Goal: Task Accomplishment & Management: Complete application form

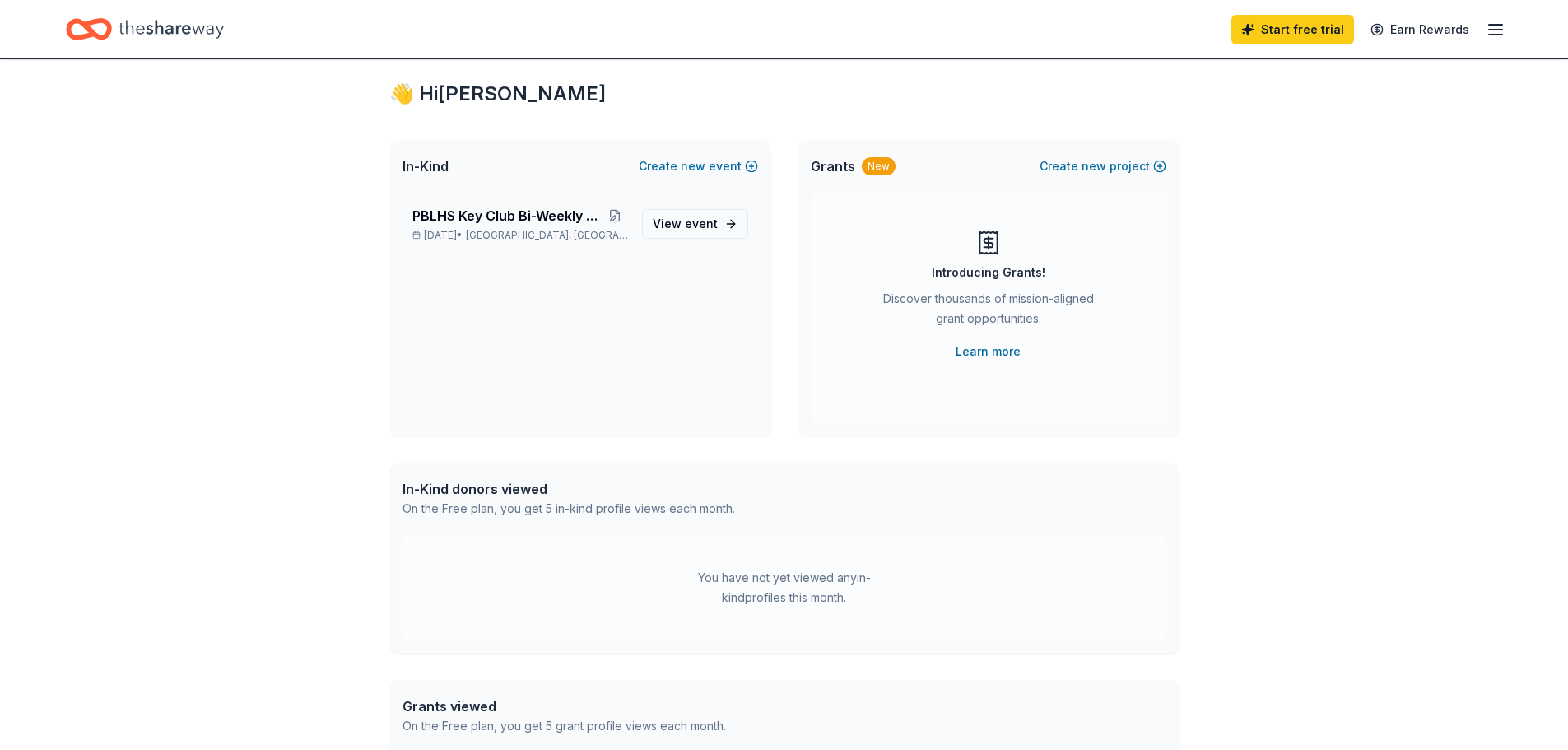
scroll to position [83, 0]
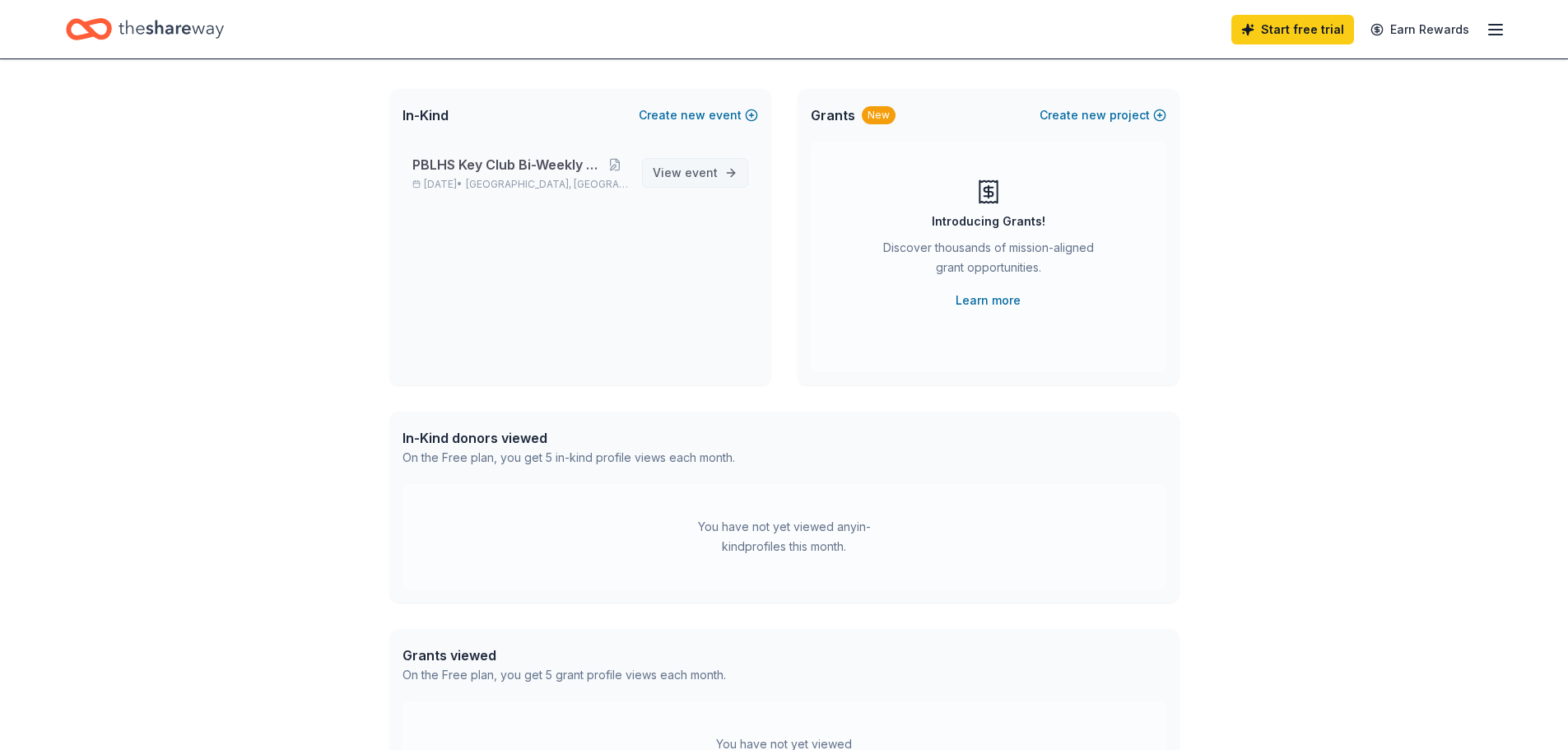
click at [670, 164] on span "View event" at bounding box center [685, 173] width 65 height 20
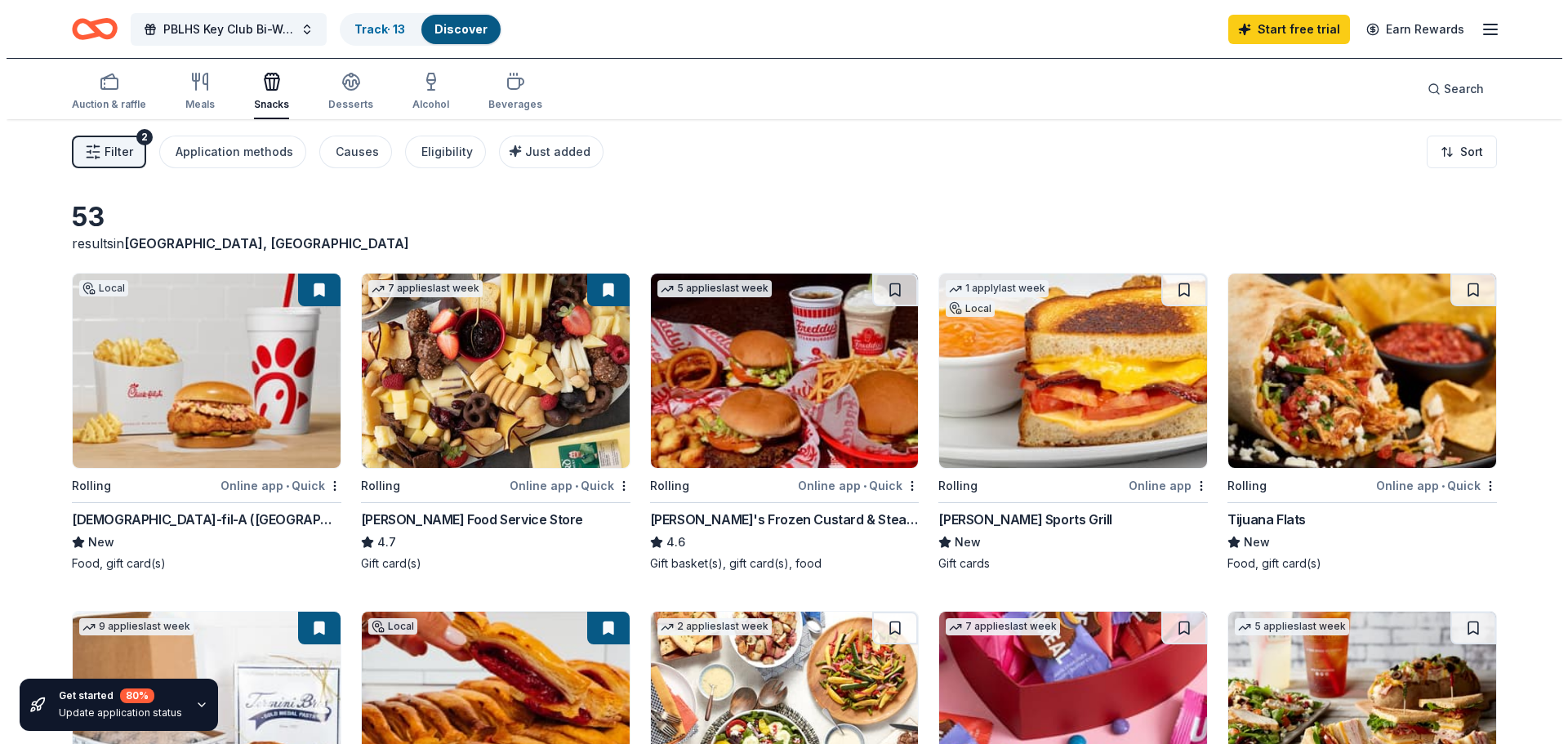
scroll to position [82, 0]
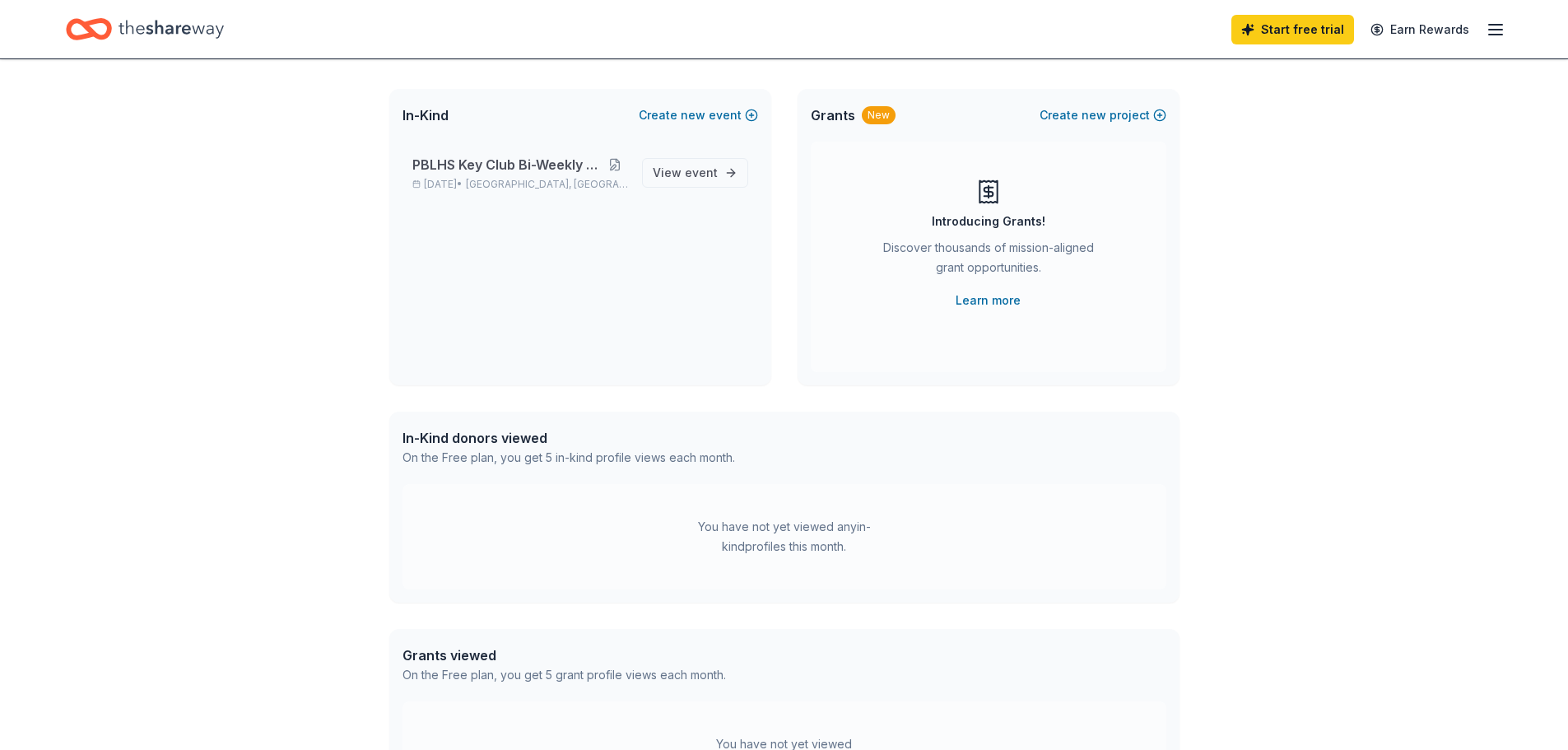
click at [628, 161] on button at bounding box center [615, 165] width 26 height 13
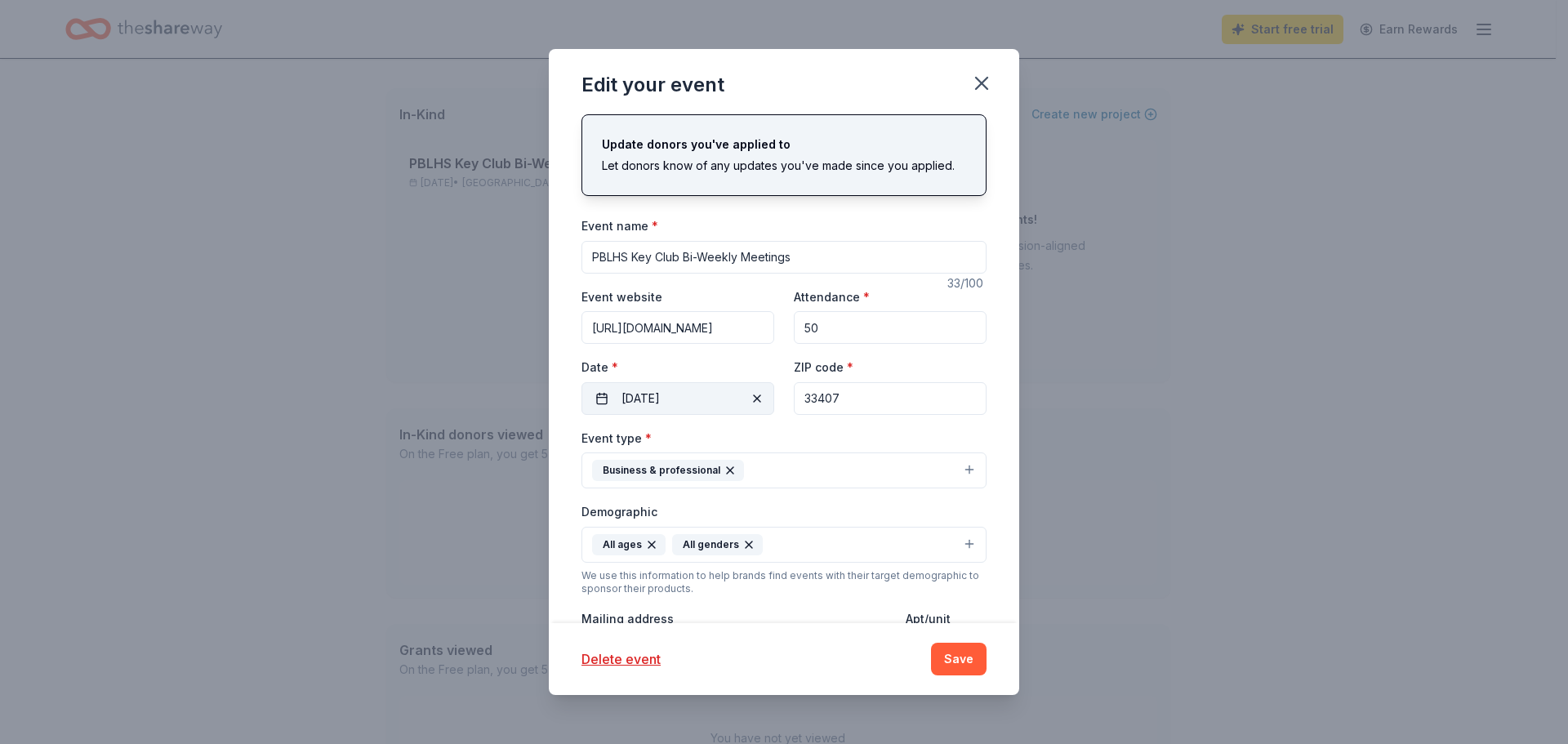
click at [692, 393] on button "08/25/2025" at bounding box center [677, 399] width 193 height 33
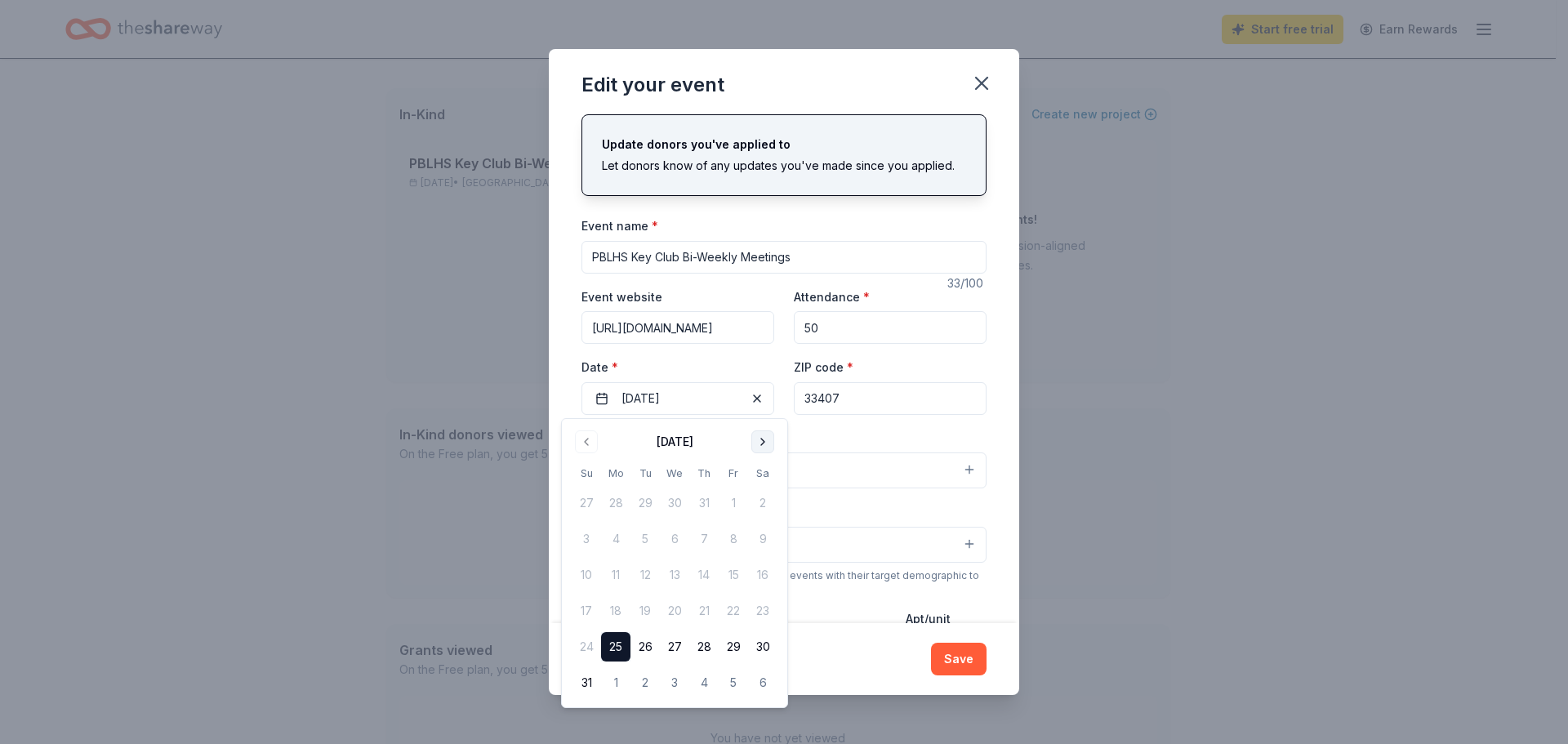
click at [755, 437] on button "Go to next month" at bounding box center [763, 442] width 23 height 23
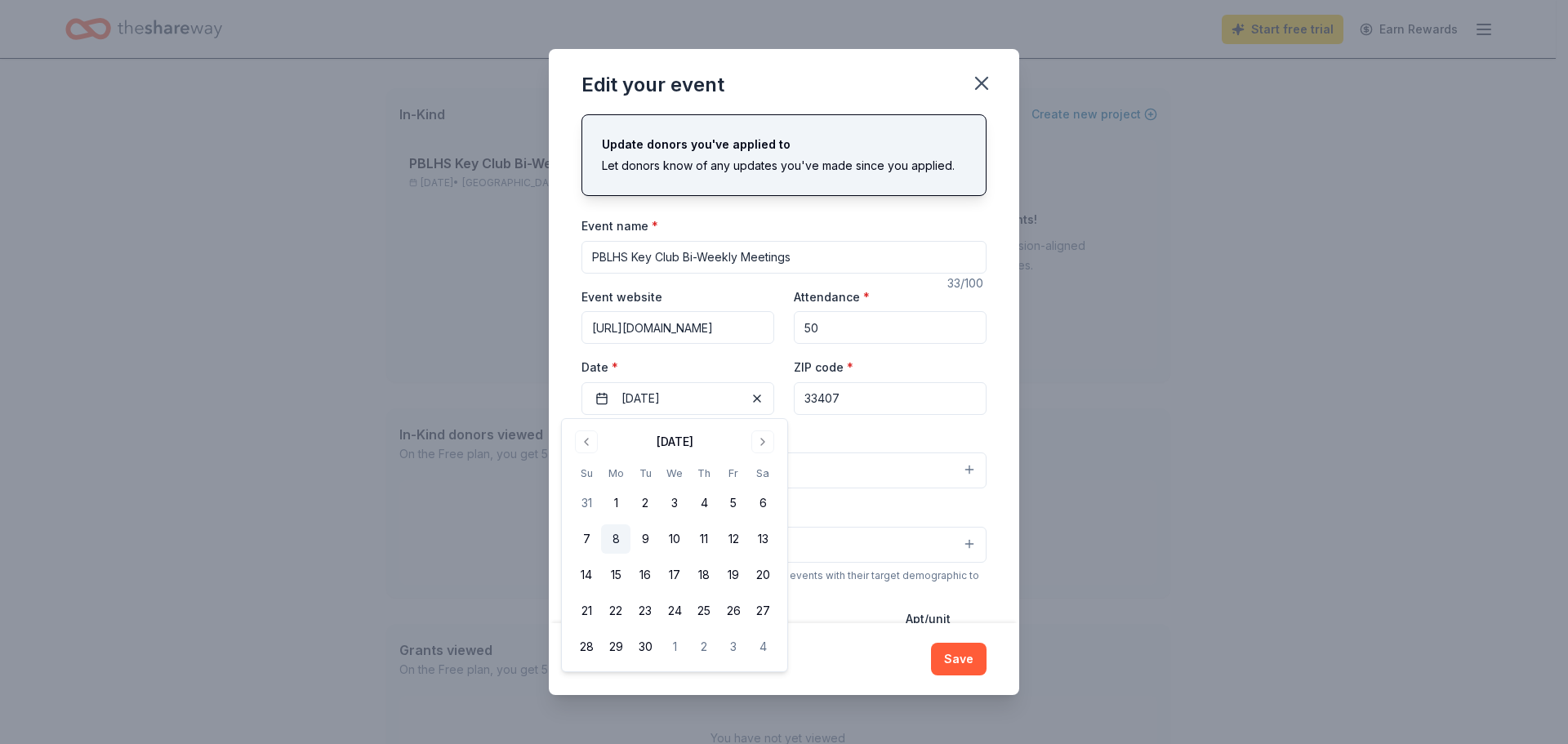
click at [617, 541] on button "8" at bounding box center [616, 539] width 30 height 30
click at [641, 504] on button "2" at bounding box center [645, 503] width 30 height 30
click at [684, 504] on button "3" at bounding box center [675, 503] width 30 height 30
click at [937, 435] on div "Event type * Business & professional" at bounding box center [784, 459] width 405 height 62
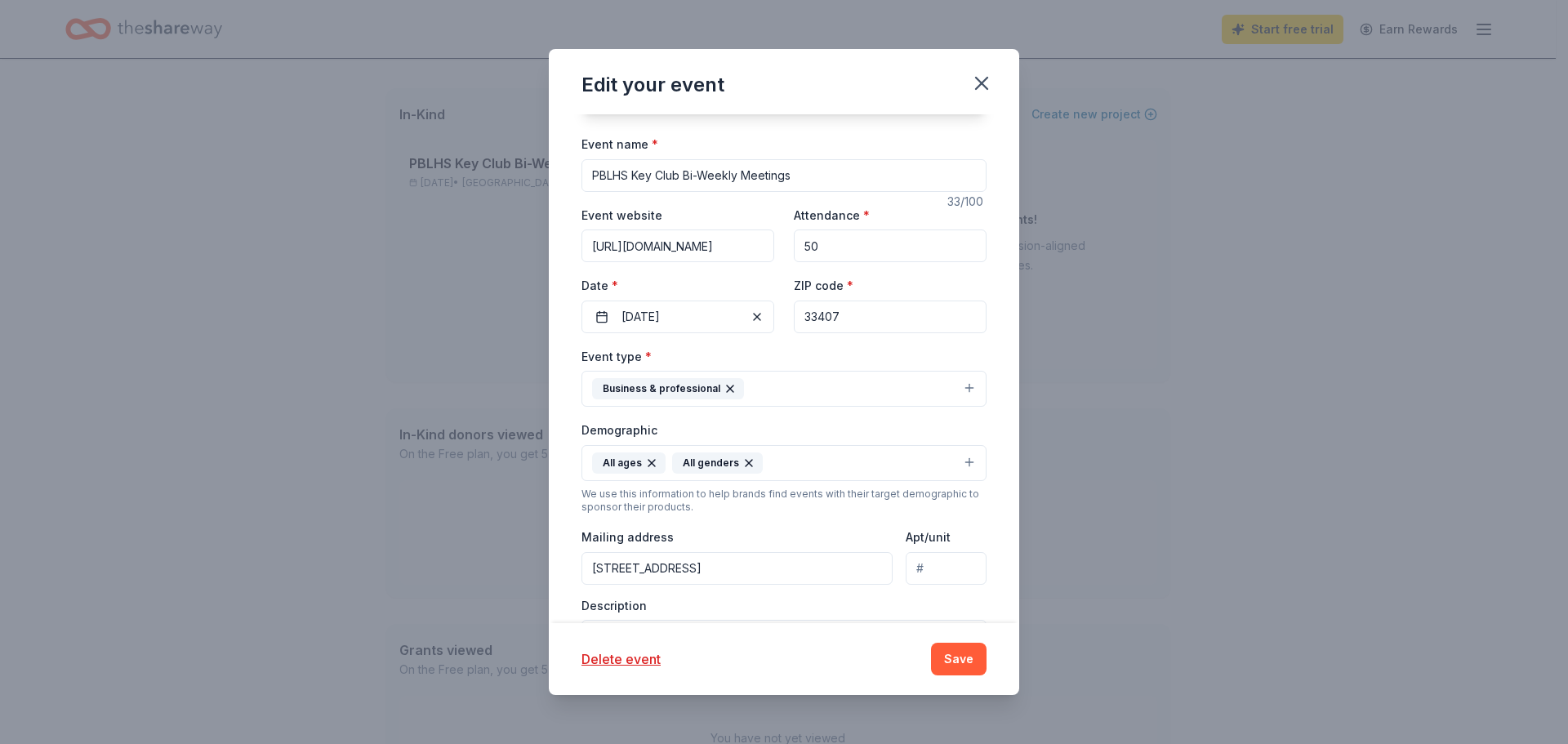
click at [762, 386] on button "Business & professional" at bounding box center [784, 389] width 405 height 36
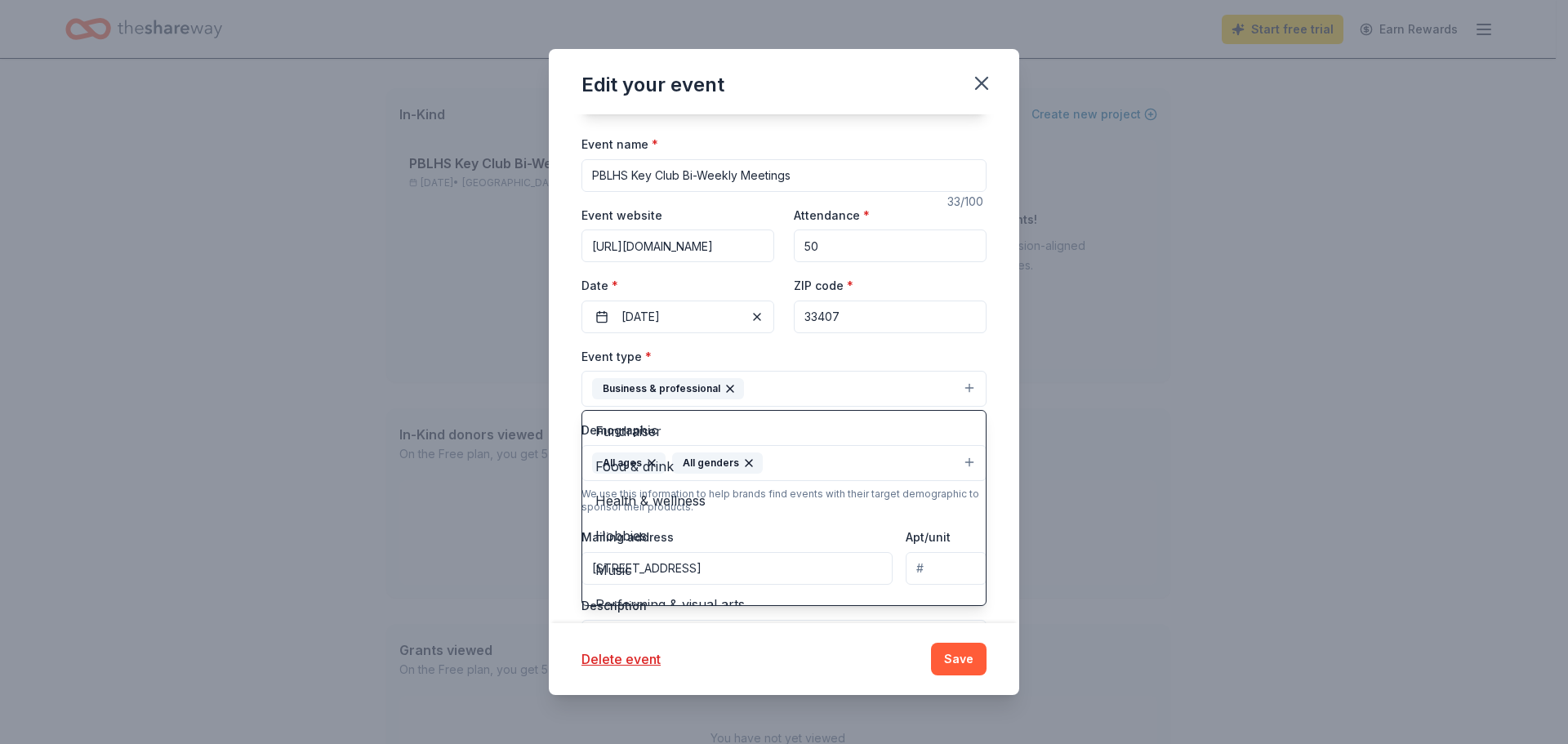
click at [985, 408] on div "Update donors you've applied to Let donors know of any updates you've made sinc…" at bounding box center [784, 368] width 471 height 509
click at [896, 391] on button "Business & professional" at bounding box center [784, 389] width 405 height 36
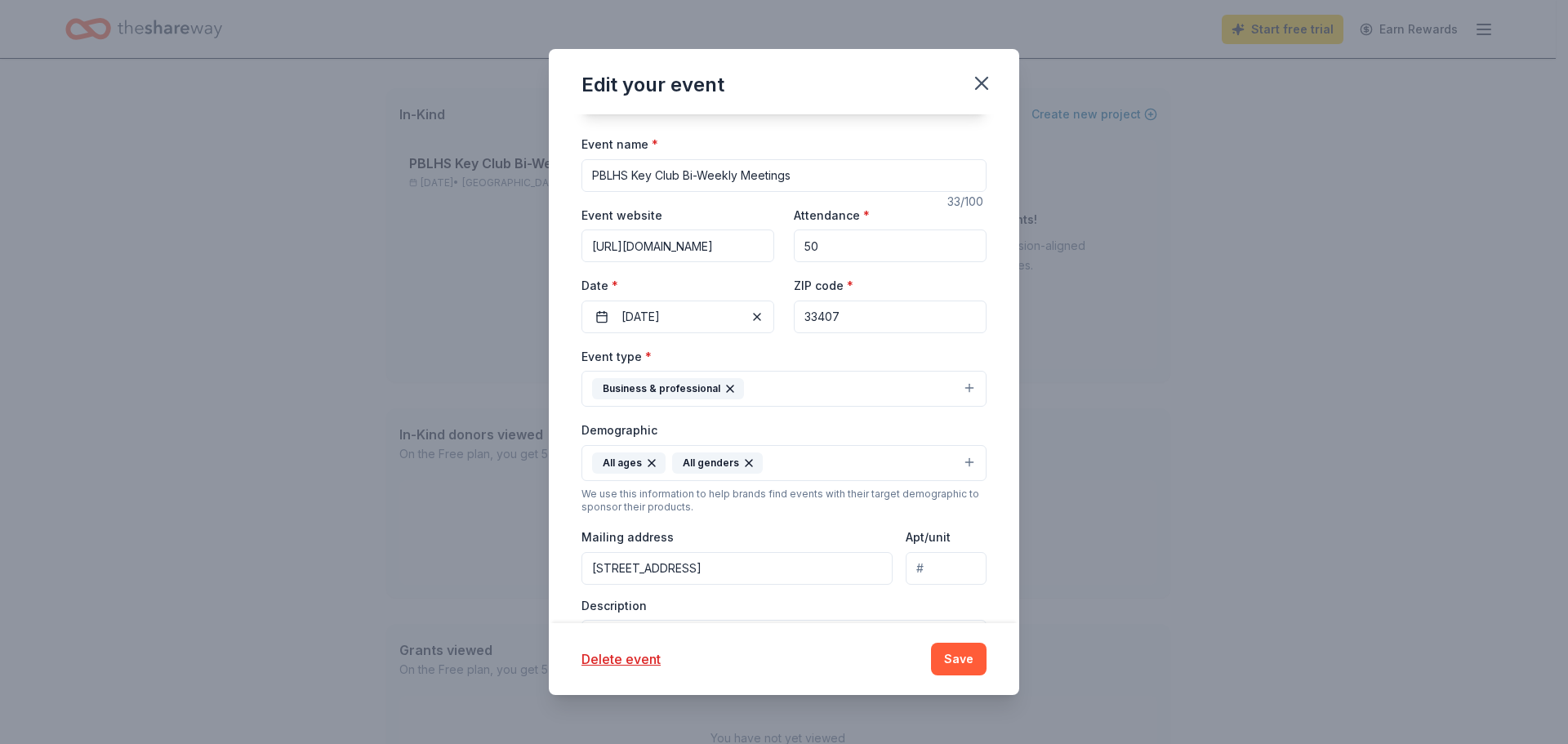
click at [727, 386] on icon "button" at bounding box center [730, 389] width 13 height 13
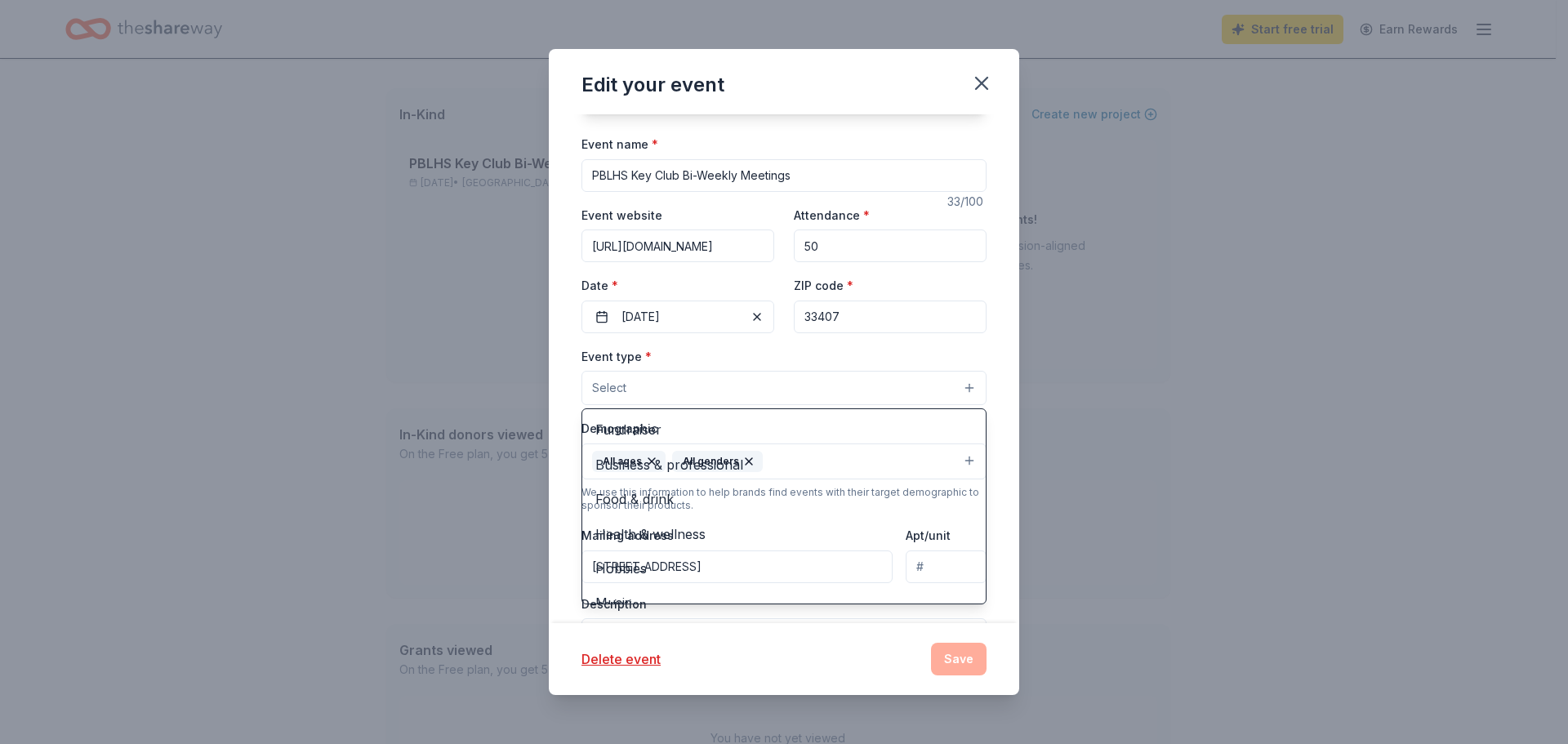
click at [724, 388] on button "Select" at bounding box center [784, 388] width 405 height 34
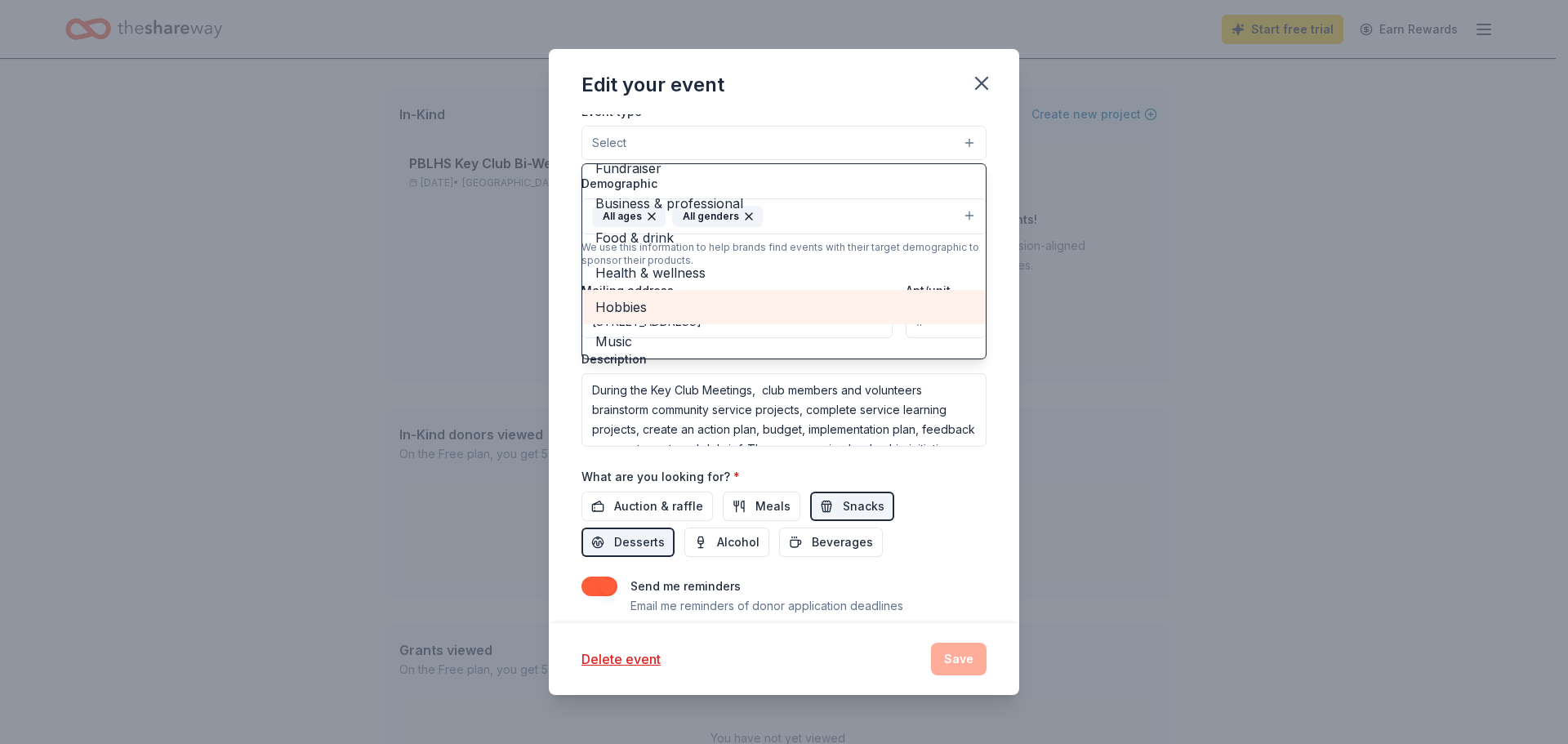
scroll to position [0, 0]
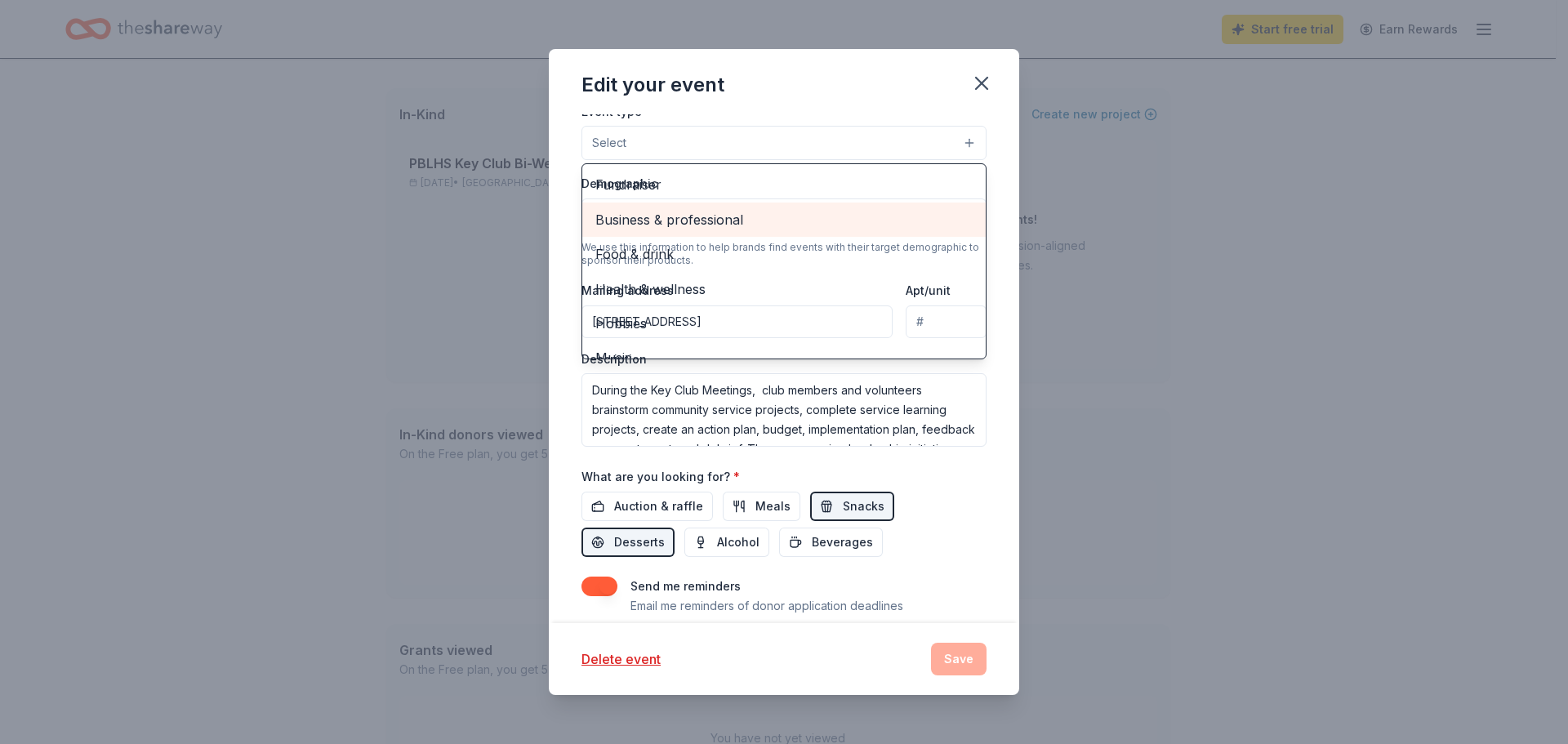
click at [633, 217] on span "Business & professional" at bounding box center [784, 220] width 377 height 21
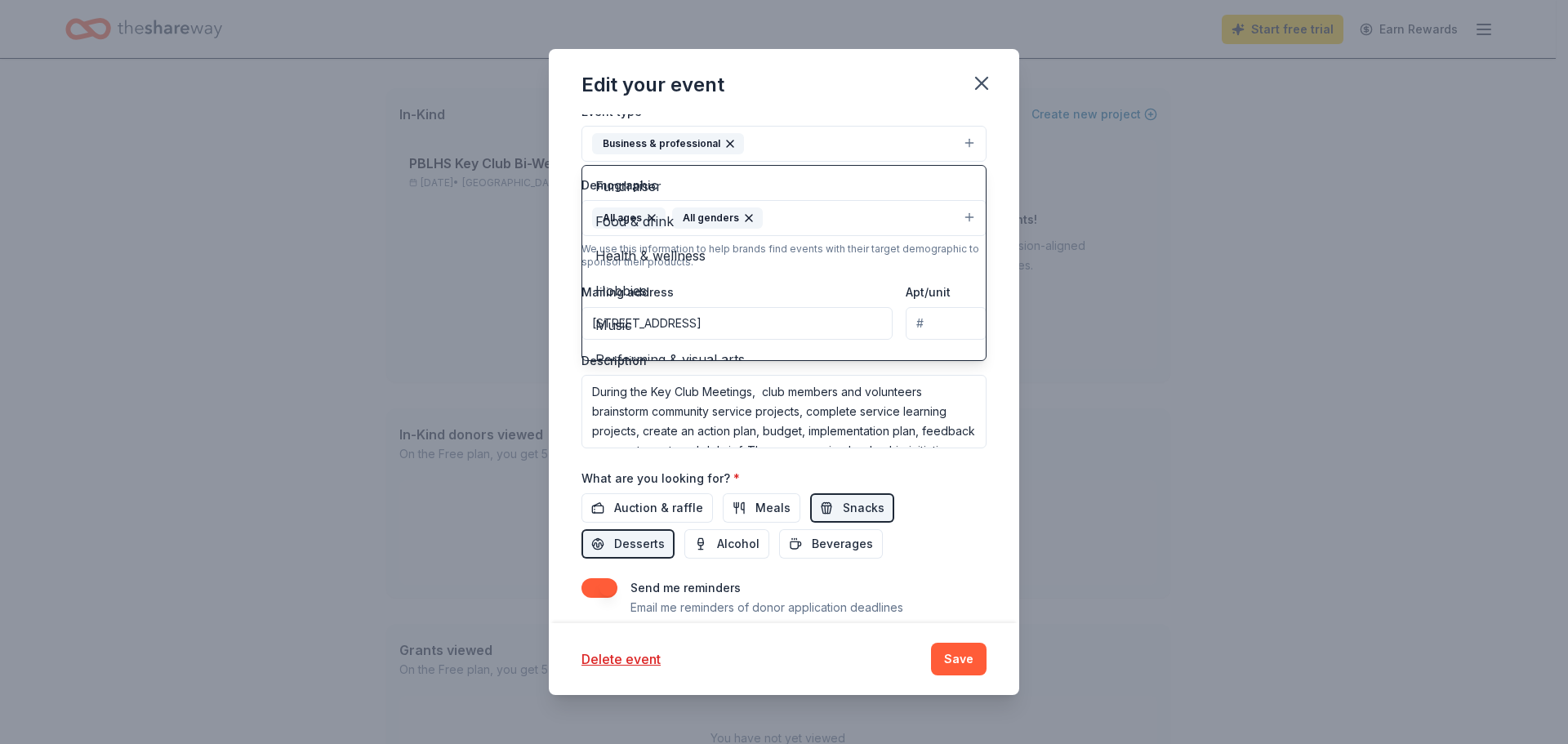
click at [991, 434] on div "Update donors you've applied to Let donors know of any updates you've made sinc…" at bounding box center [784, 368] width 471 height 509
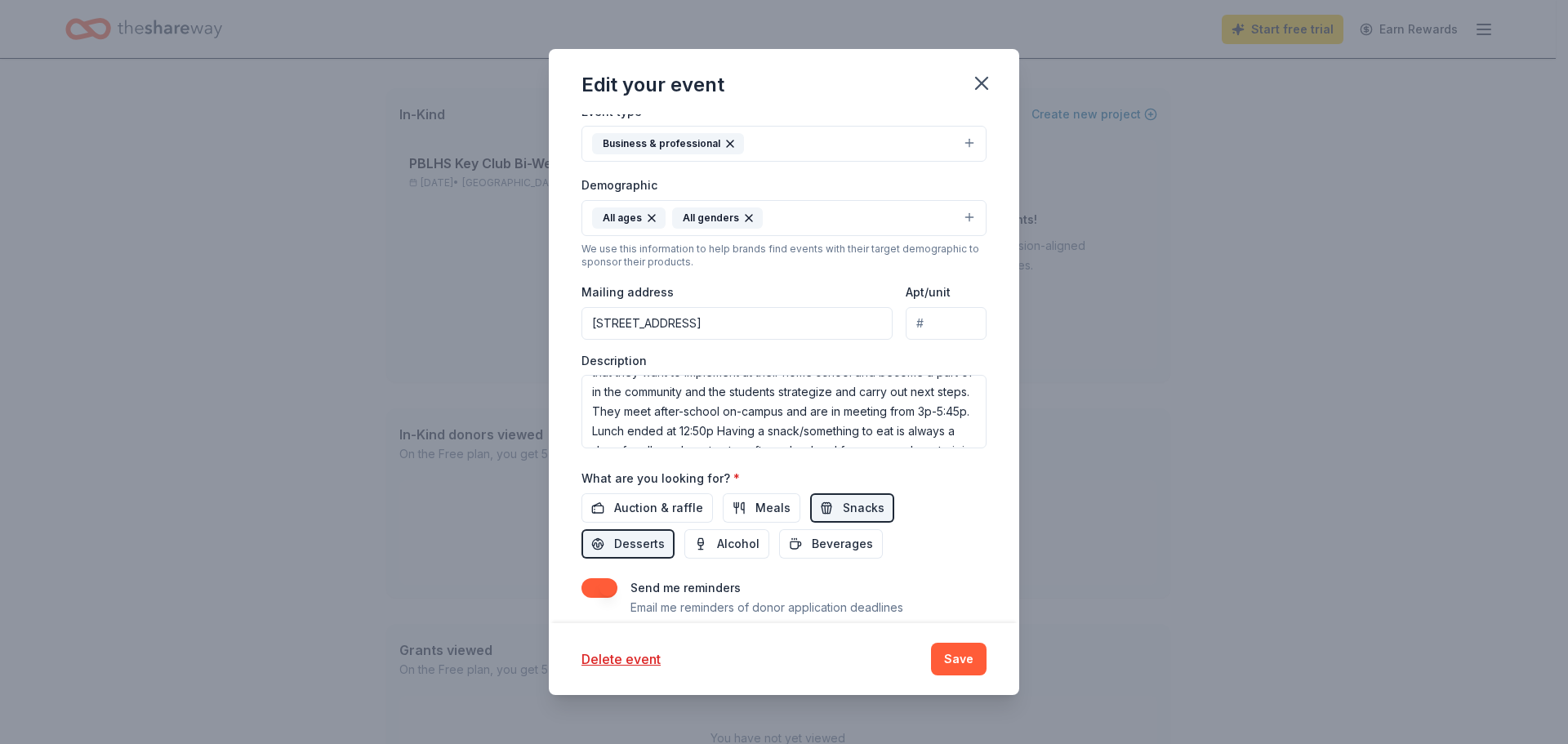
scroll to position [157, 0]
click at [680, 393] on textarea "During the Key Club Meetings, club members and volunteers brainstorm community …" at bounding box center [784, 412] width 405 height 74
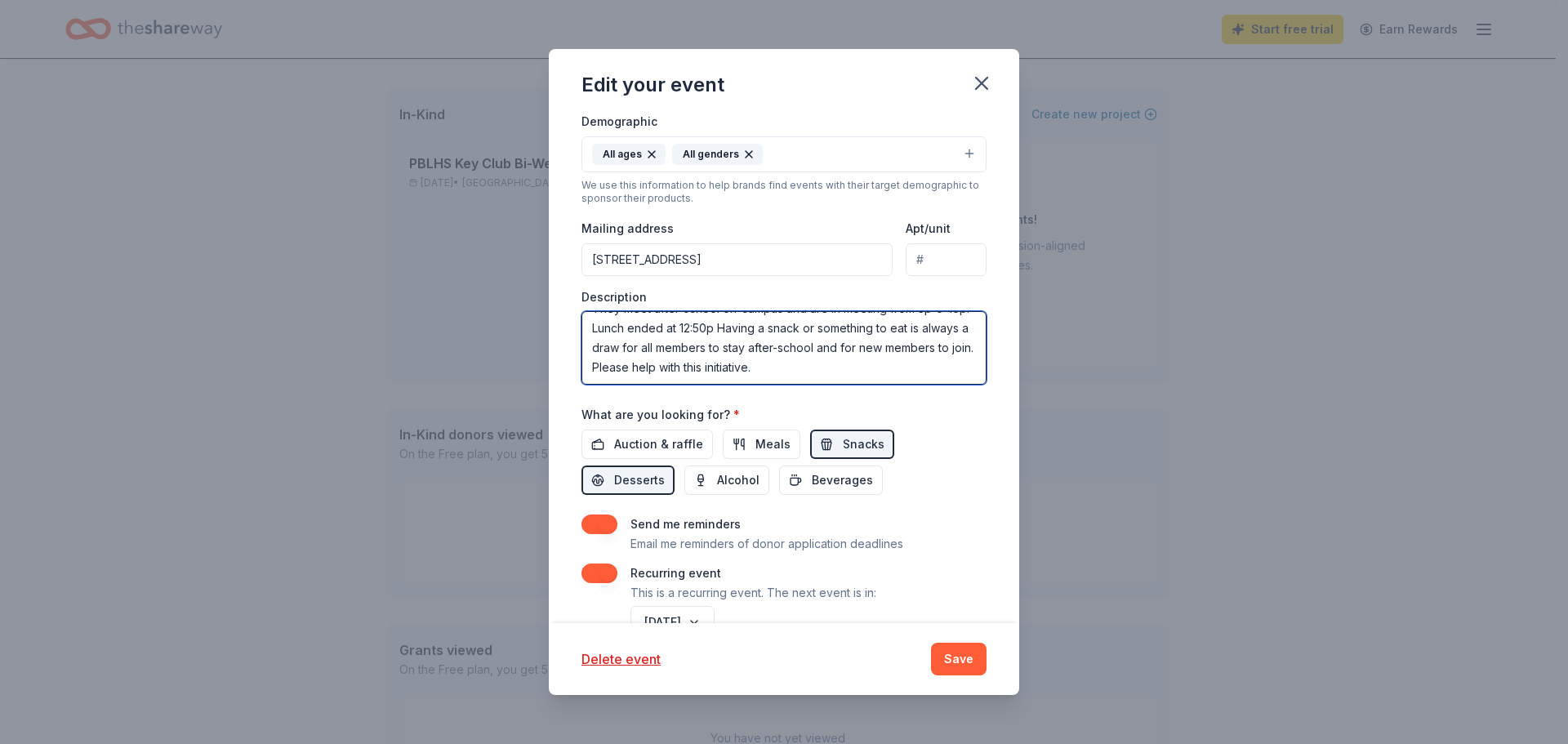
scroll to position [409, 0]
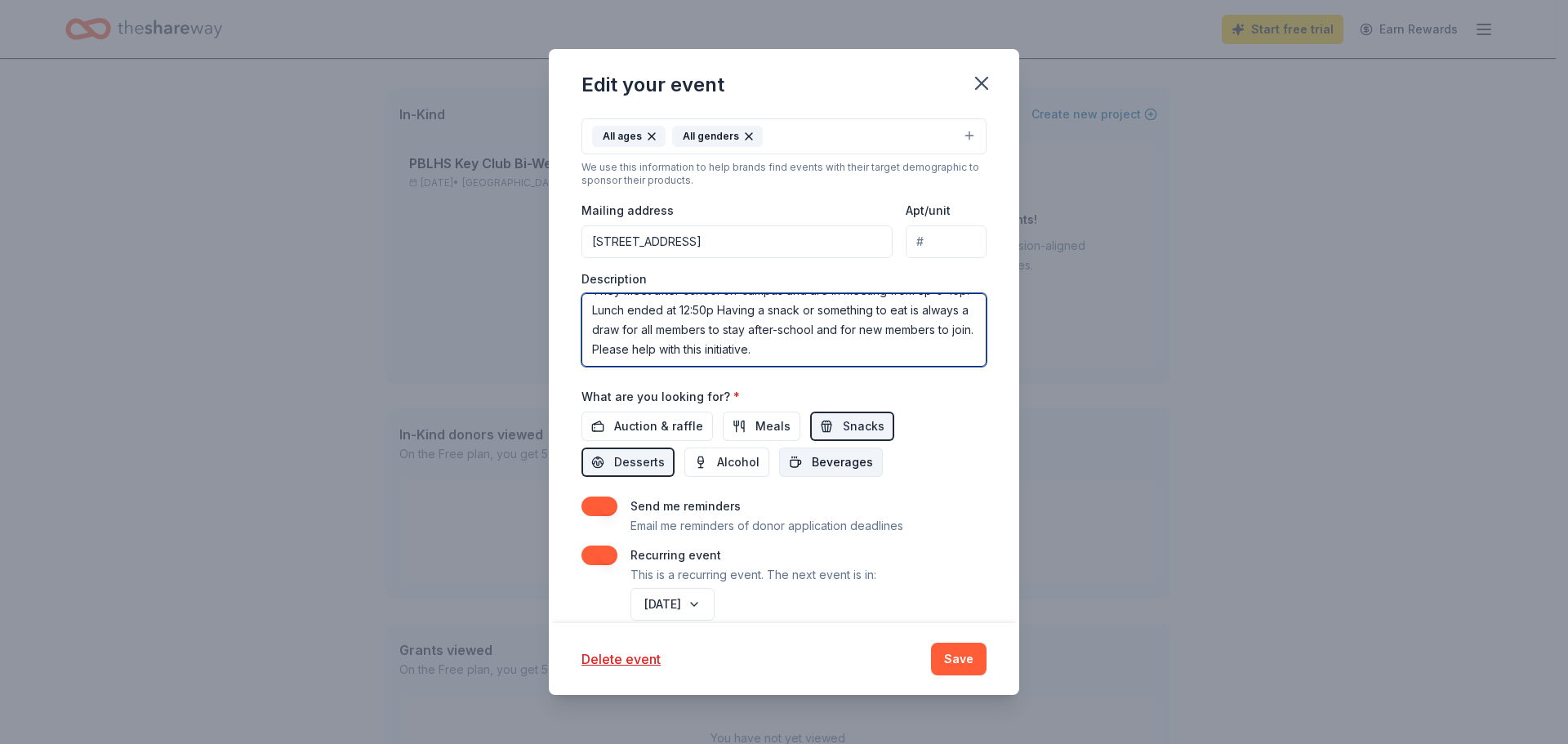
type textarea "During the Key Club Meetings, club members and volunteers brainstorm community …"
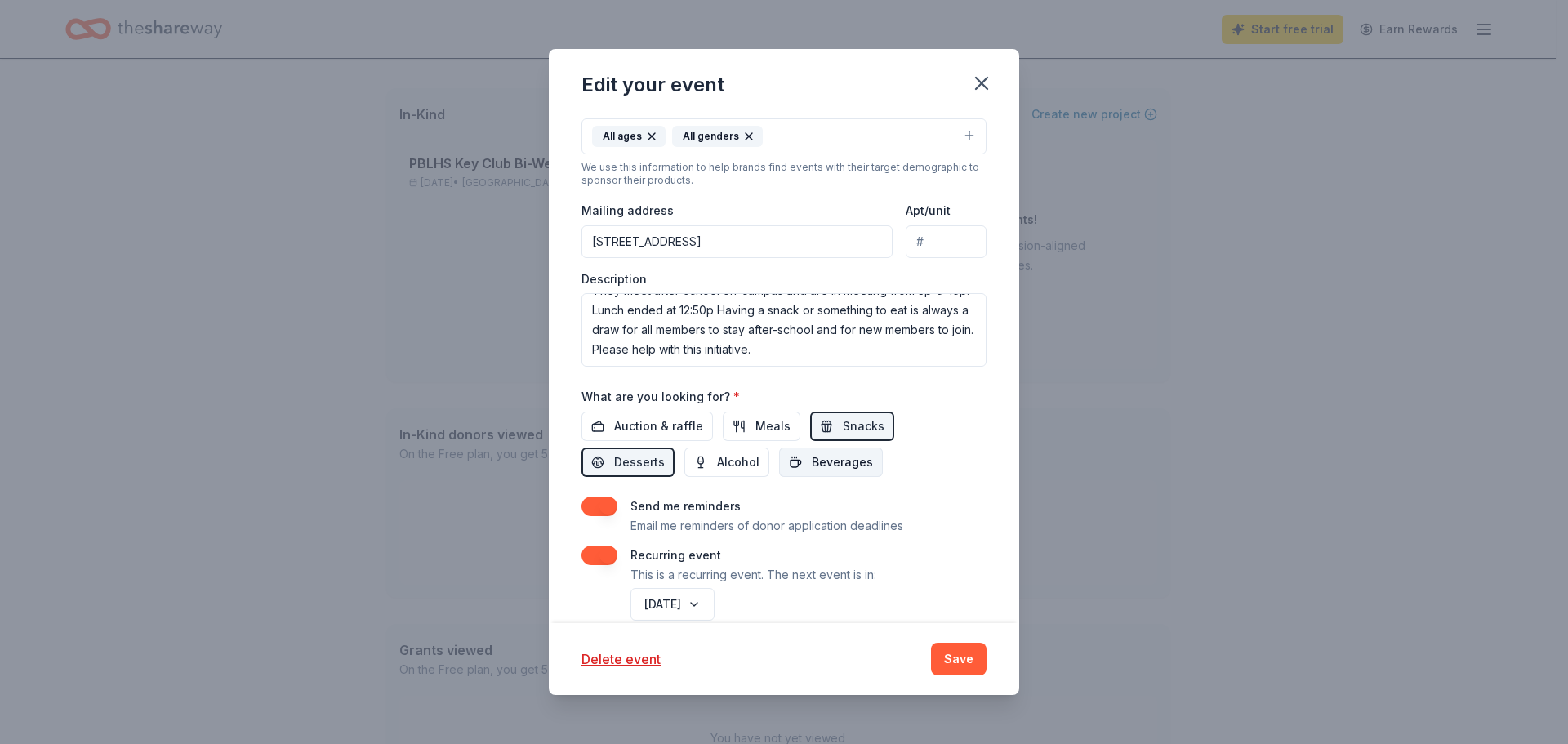
click at [801, 459] on button "Beverages" at bounding box center [831, 463] width 103 height 30
click at [762, 425] on span "Meals" at bounding box center [773, 427] width 35 height 20
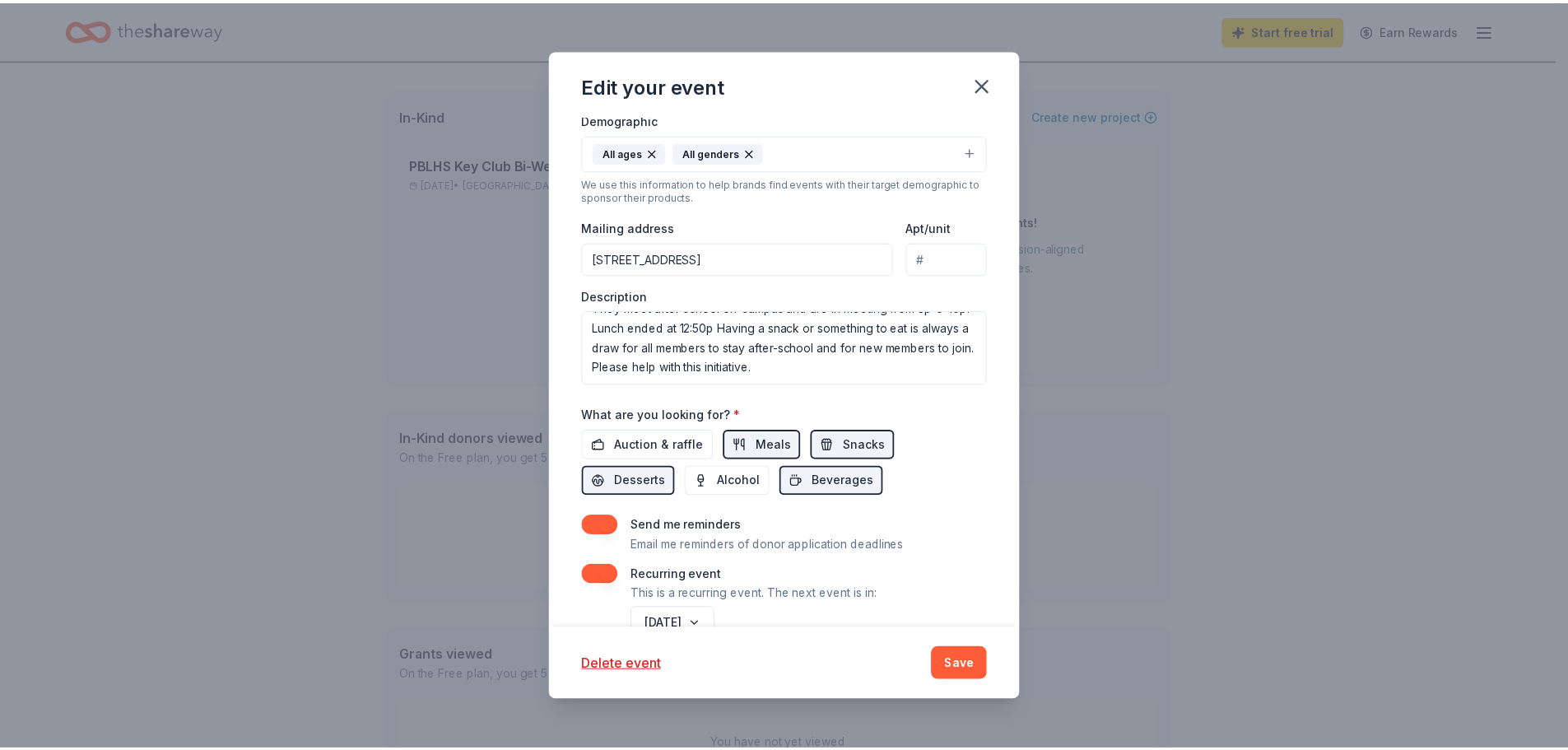
scroll to position [439, 0]
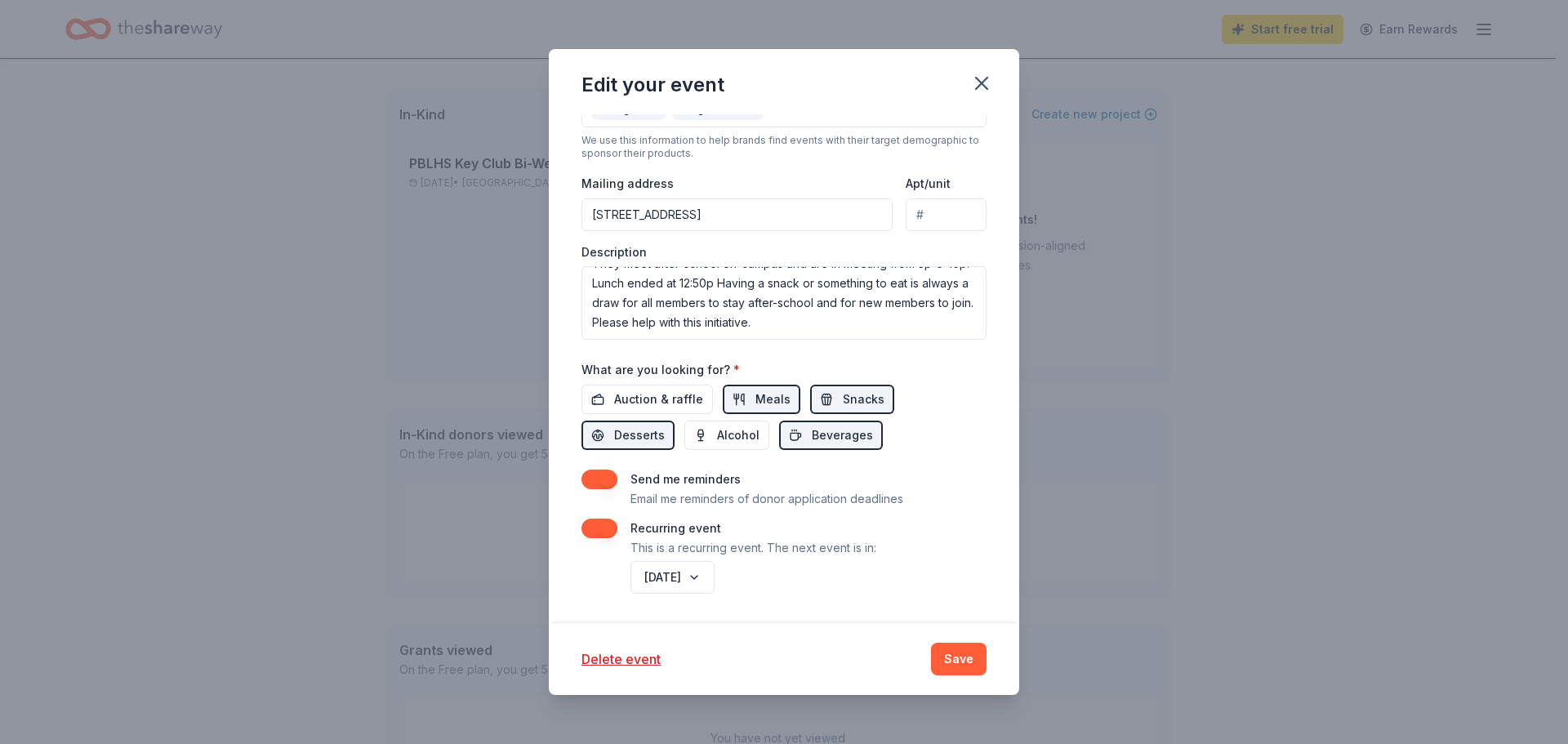
click at [611, 478] on button "button" at bounding box center [599, 480] width 36 height 20
click at [610, 470] on button "button" at bounding box center [599, 480] width 36 height 20
click at [714, 571] on button "September 2026" at bounding box center [672, 577] width 84 height 33
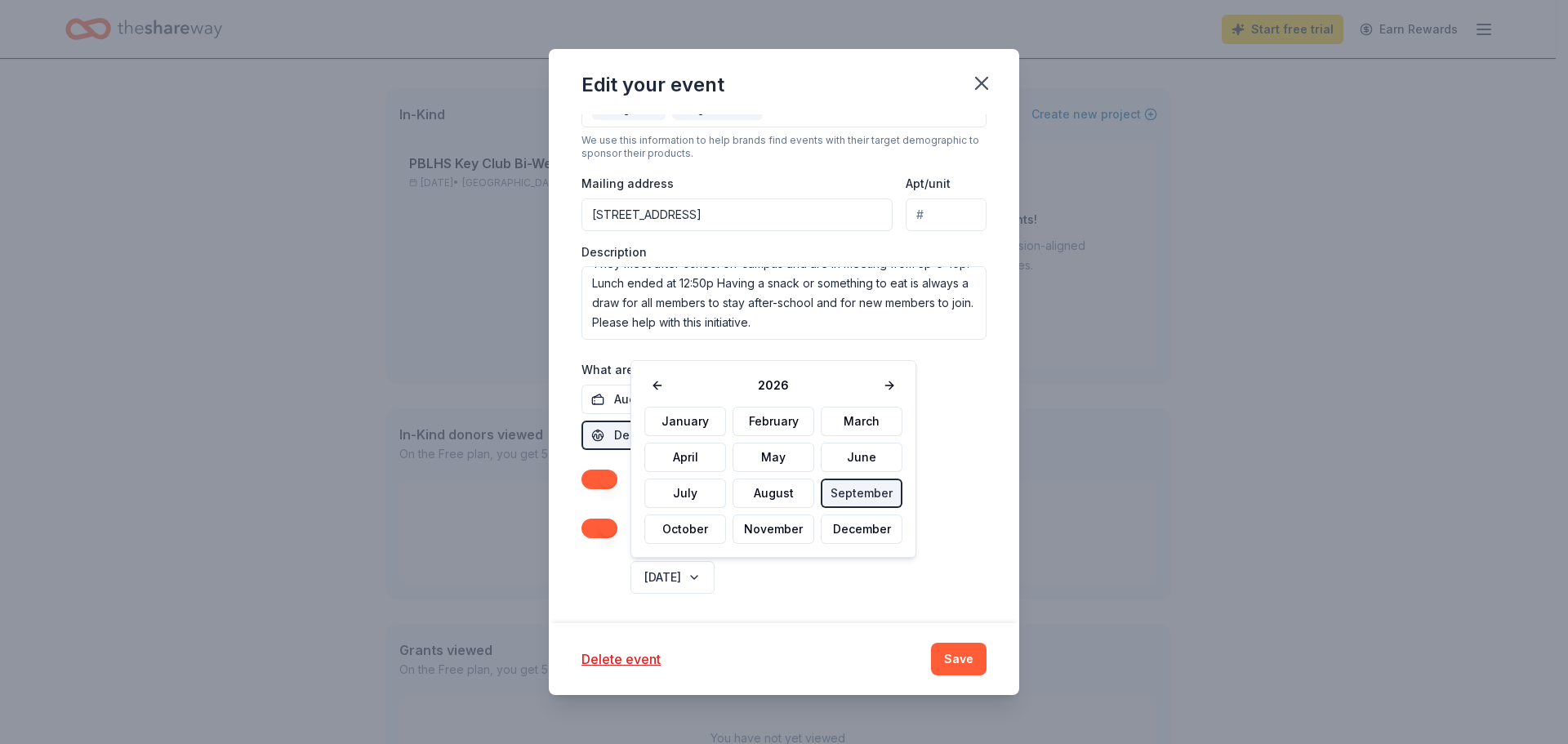
click at [849, 583] on div "September 2026" at bounding box center [807, 577] width 359 height 39
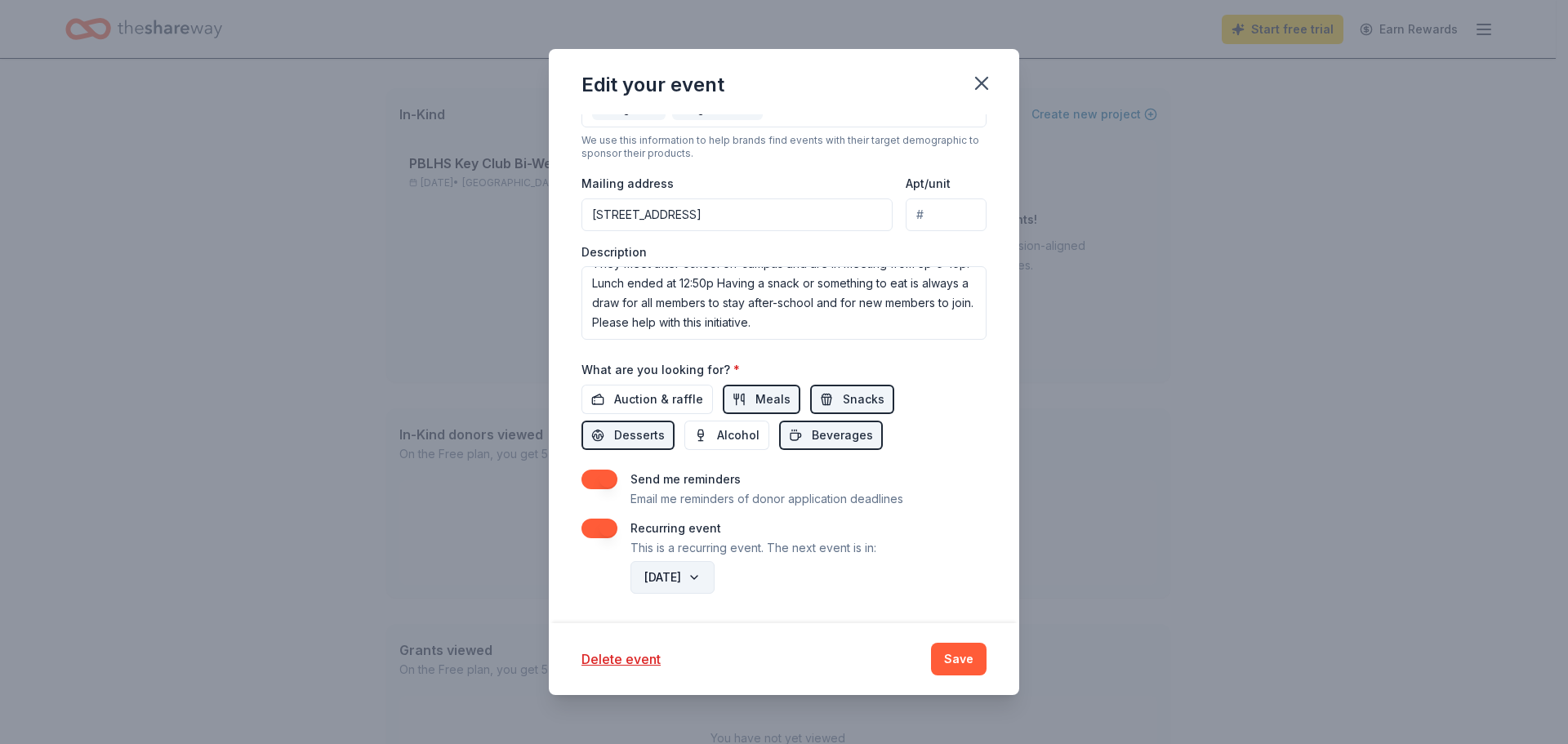
click at [714, 577] on button "September 2026" at bounding box center [672, 577] width 84 height 33
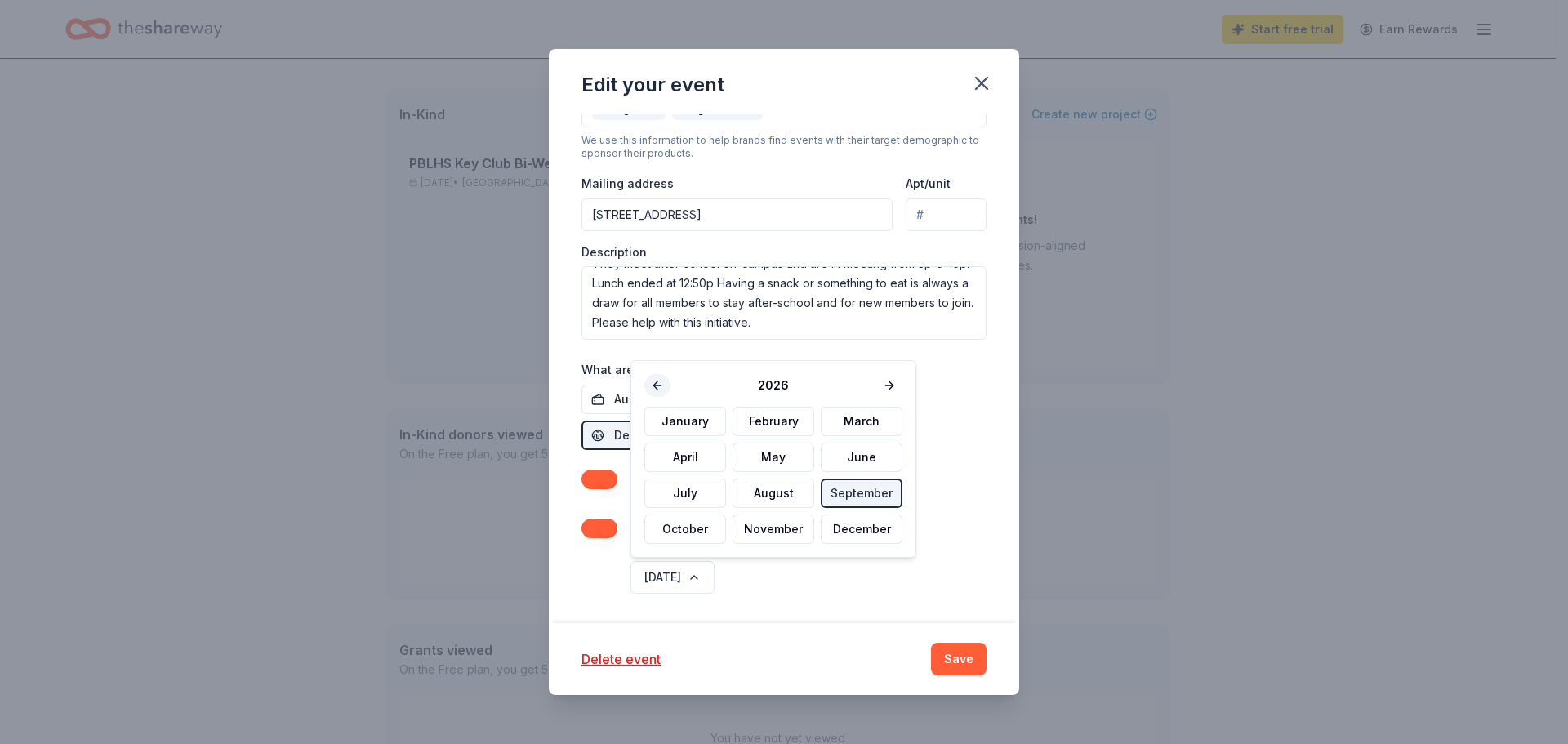
click at [659, 385] on button at bounding box center [658, 386] width 26 height 23
click at [691, 532] on button "October" at bounding box center [686, 529] width 82 height 30
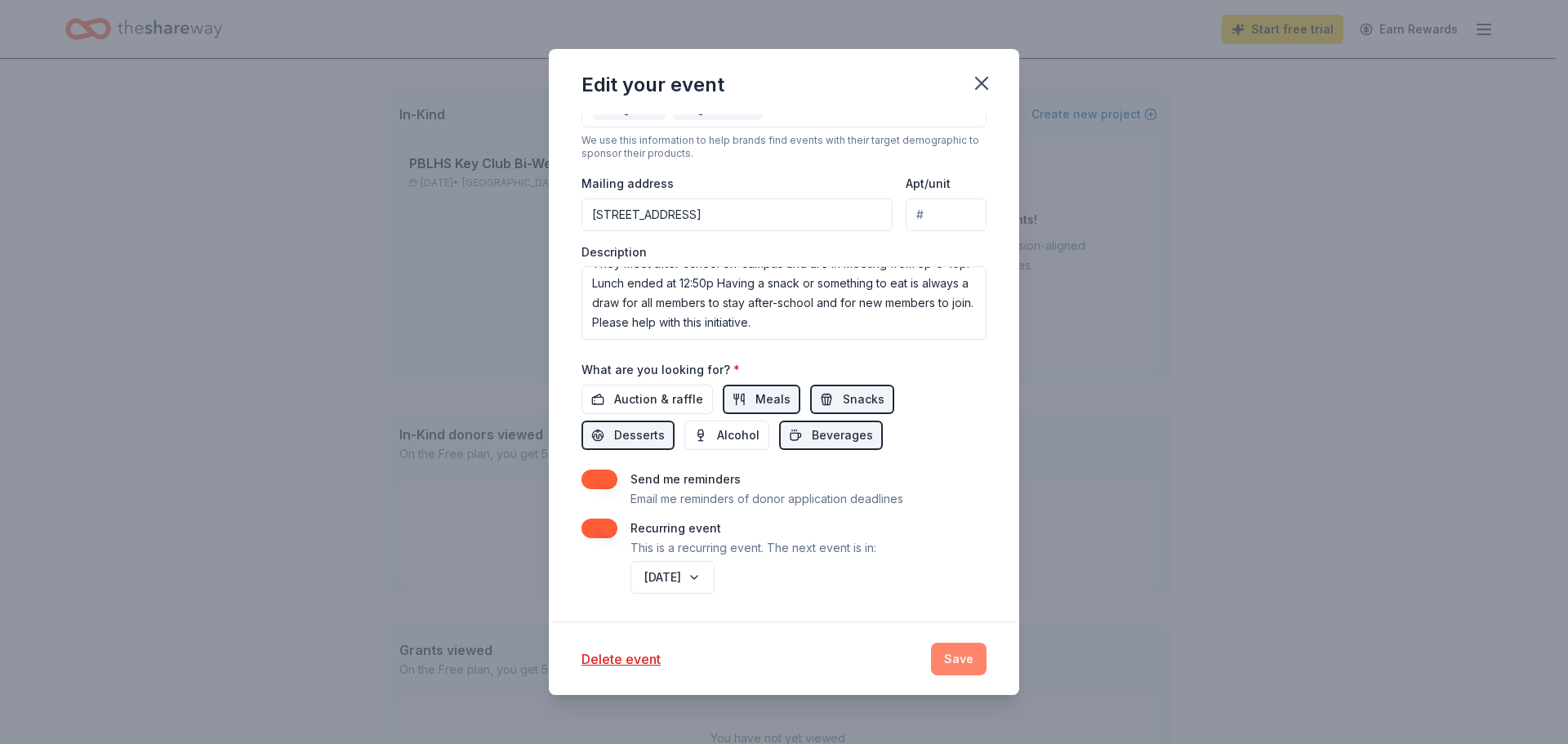
click at [963, 661] on button "Save" at bounding box center [959, 660] width 56 height 33
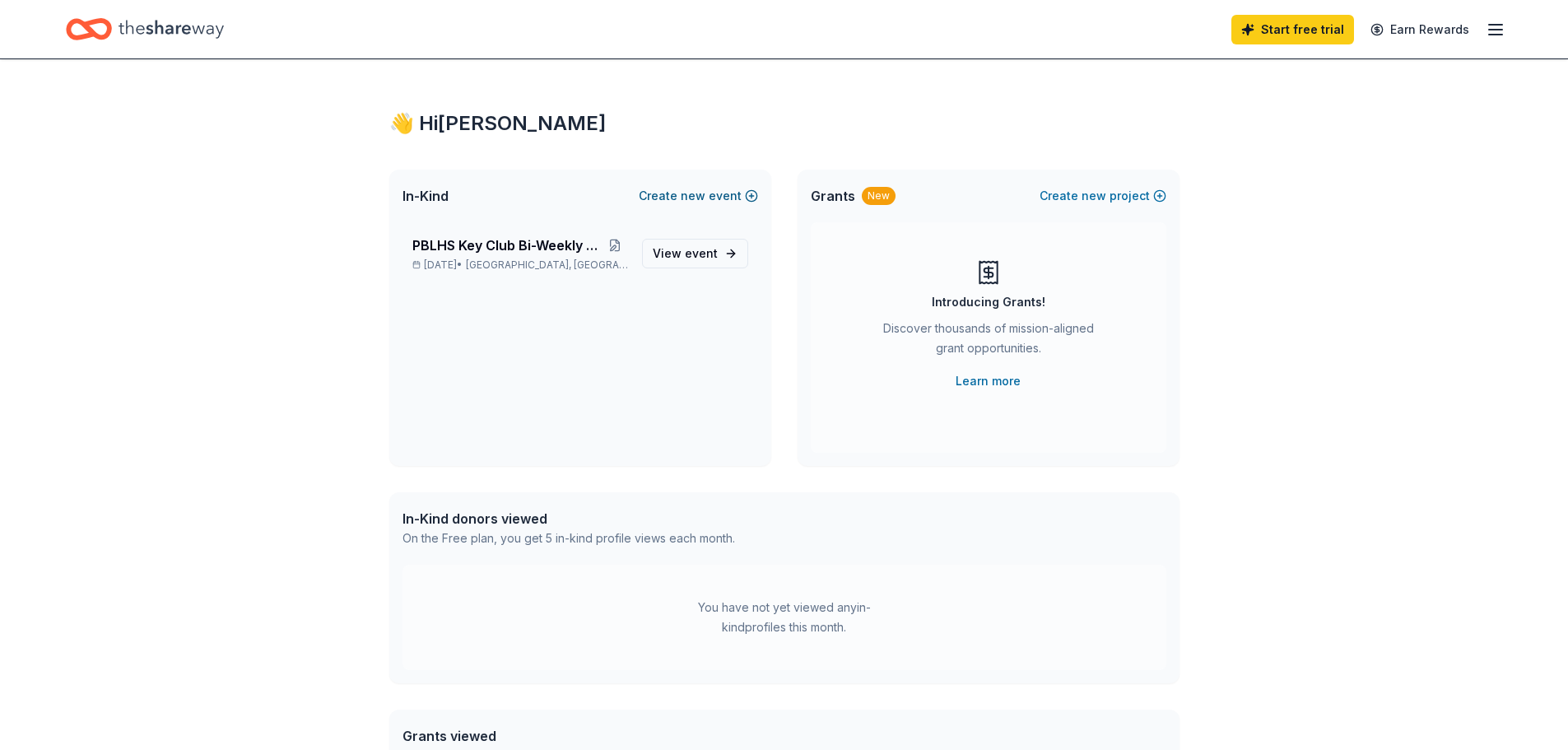
scroll to position [0, 0]
click at [701, 251] on span "event" at bounding box center [701, 255] width 33 height 14
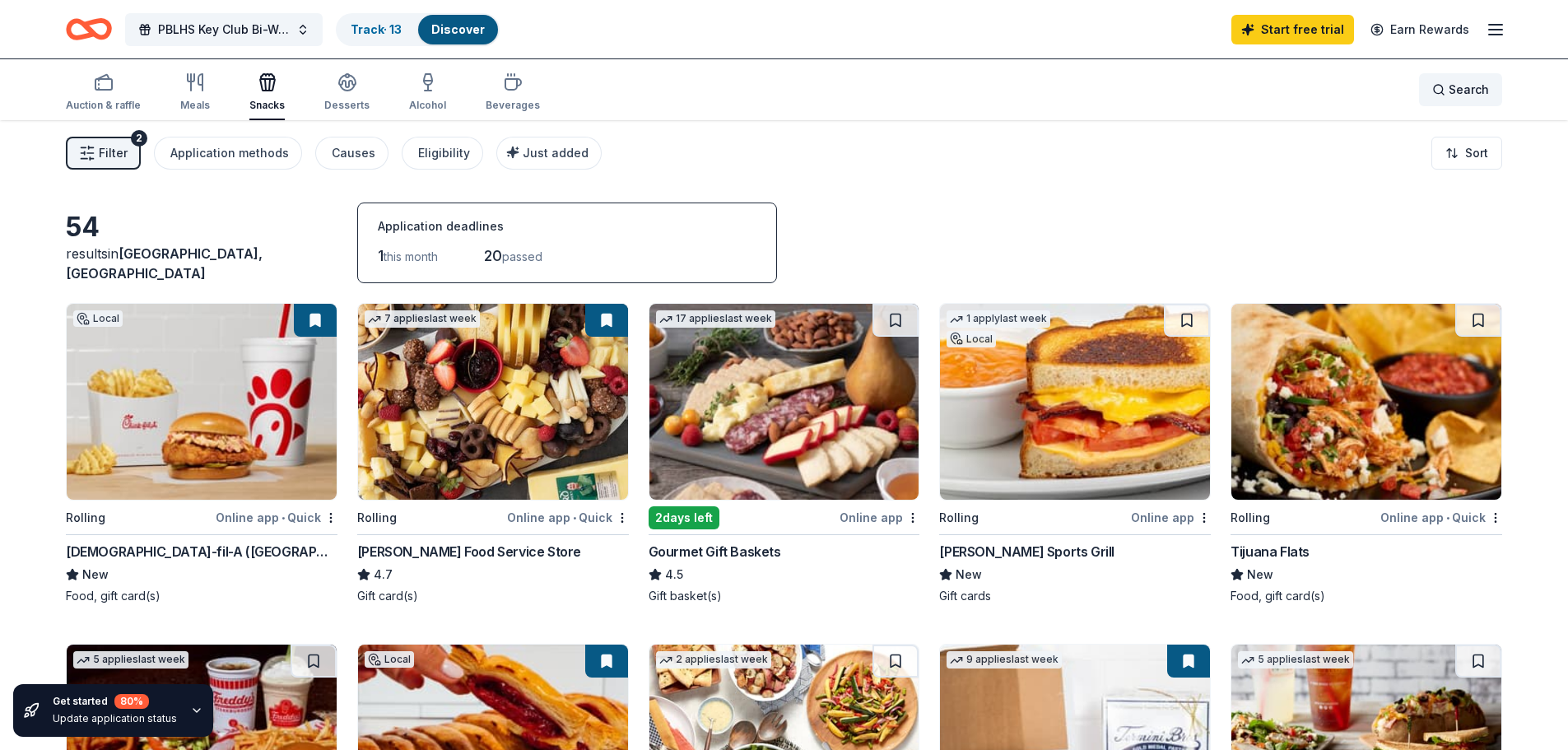
click at [1446, 94] on div "Search" at bounding box center [1460, 90] width 57 height 20
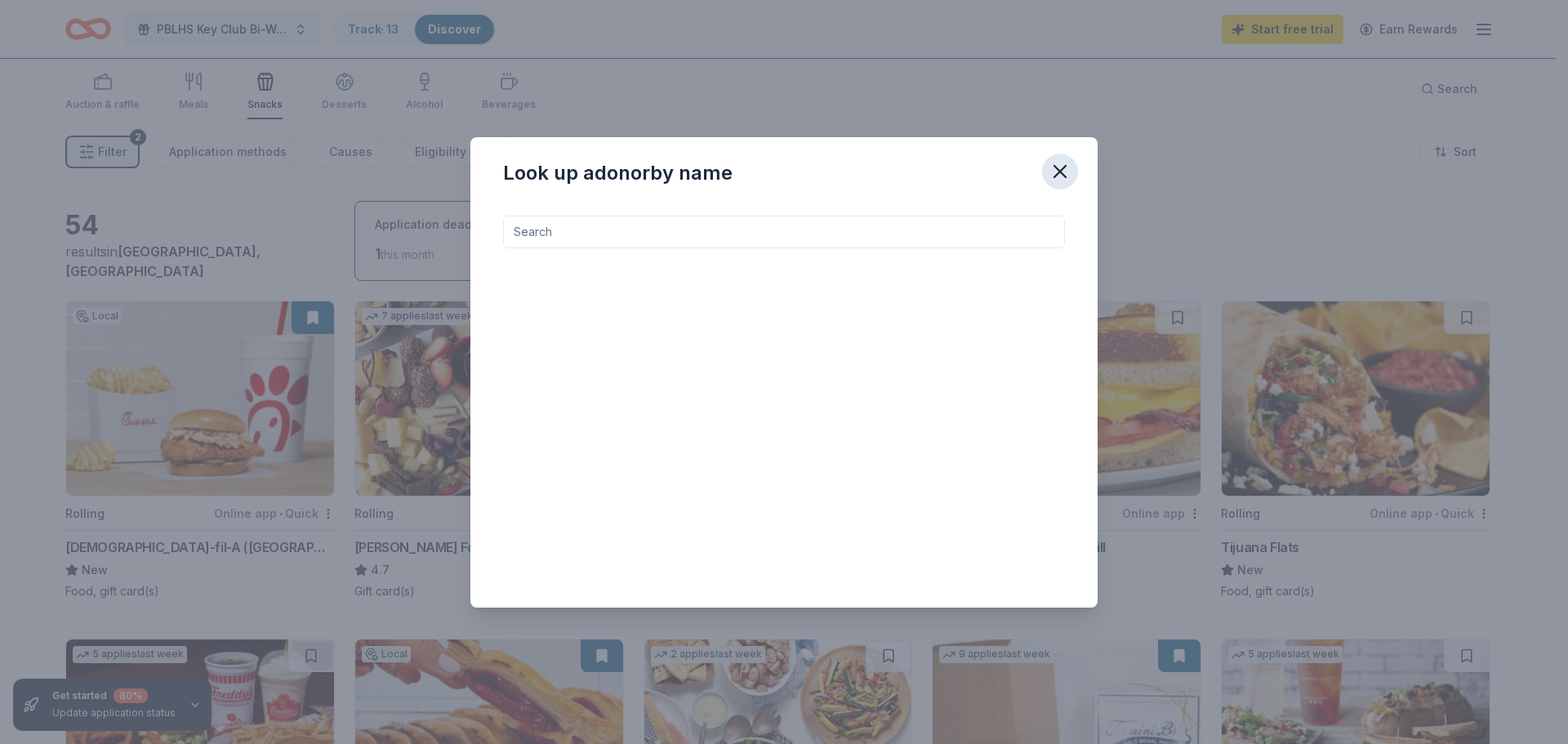
click at [1044, 171] on div "Look up a donor by name" at bounding box center [784, 170] width 627 height 66
click at [1051, 171] on icon "button" at bounding box center [1060, 171] width 23 height 23
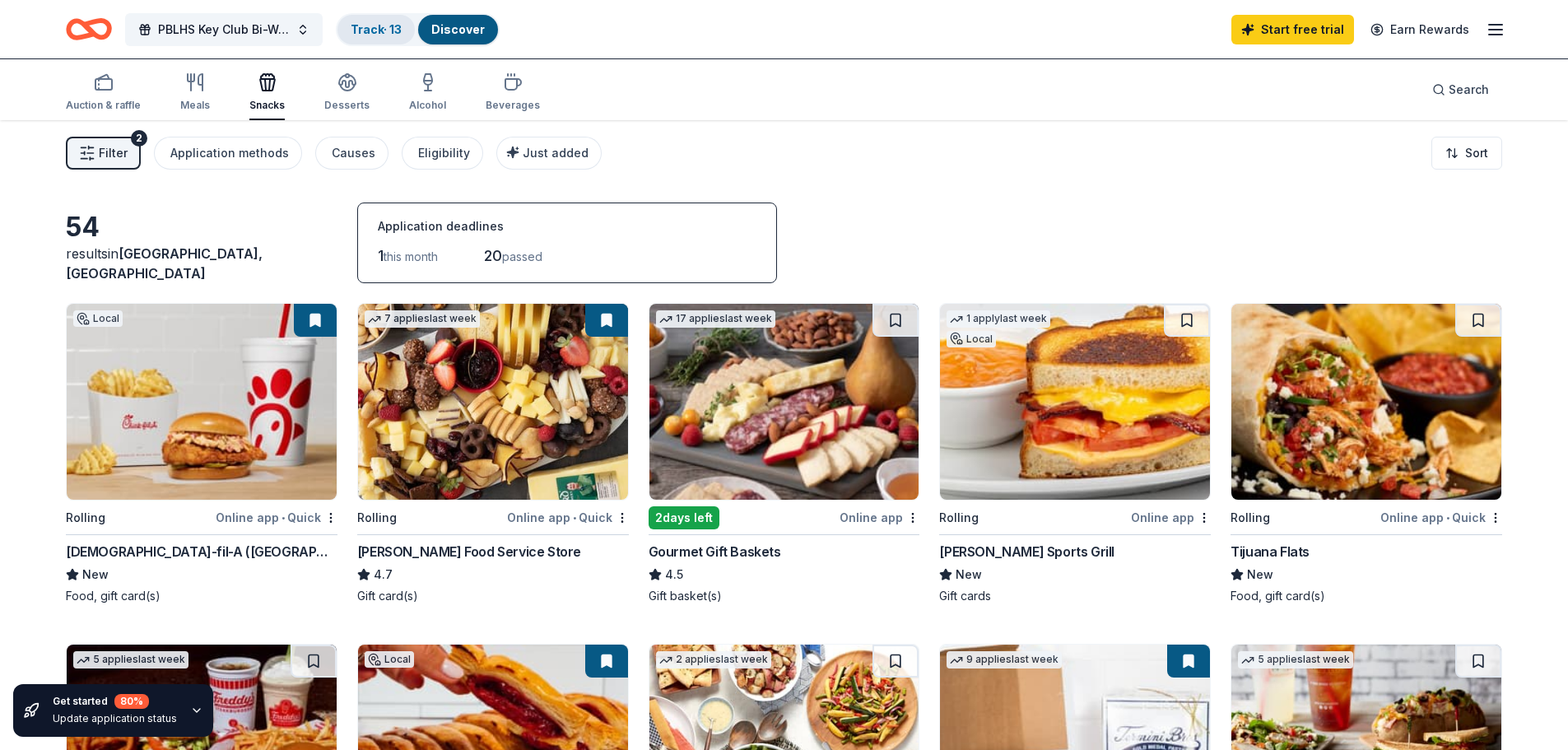
click at [377, 23] on link "Track · 13" at bounding box center [376, 29] width 51 height 14
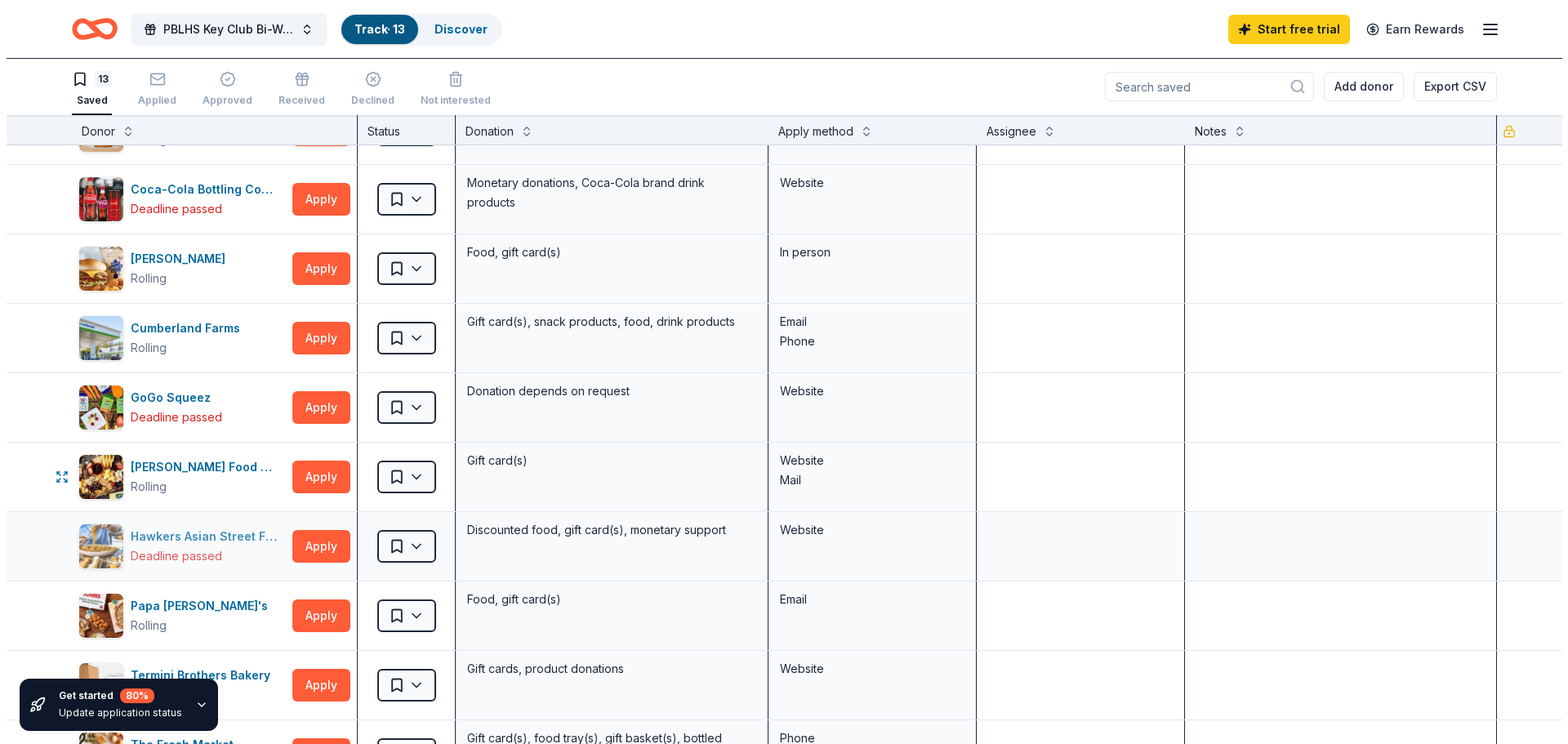
scroll to position [163, 0]
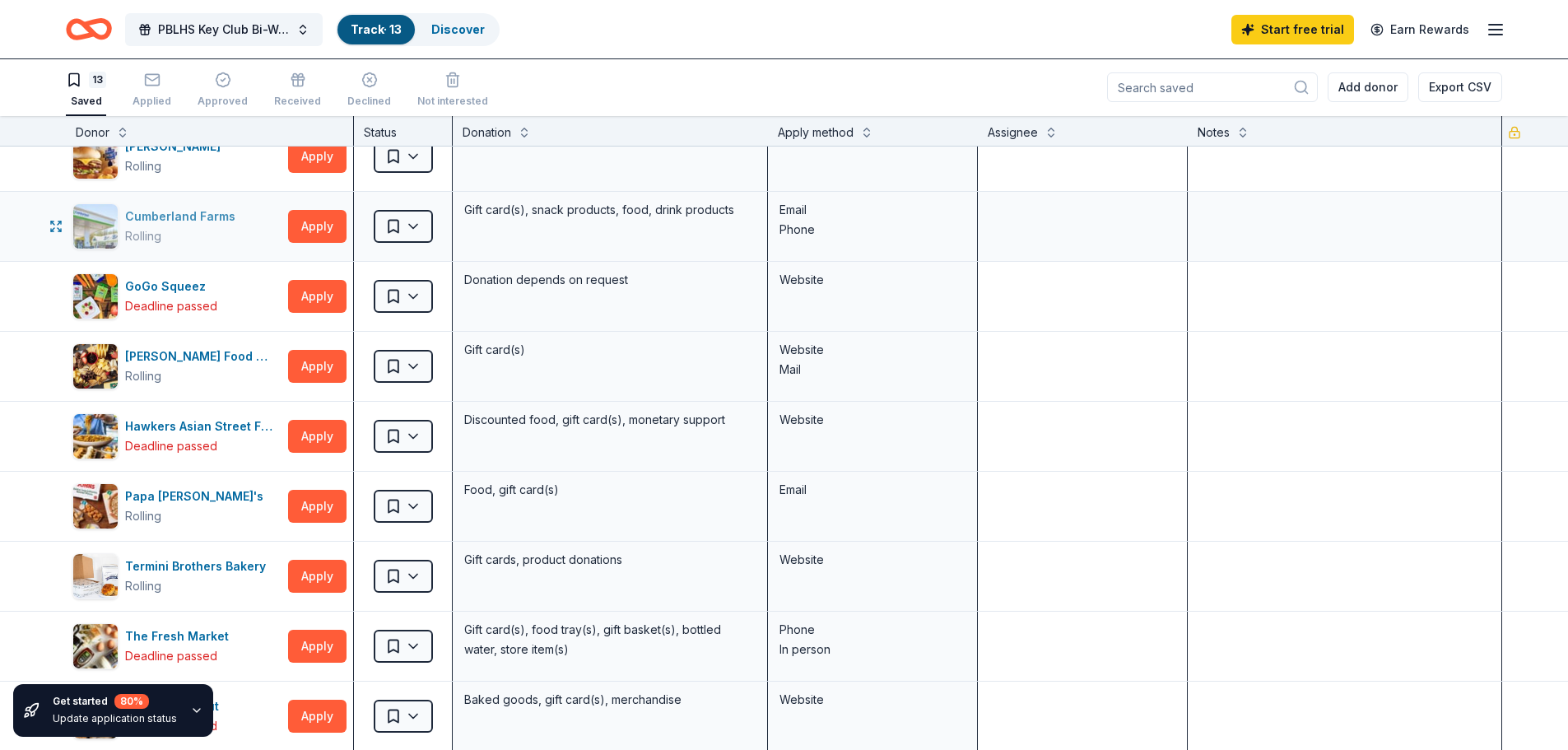
click at [175, 214] on div "Cumberland Farms" at bounding box center [183, 217] width 117 height 20
click at [317, 497] on button "Apply" at bounding box center [317, 506] width 59 height 33
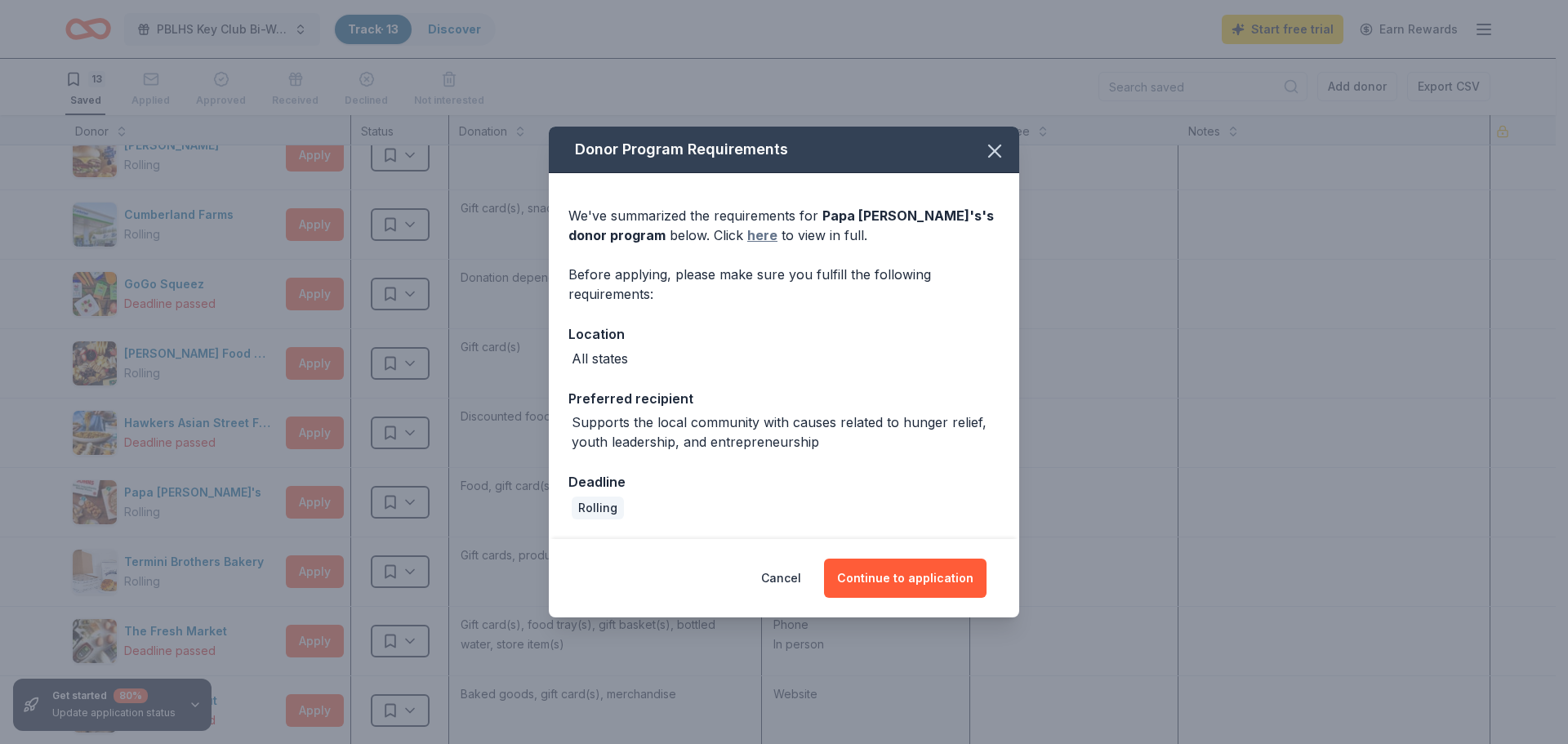
click at [747, 236] on link "here" at bounding box center [762, 235] width 30 height 20
click at [896, 584] on button "Continue to application" at bounding box center [905, 578] width 162 height 39
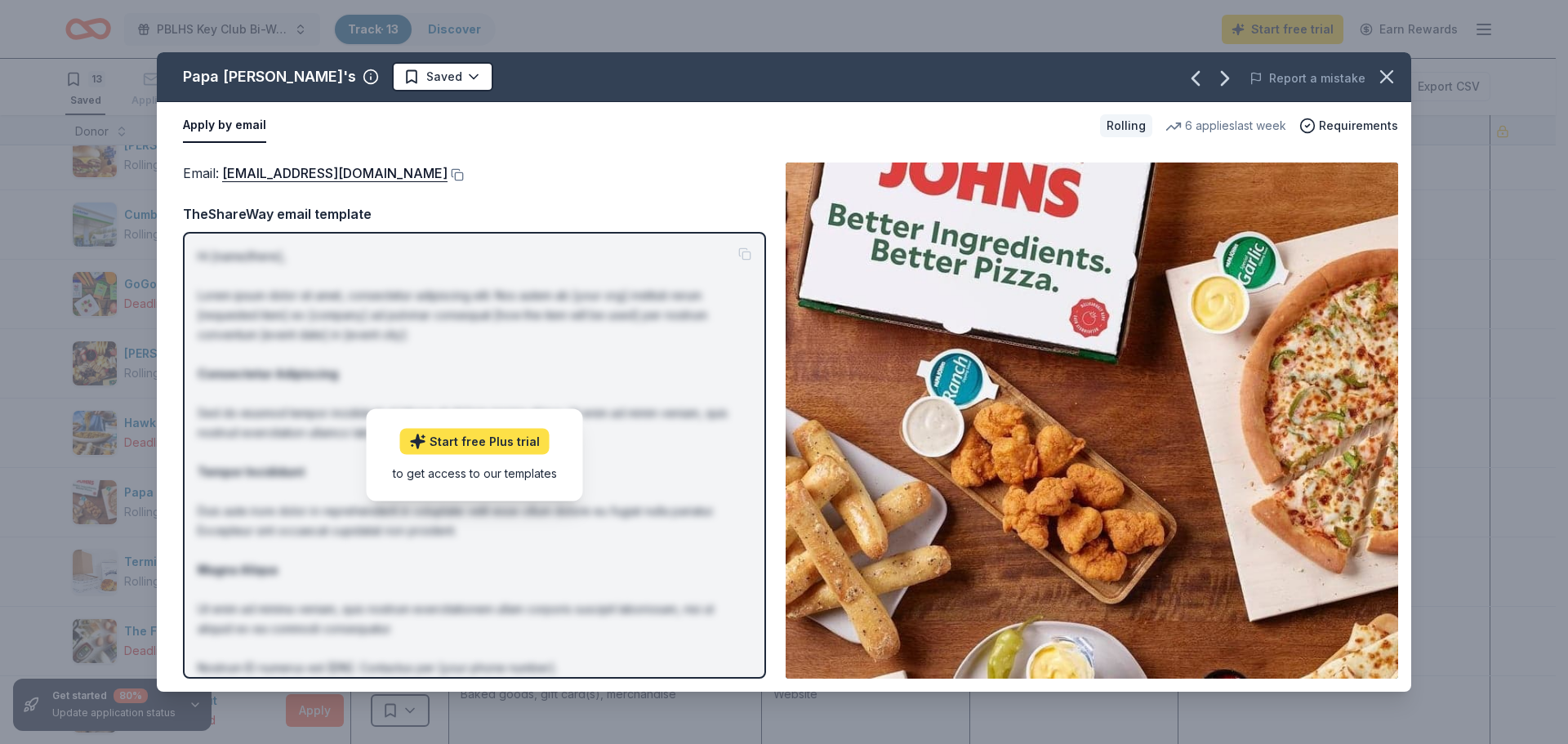
click at [441, 435] on link "Start free Plus trial" at bounding box center [475, 442] width 149 height 26
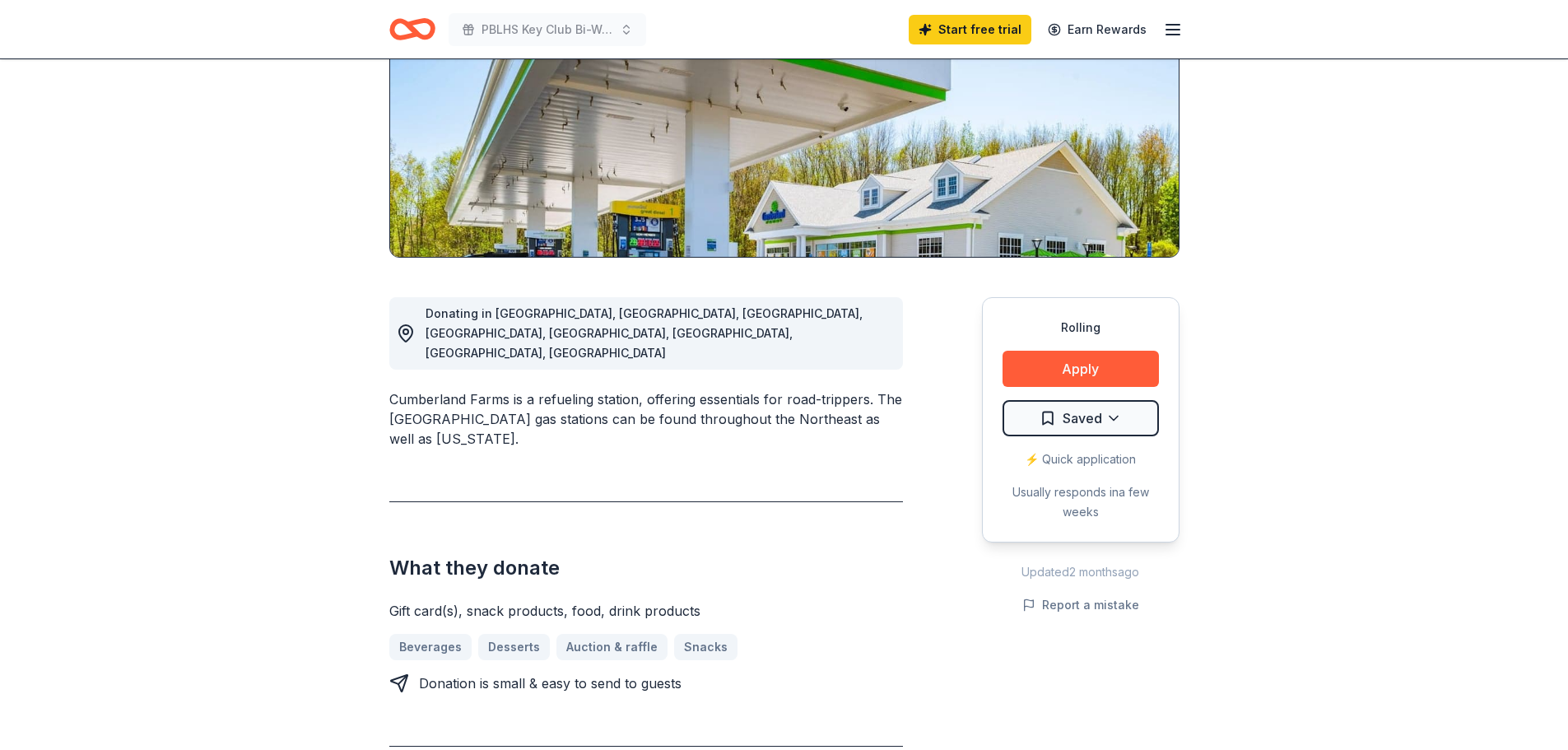
scroll to position [247, 0]
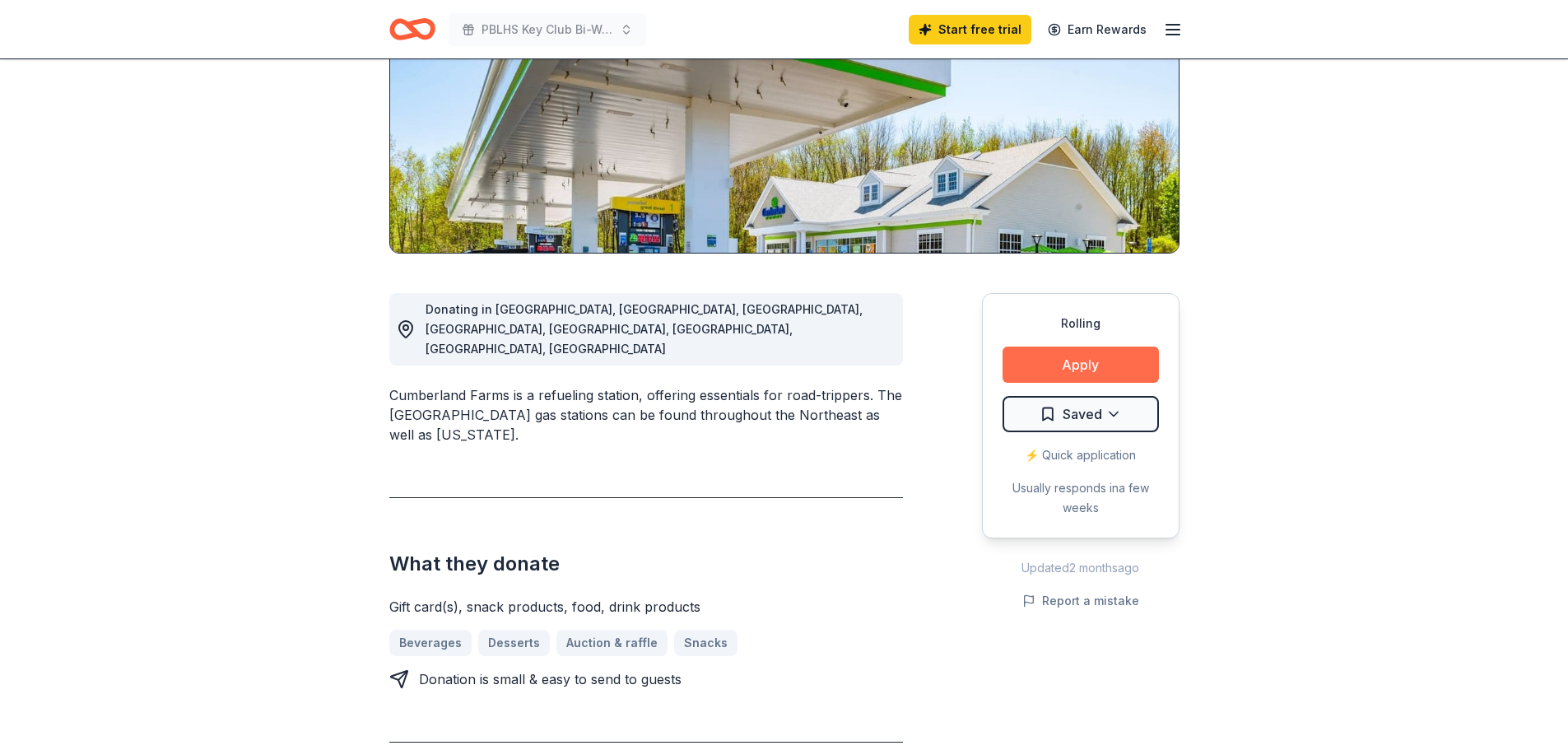
click at [1121, 361] on button "Apply" at bounding box center [1080, 365] width 156 height 36
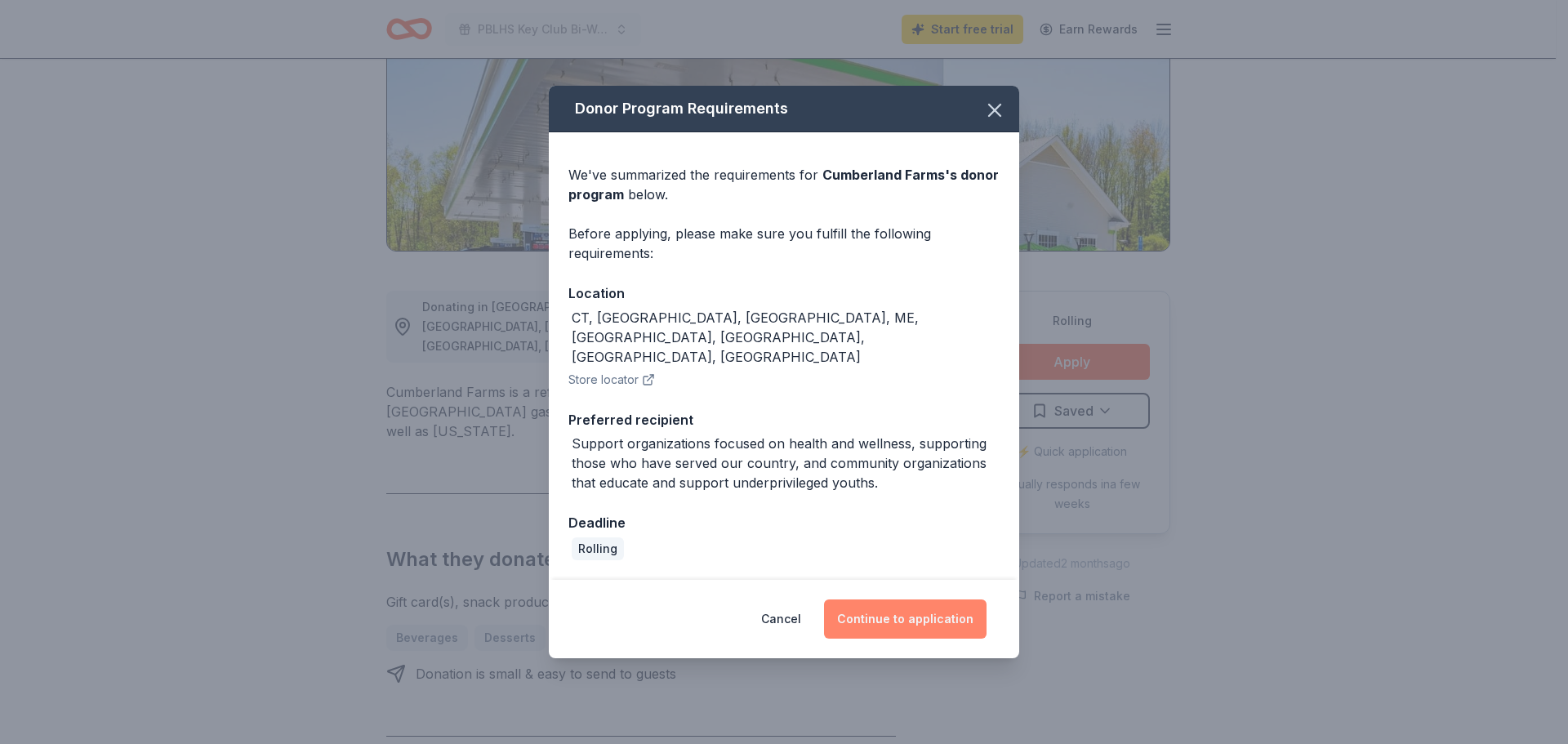
click at [890, 600] on button "Continue to application" at bounding box center [905, 619] width 162 height 39
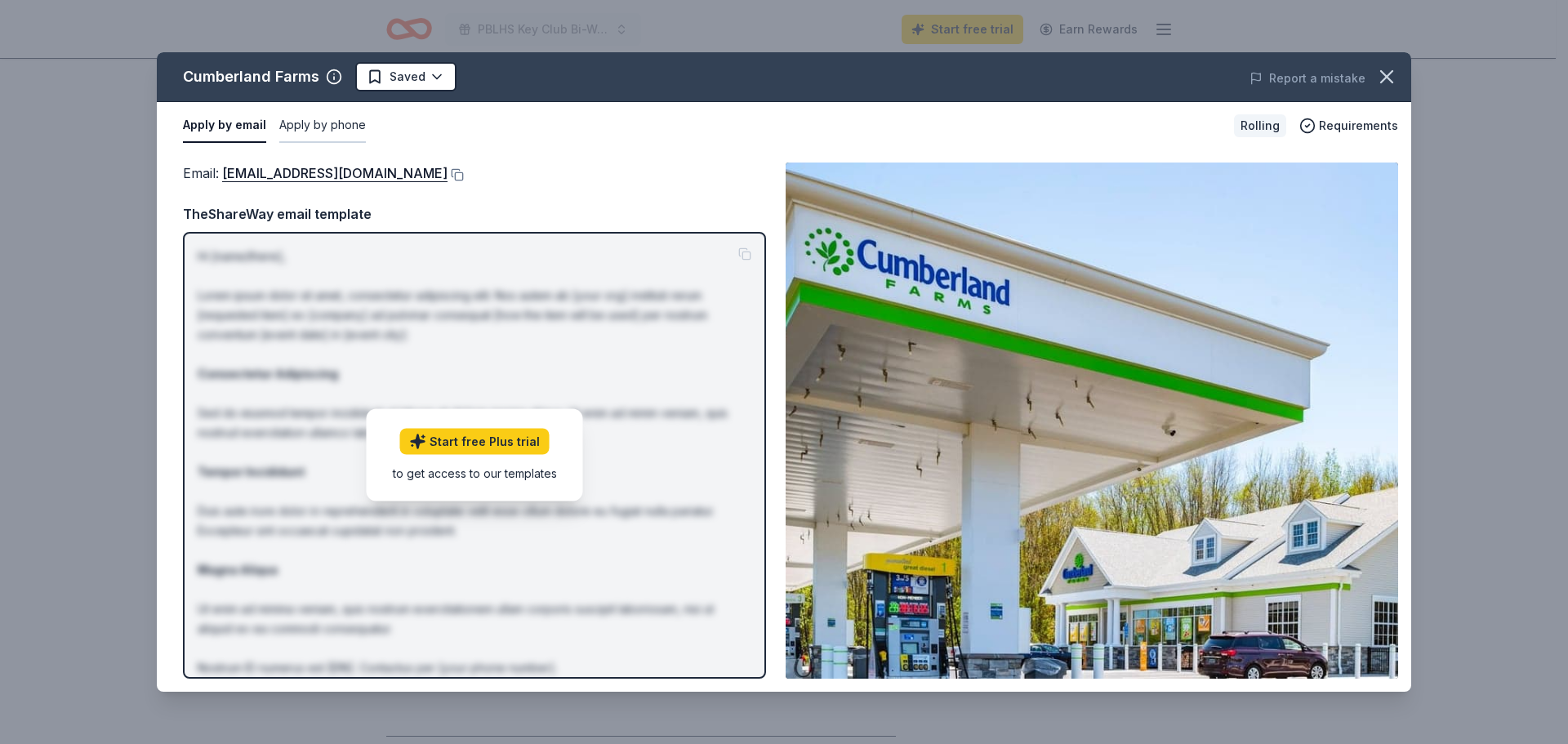
click at [323, 129] on button "Apply by phone" at bounding box center [323, 126] width 87 height 34
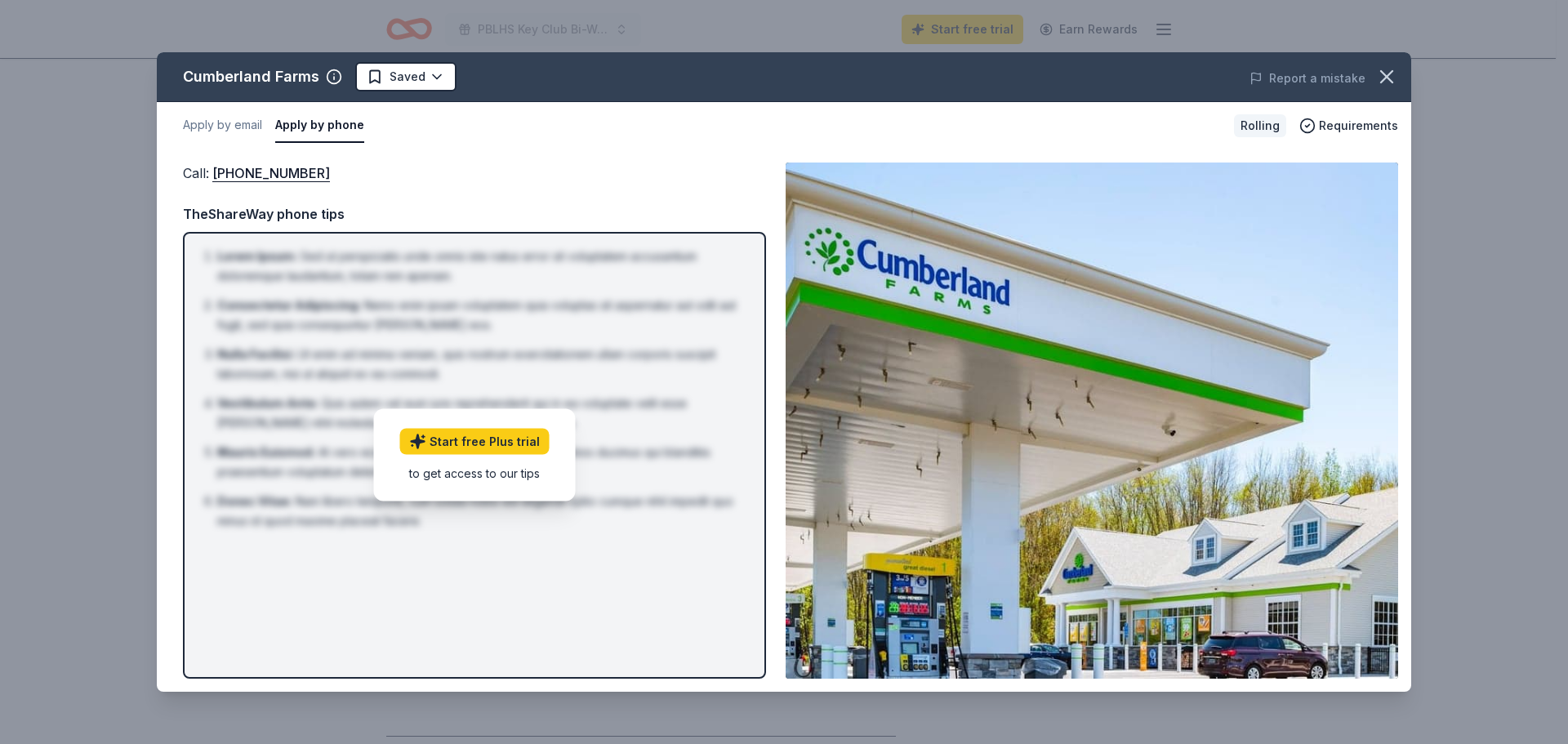
click at [486, 154] on div "Call : (800) 225-9702 Call : (800) 225-9702 TheShareWay phone tips Lorem Ipsum …" at bounding box center [783, 420] width 1254 height 542
click at [226, 132] on button "Apply by email" at bounding box center [222, 126] width 80 height 34
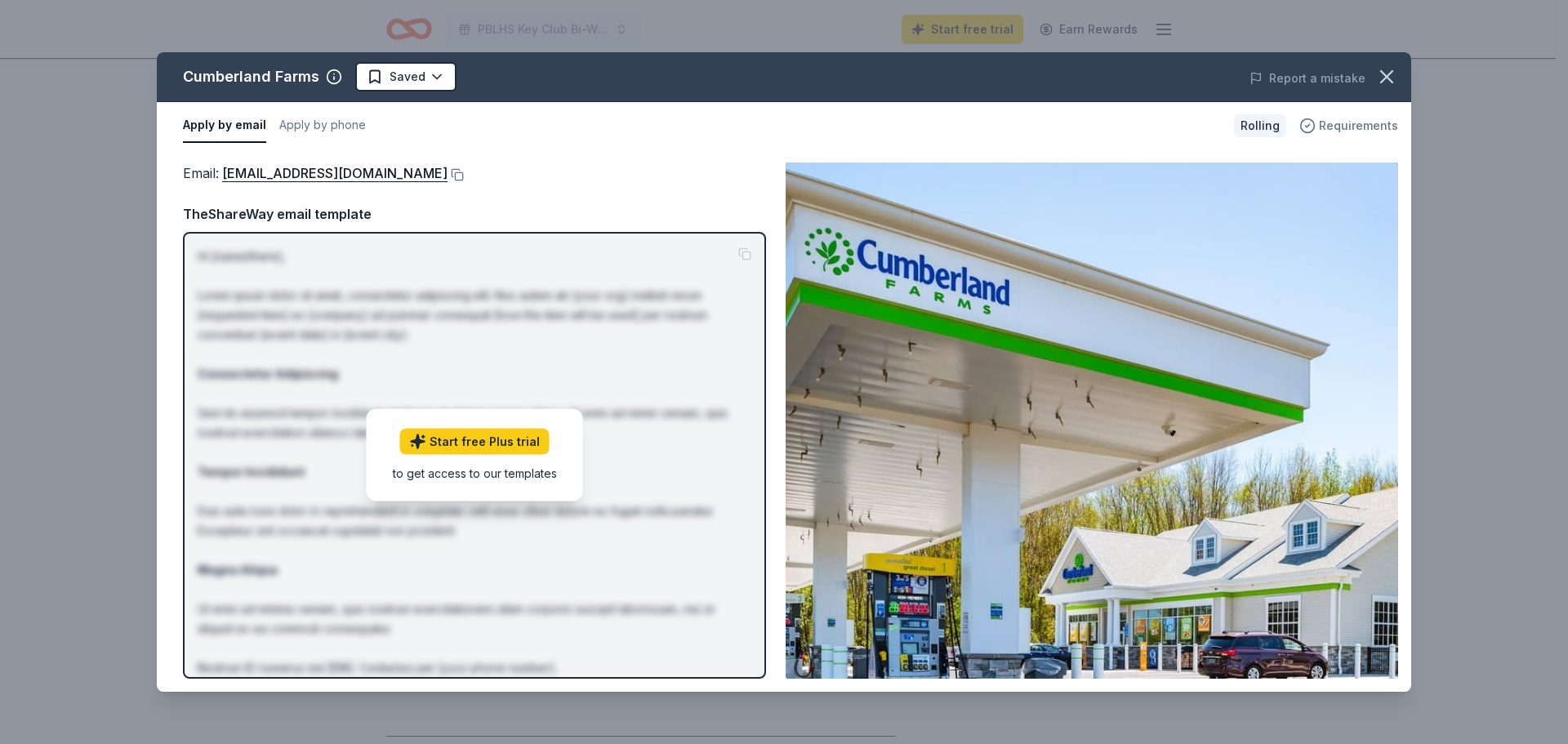
click at [1335, 121] on span "Requirements" at bounding box center [1358, 126] width 80 height 20
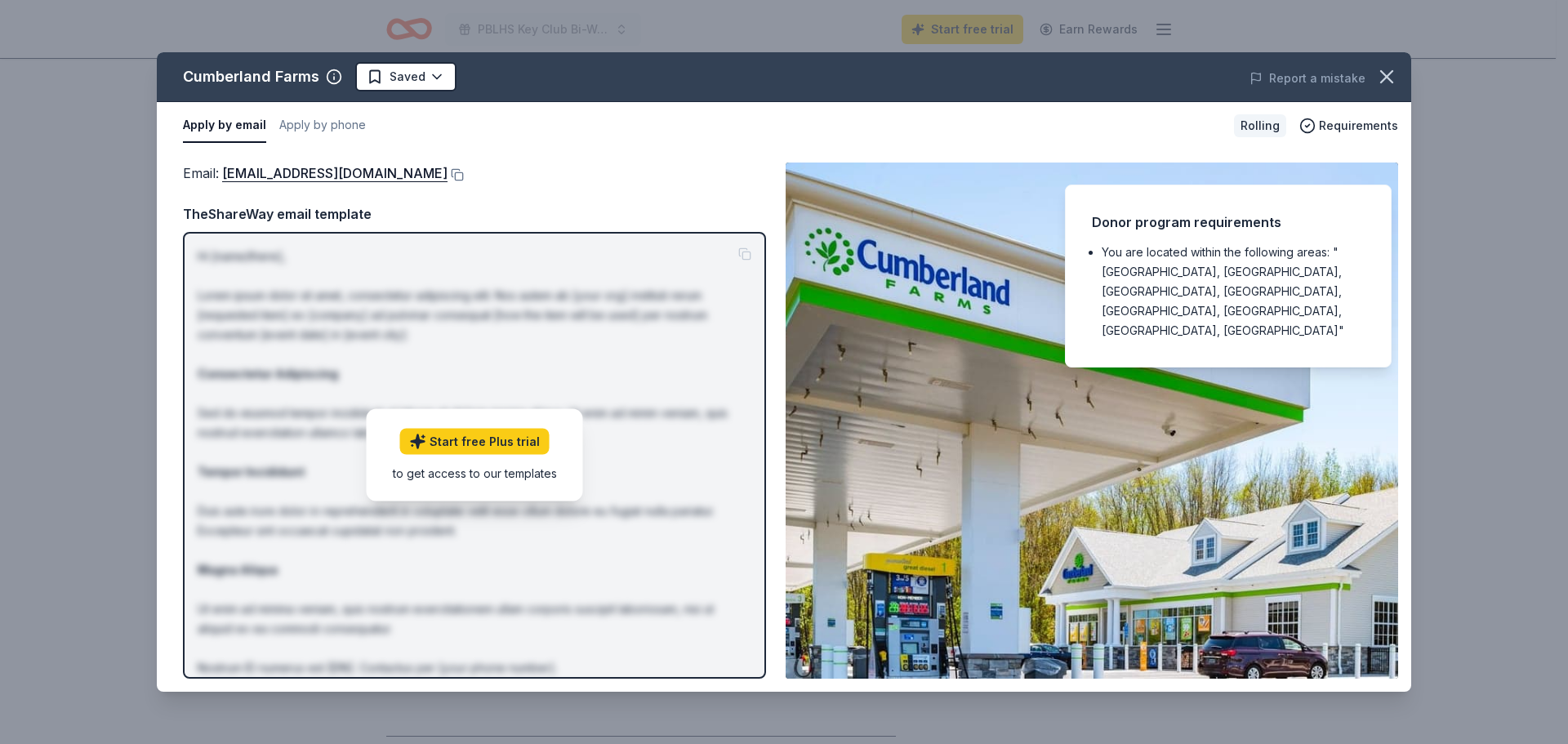
drag, startPoint x: 589, startPoint y: 135, endPoint x: 579, endPoint y: 137, distance: 10.2
click at [589, 136] on div "Apply by email Apply by phone" at bounding box center [702, 126] width 1038 height 34
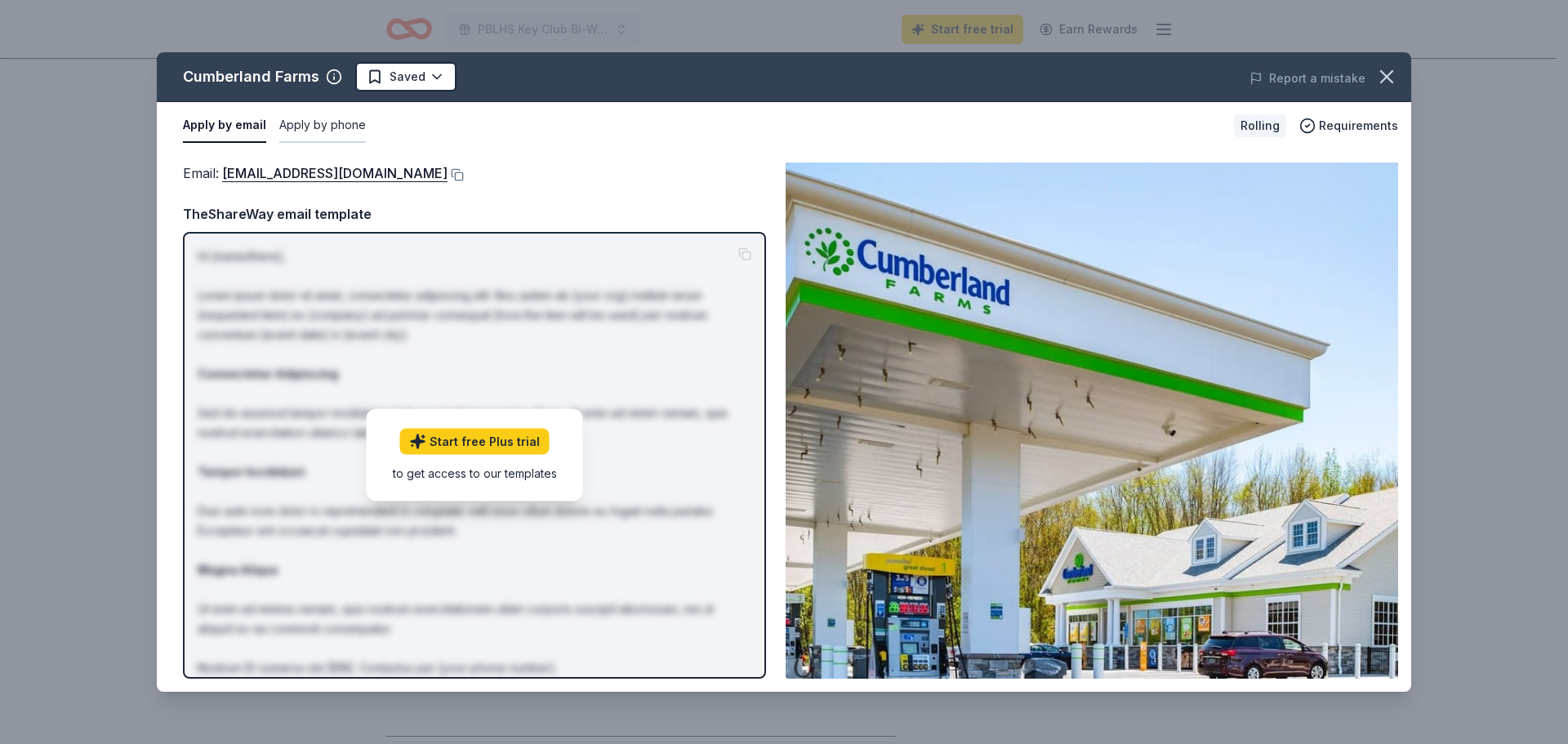
click at [362, 126] on div "Apply by email Apply by phone" at bounding box center [702, 126] width 1038 height 34
click at [338, 126] on button "Apply by phone" at bounding box center [323, 126] width 87 height 34
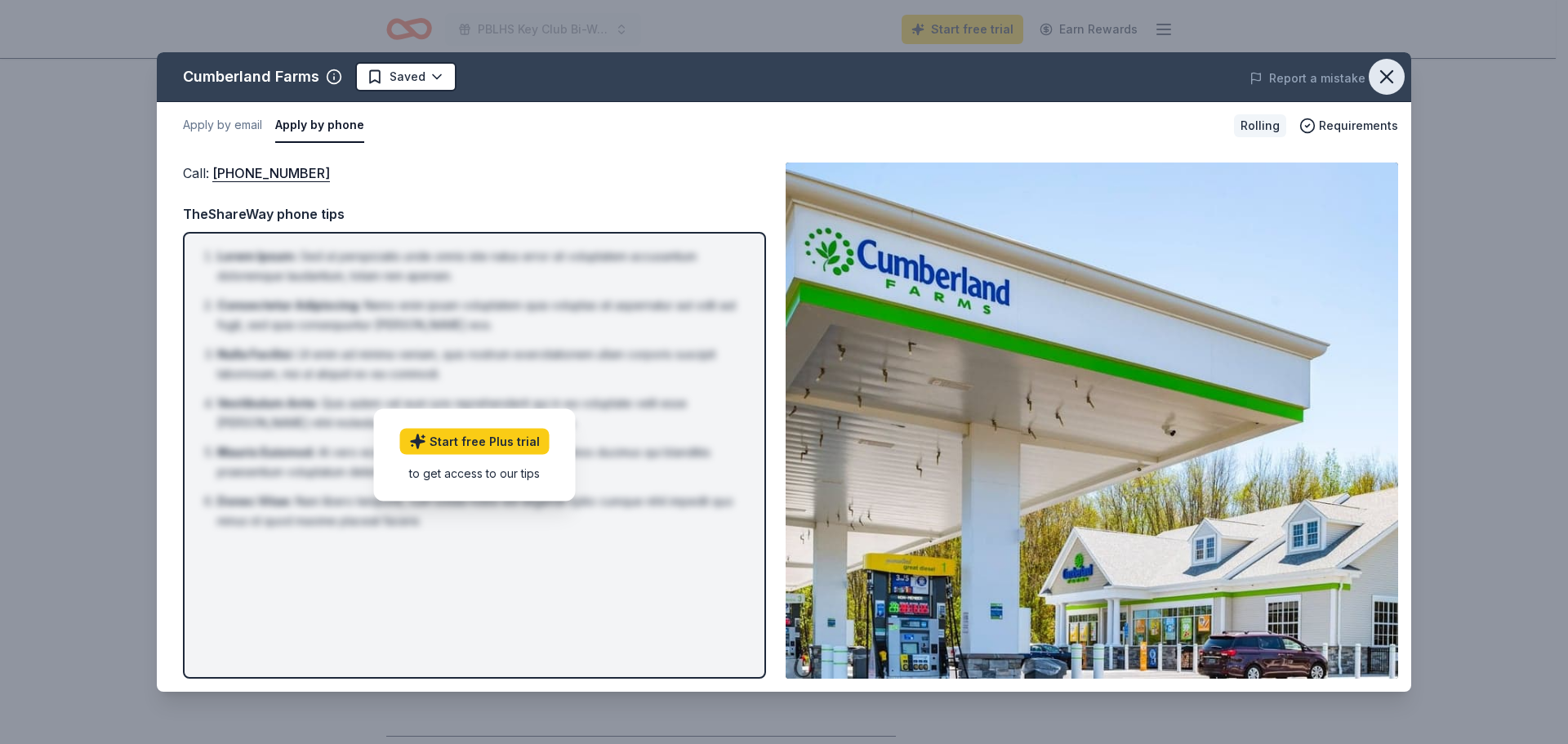
click at [1383, 80] on icon "button" at bounding box center [1387, 77] width 11 height 11
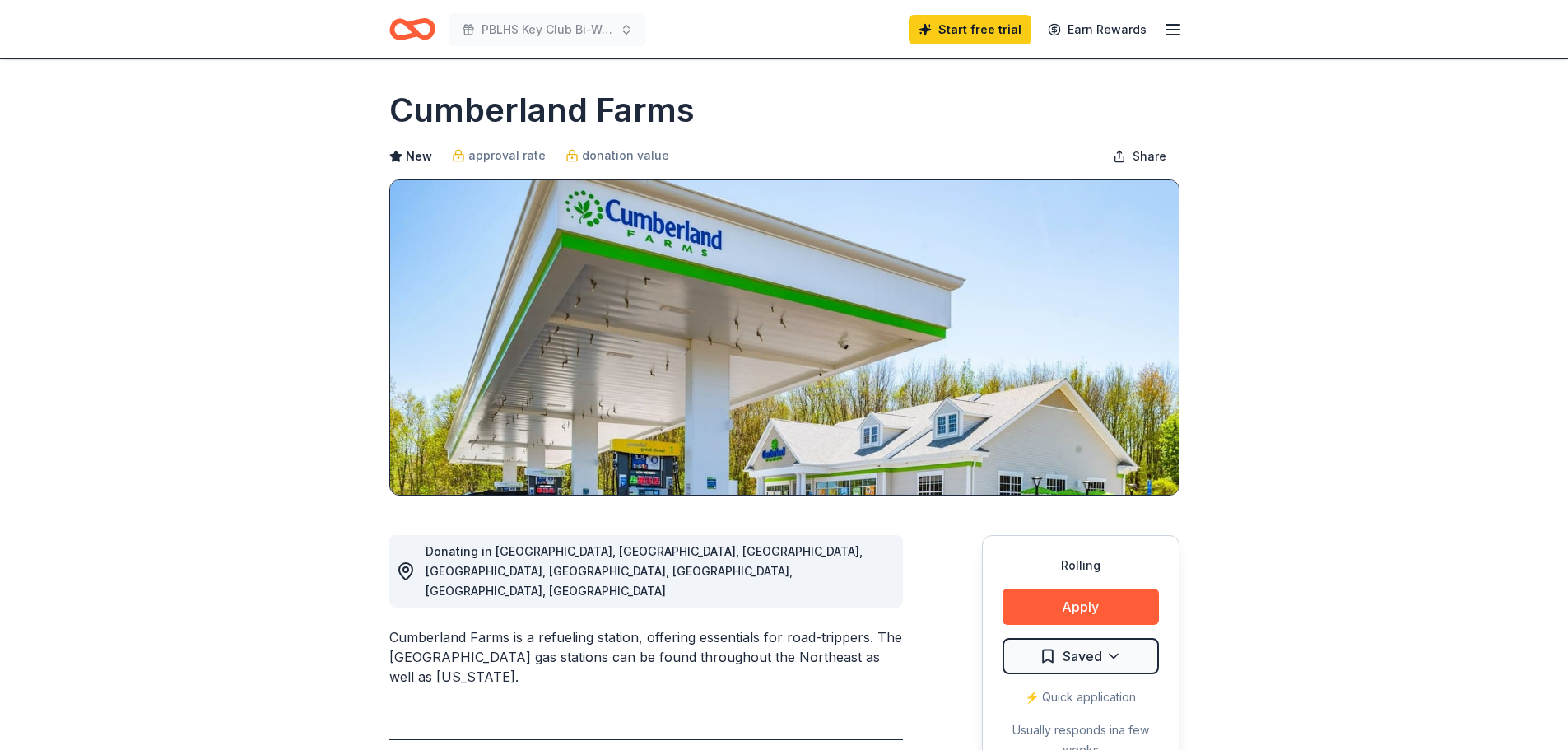
scroll to position [0, 0]
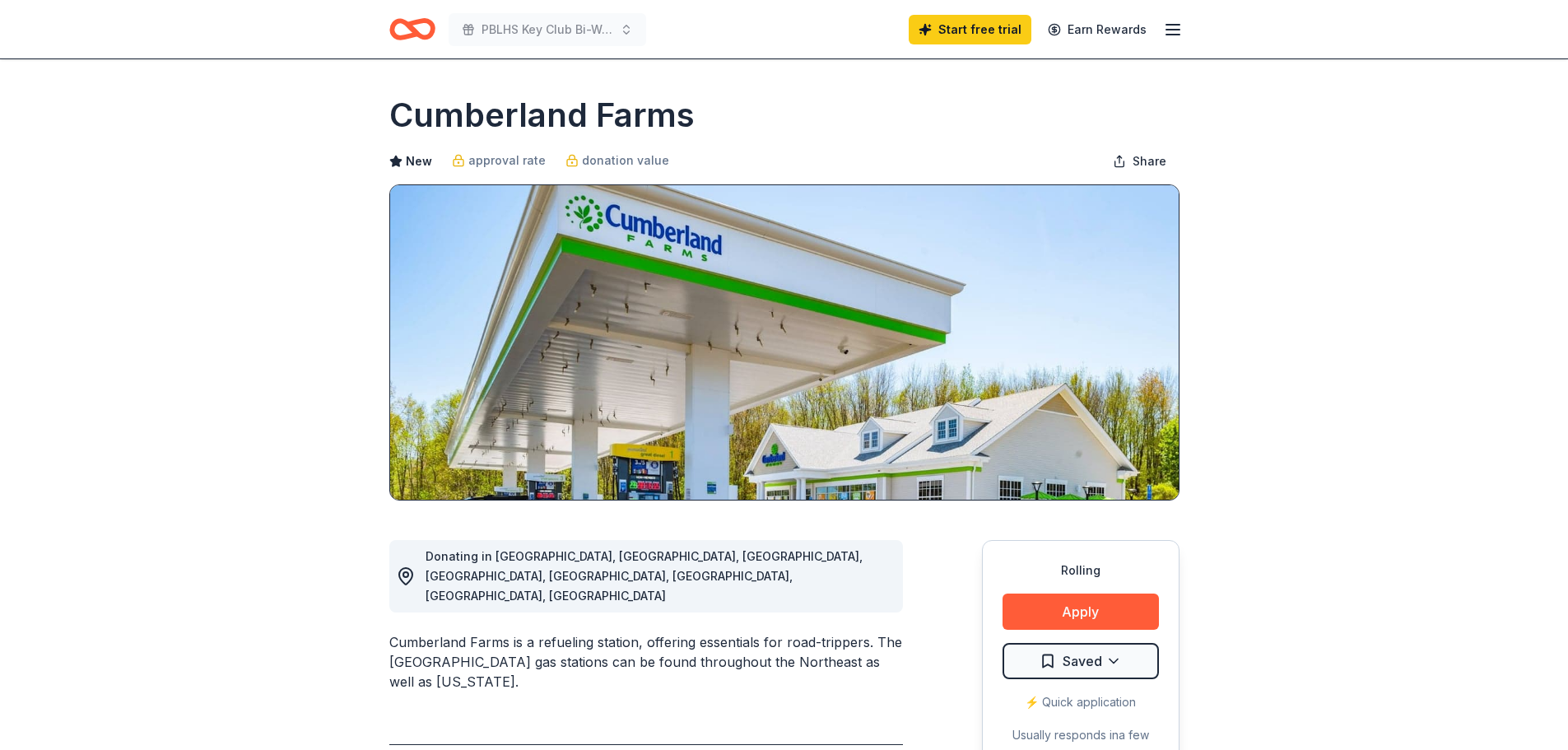
click at [1175, 26] on icon "button" at bounding box center [1173, 30] width 20 height 20
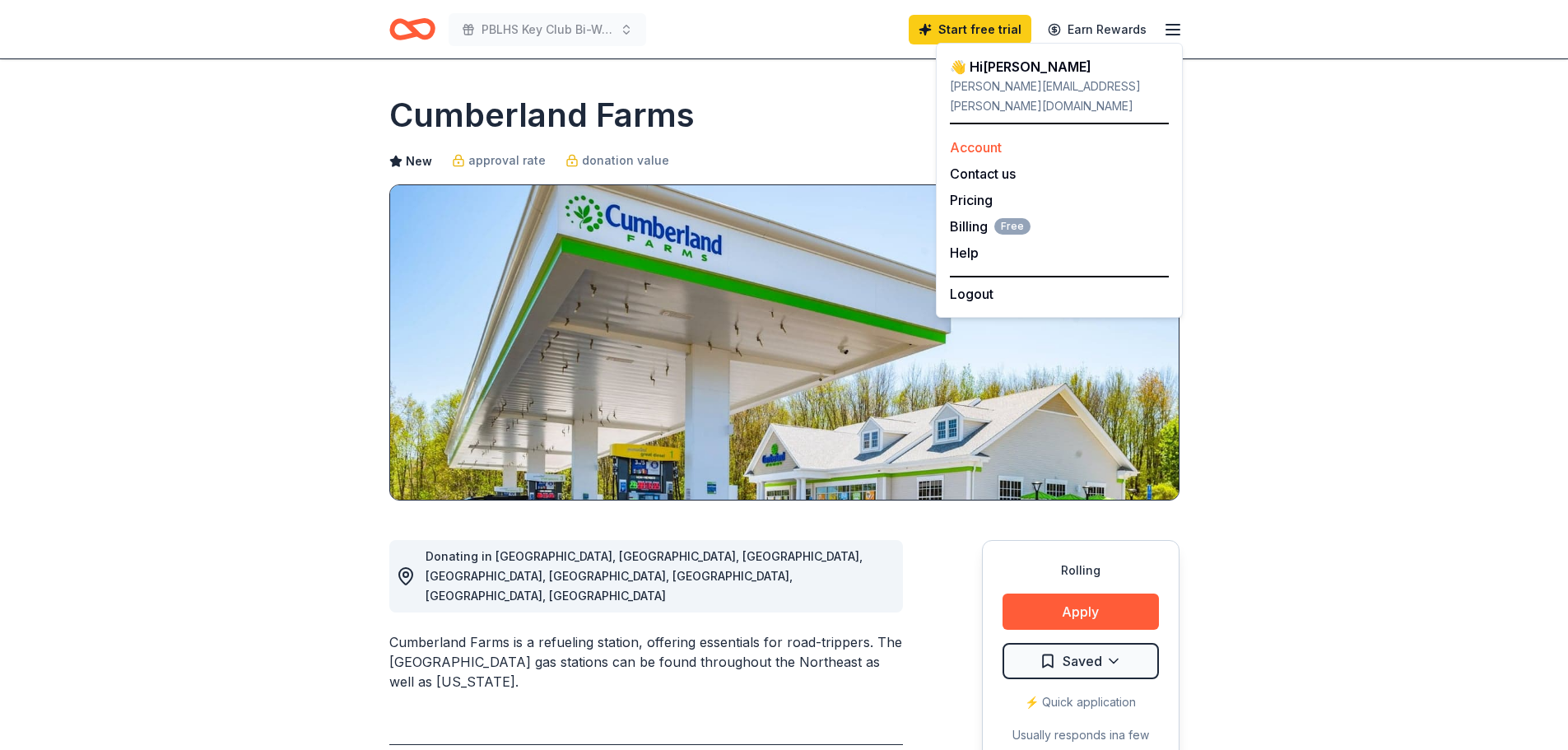
click at [986, 139] on link "Account" at bounding box center [975, 147] width 52 height 17
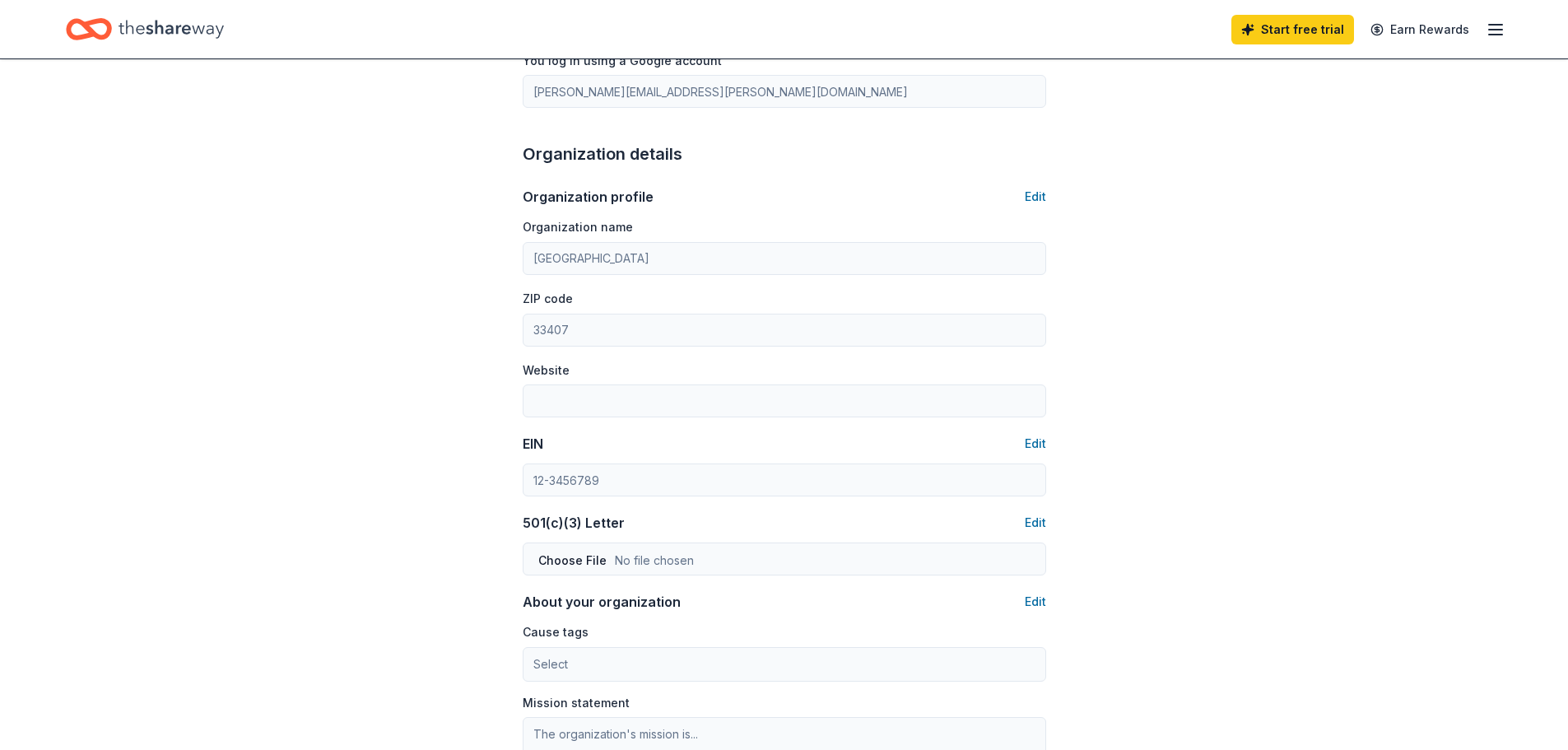
scroll to position [329, 0]
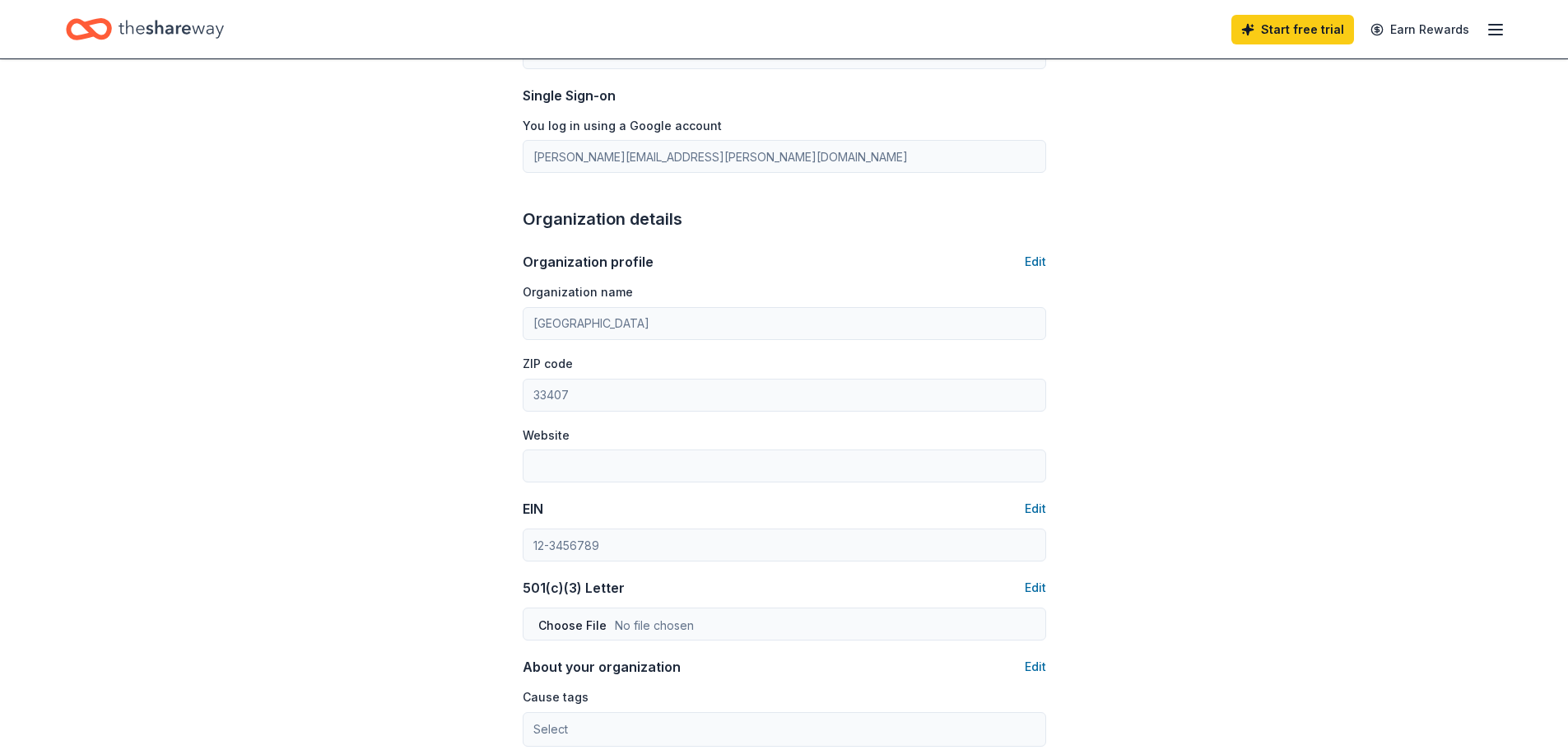
click at [155, 29] on icon "Home" at bounding box center [170, 29] width 105 height 34
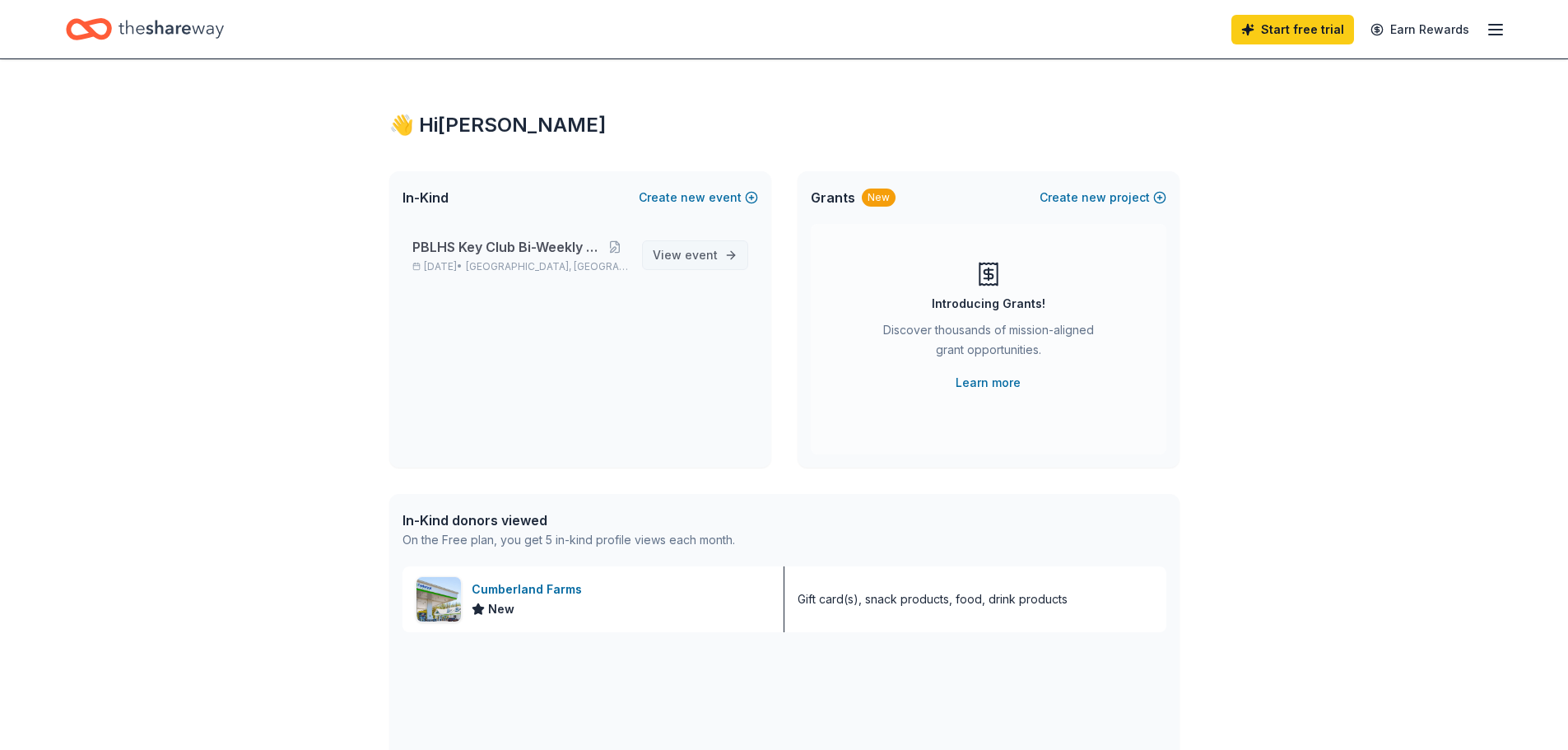
click at [705, 260] on span "event" at bounding box center [701, 255] width 33 height 14
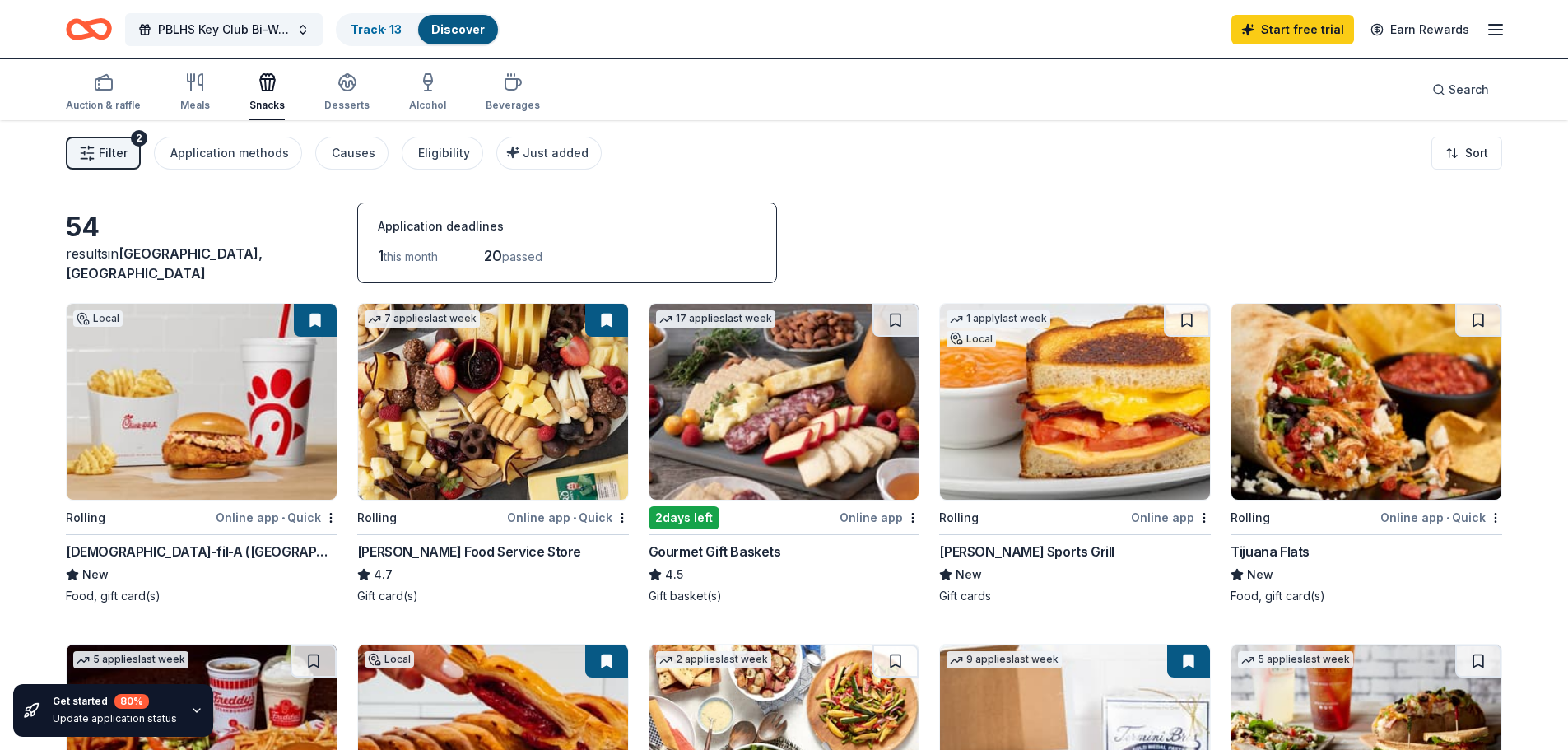
click at [113, 154] on span "Filter" at bounding box center [112, 153] width 29 height 20
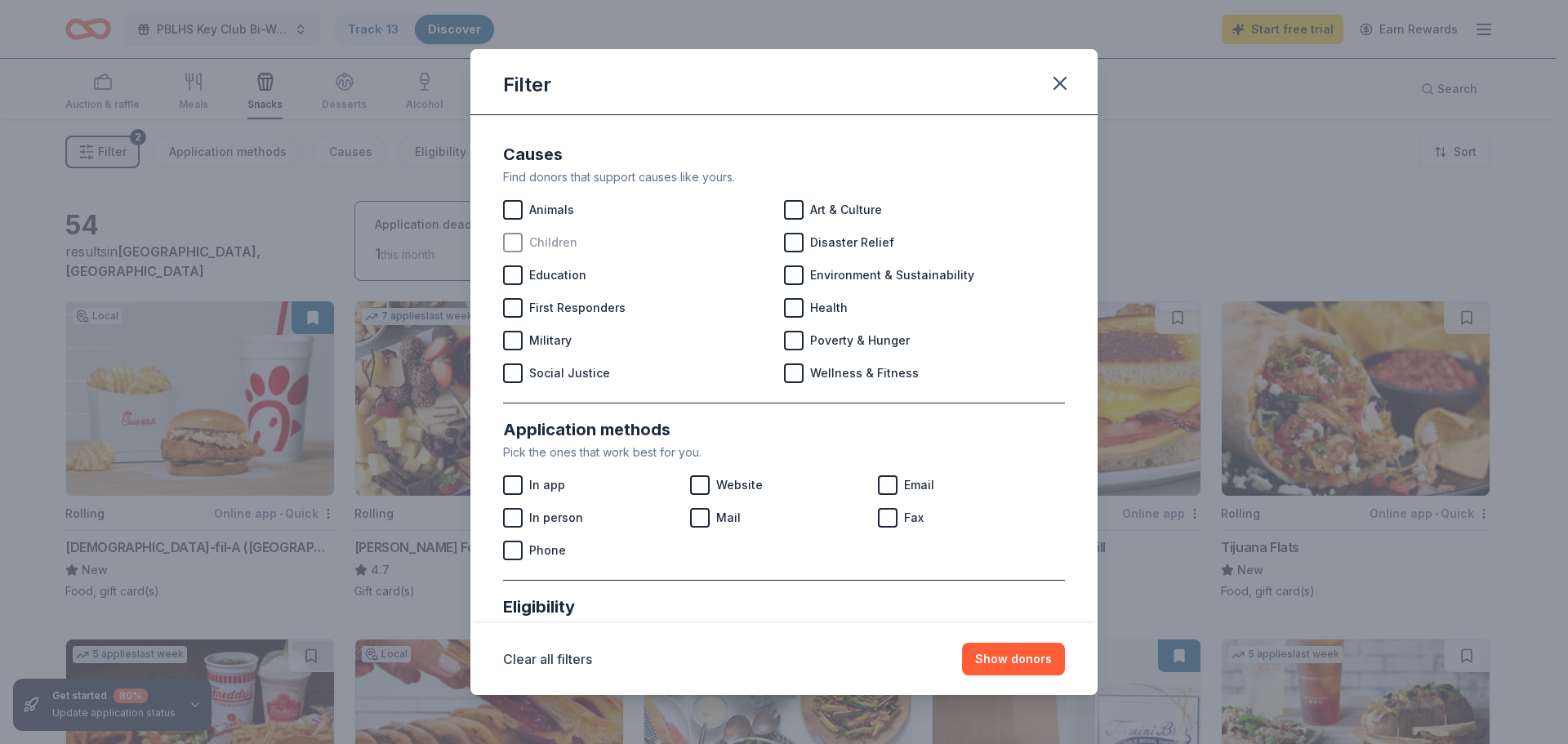
click at [531, 243] on span "Children" at bounding box center [553, 243] width 48 height 20
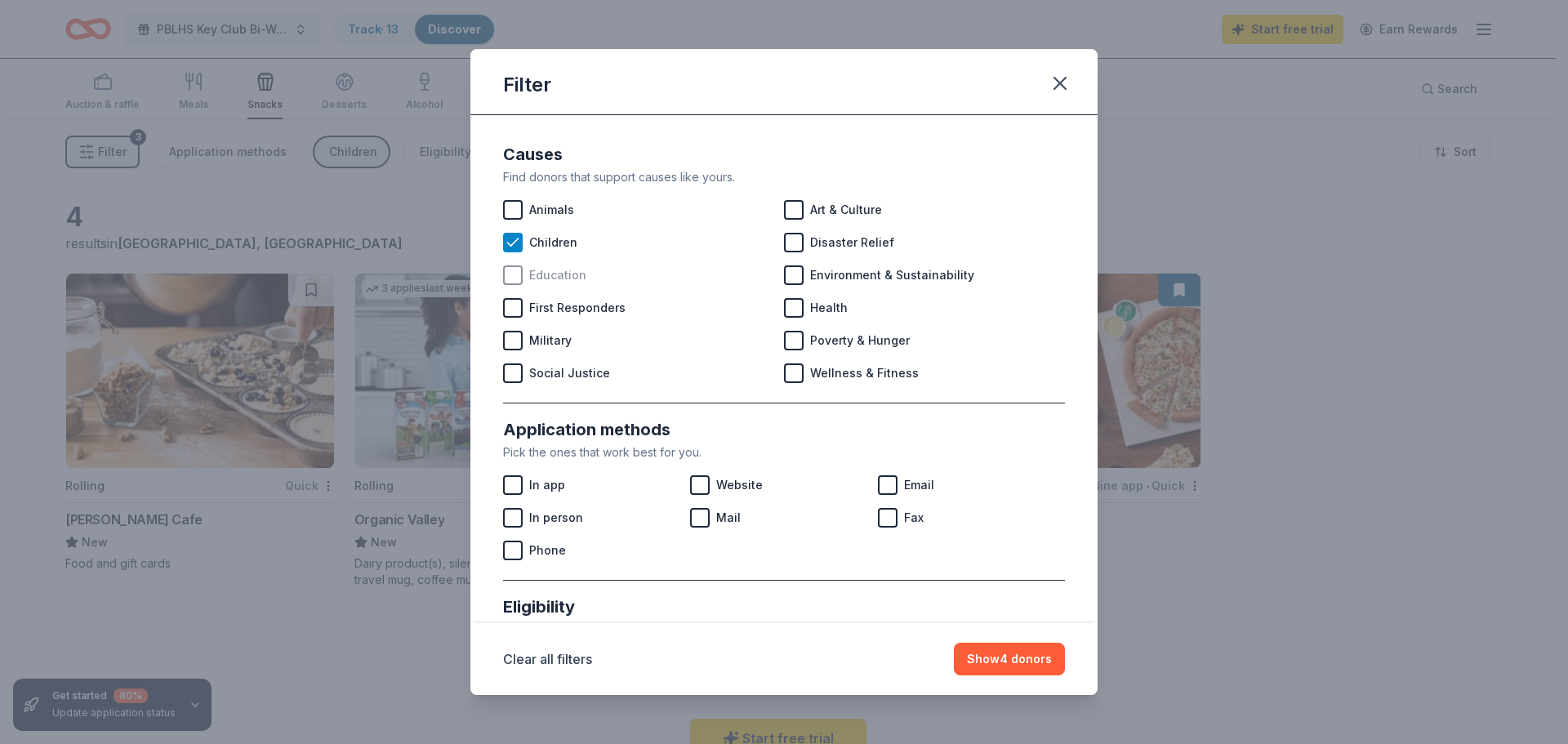
click at [544, 276] on span "Education" at bounding box center [558, 276] width 57 height 20
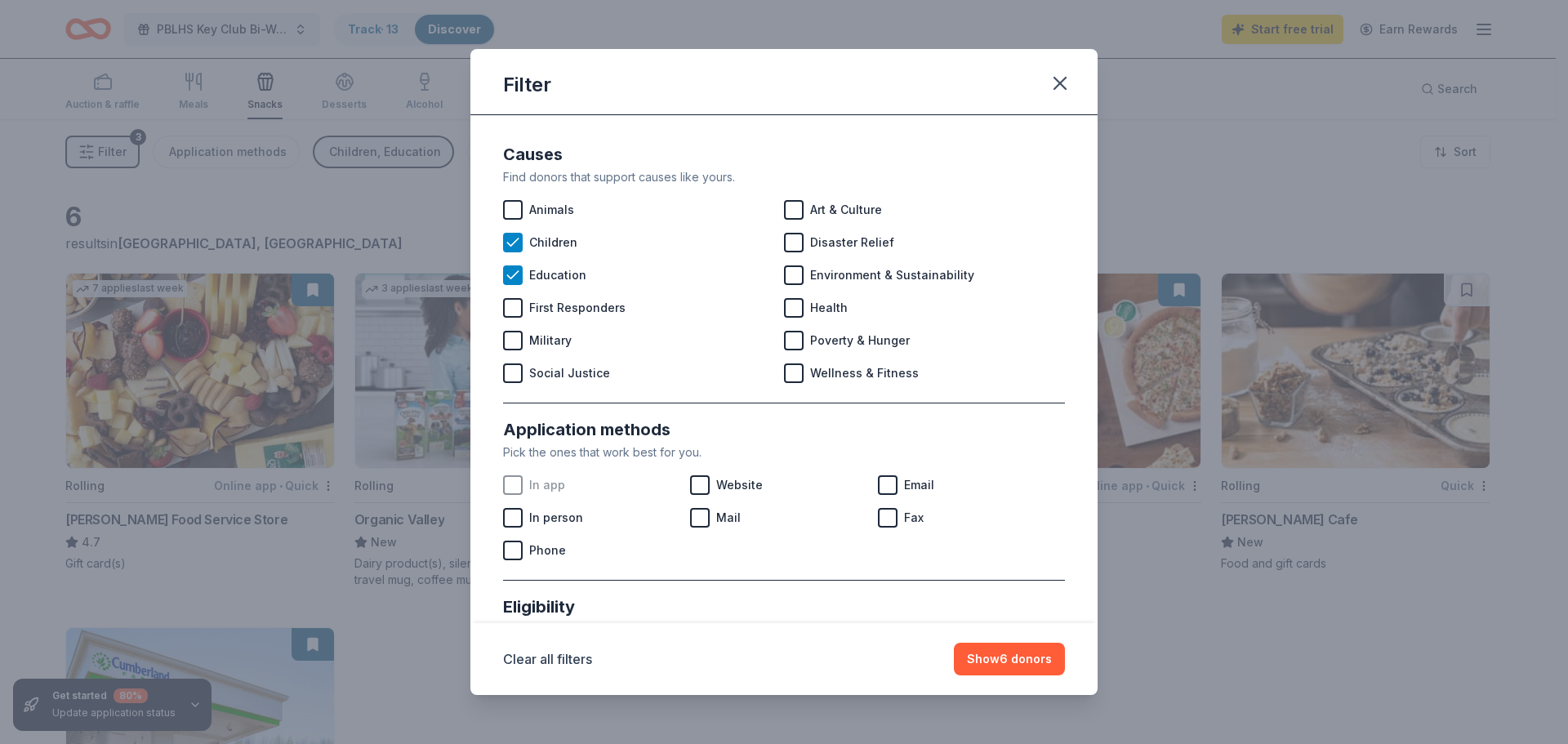
click at [531, 486] on span "In app" at bounding box center [547, 485] width 36 height 20
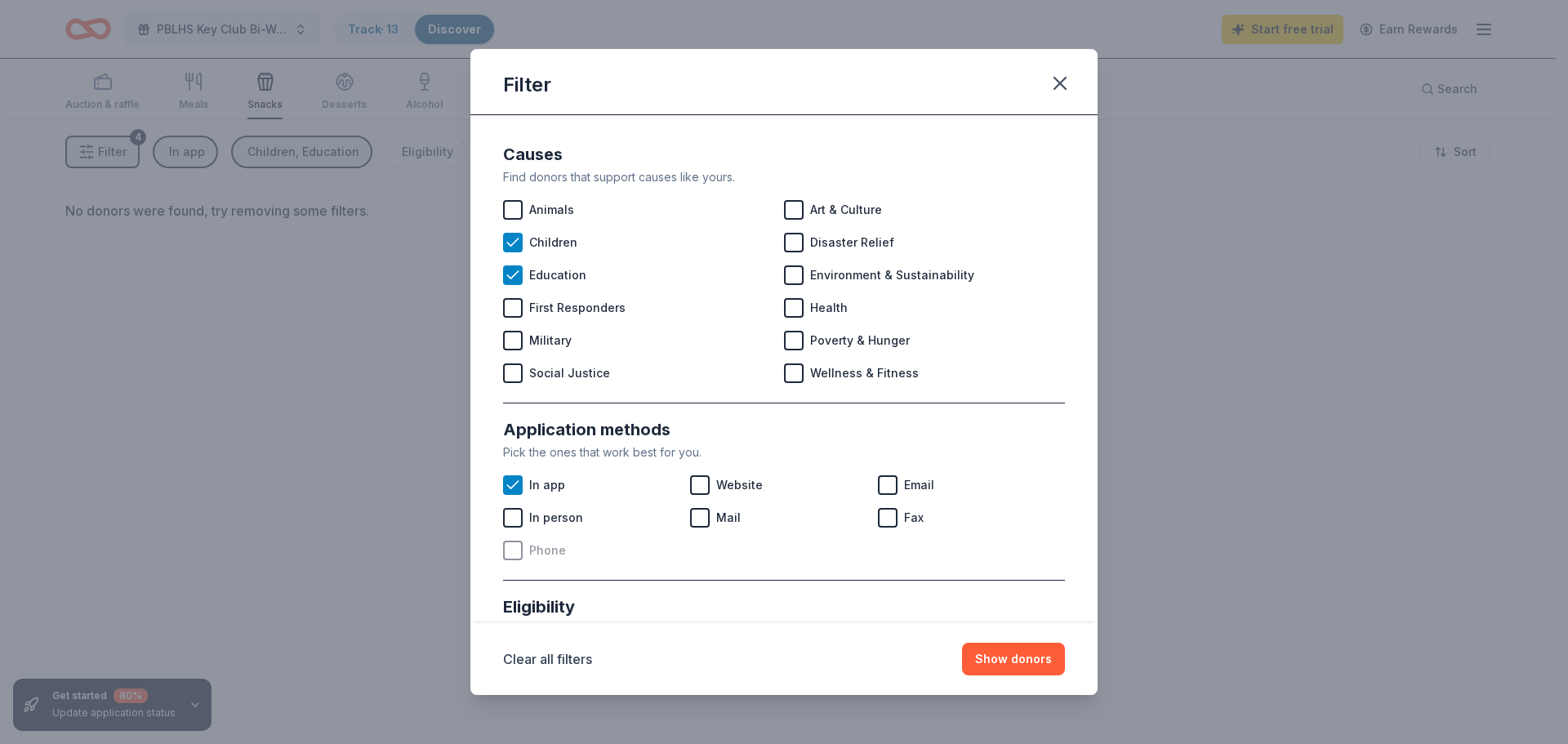
click at [518, 554] on div at bounding box center [513, 550] width 20 height 20
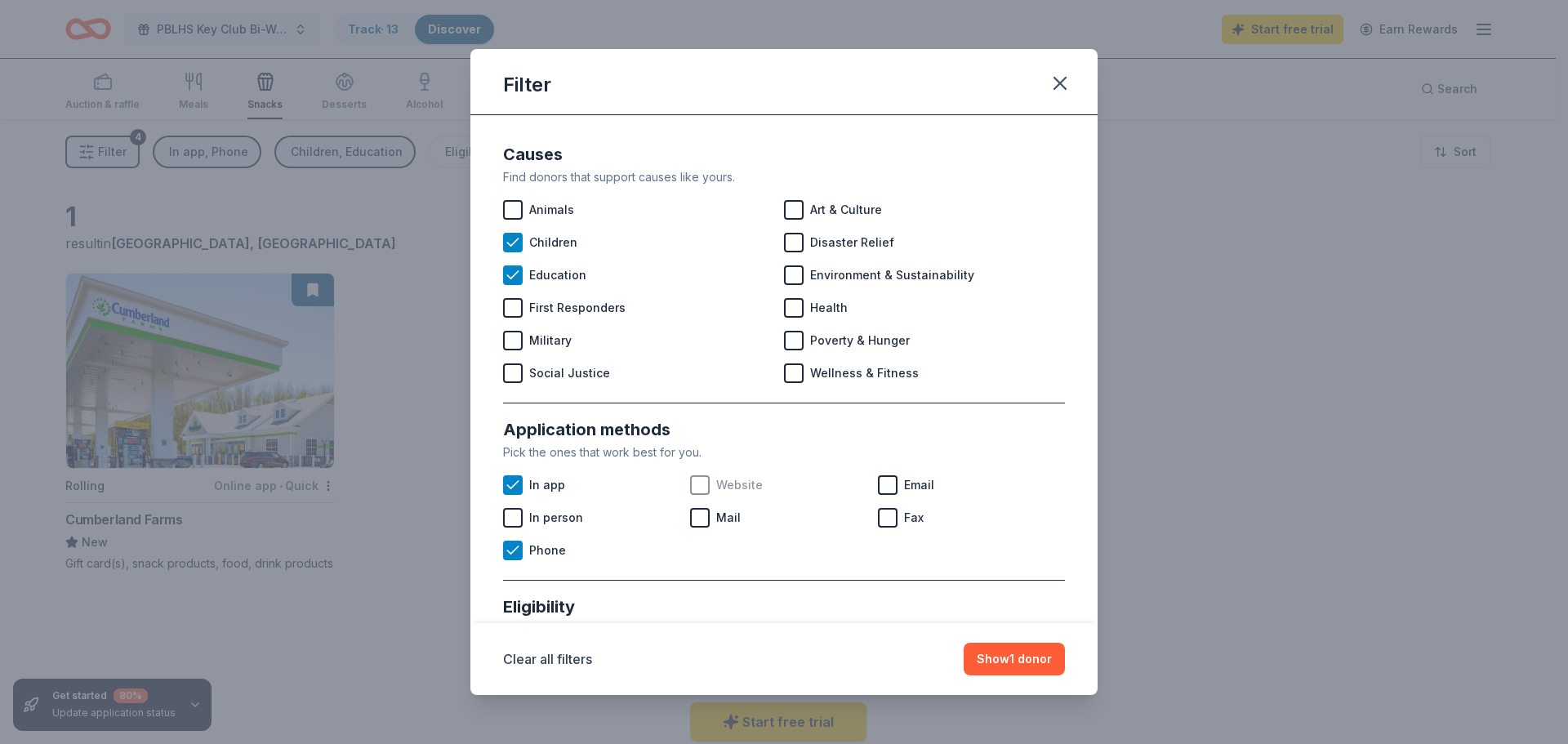
click at [691, 478] on div at bounding box center [700, 485] width 20 height 20
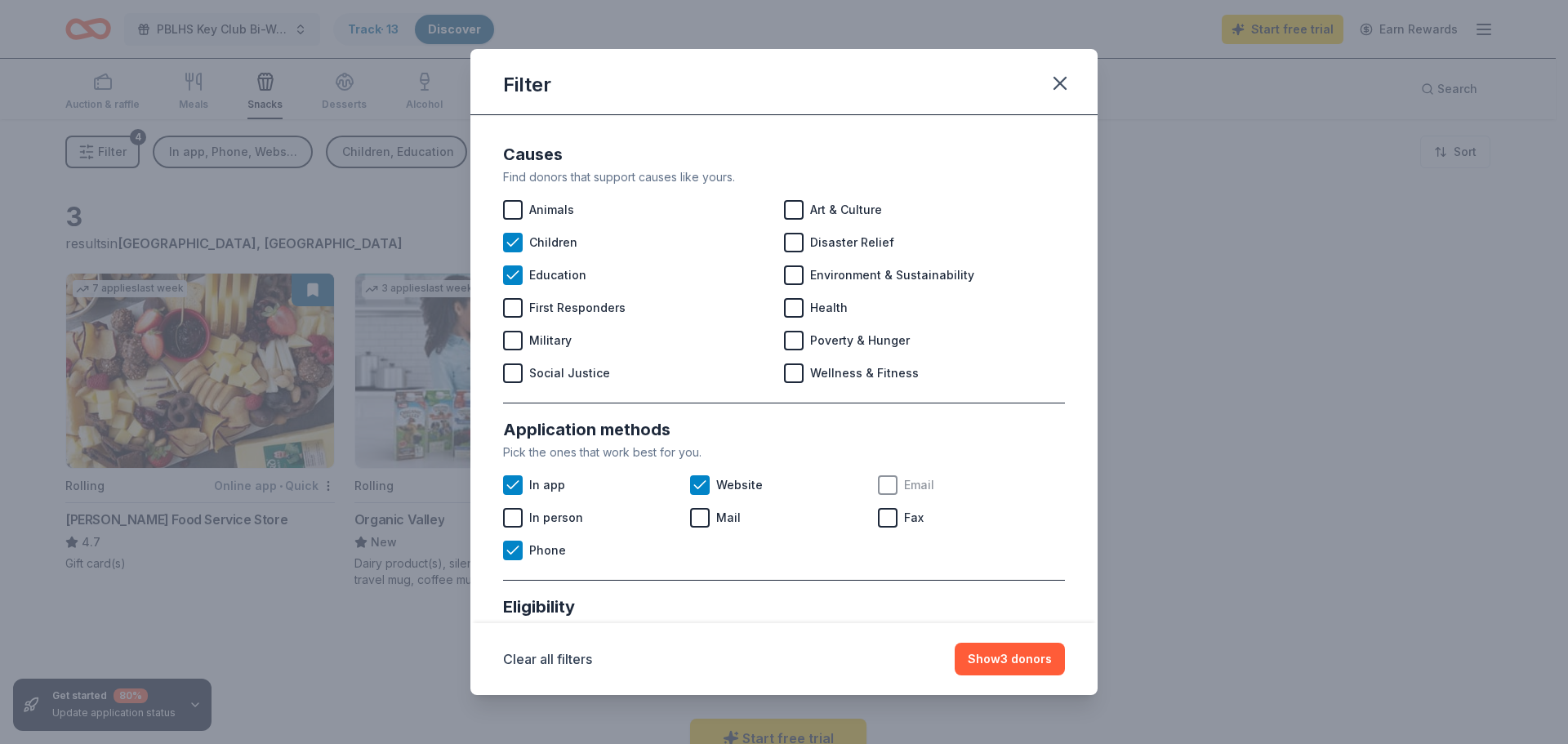
click at [890, 482] on div "Email" at bounding box center [971, 486] width 187 height 33
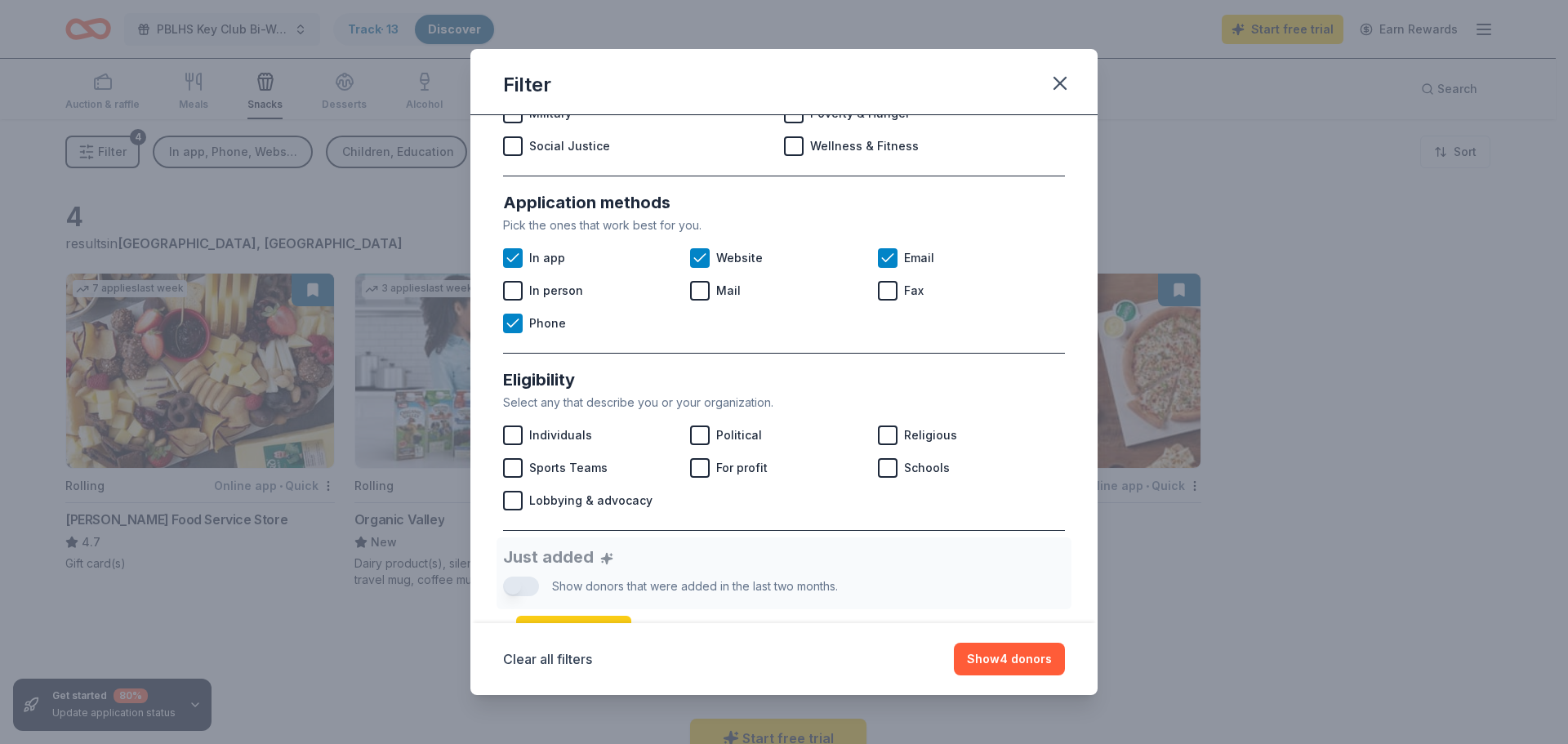
scroll to position [163, 0]
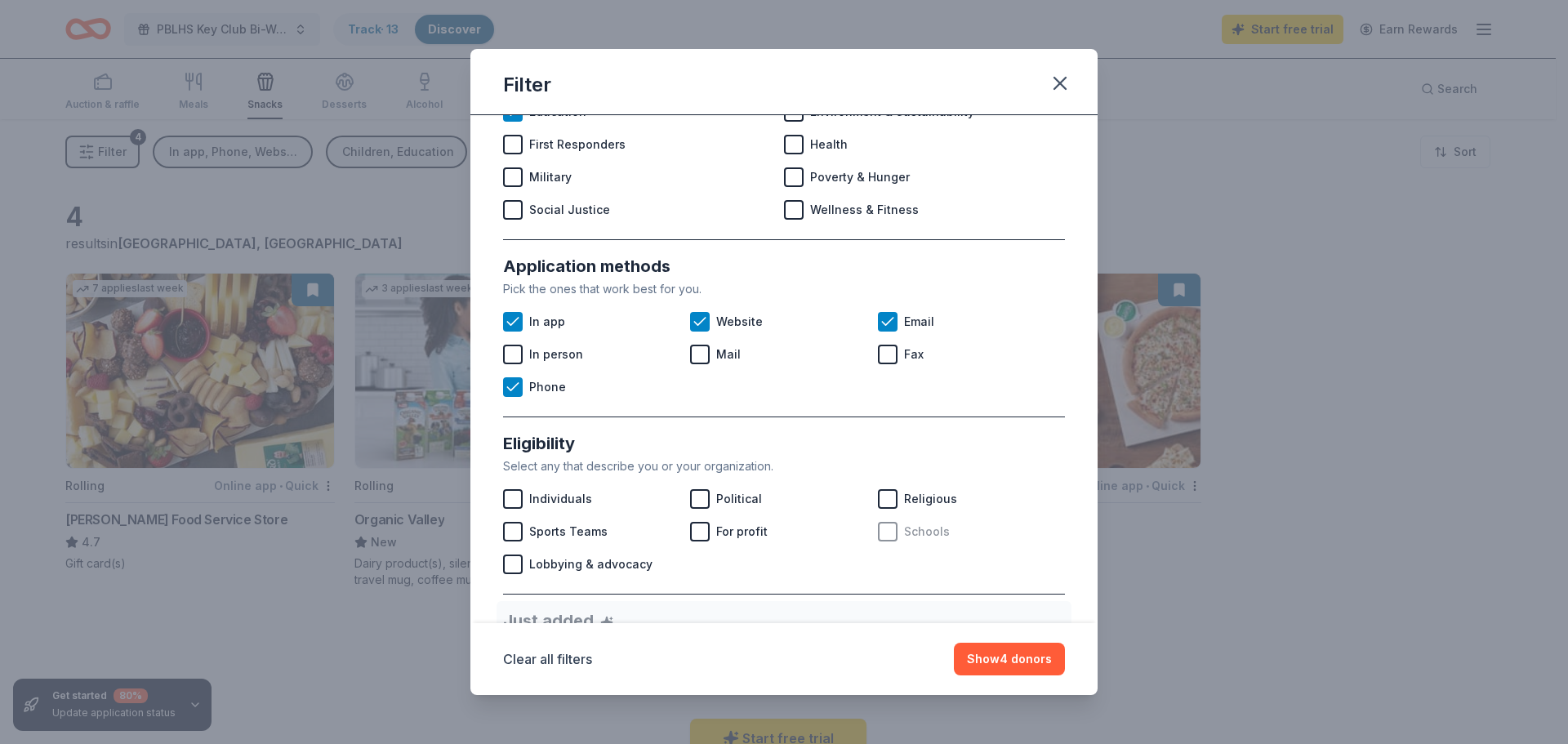
click at [877, 527] on div at bounding box center [887, 532] width 20 height 20
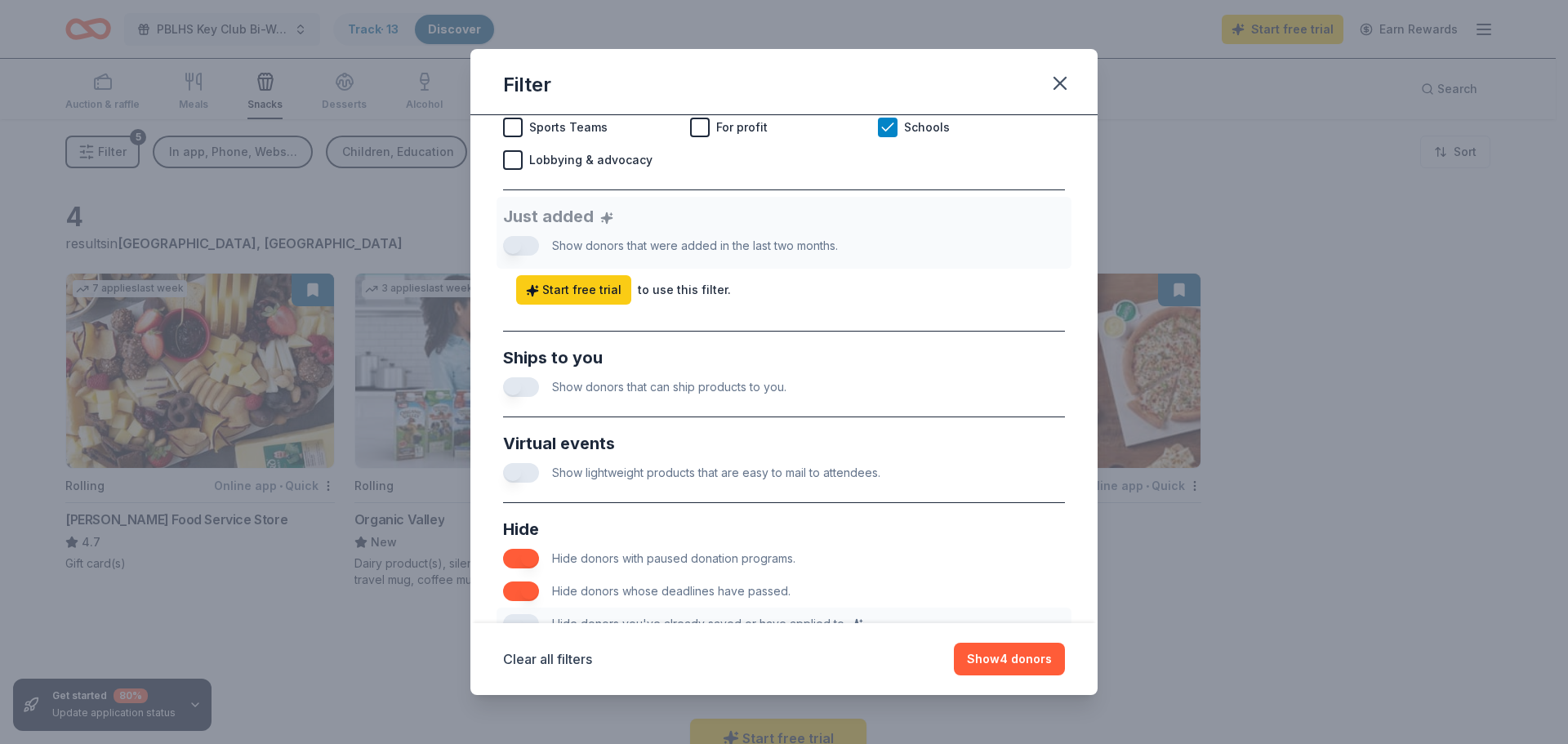
scroll to position [572, 0]
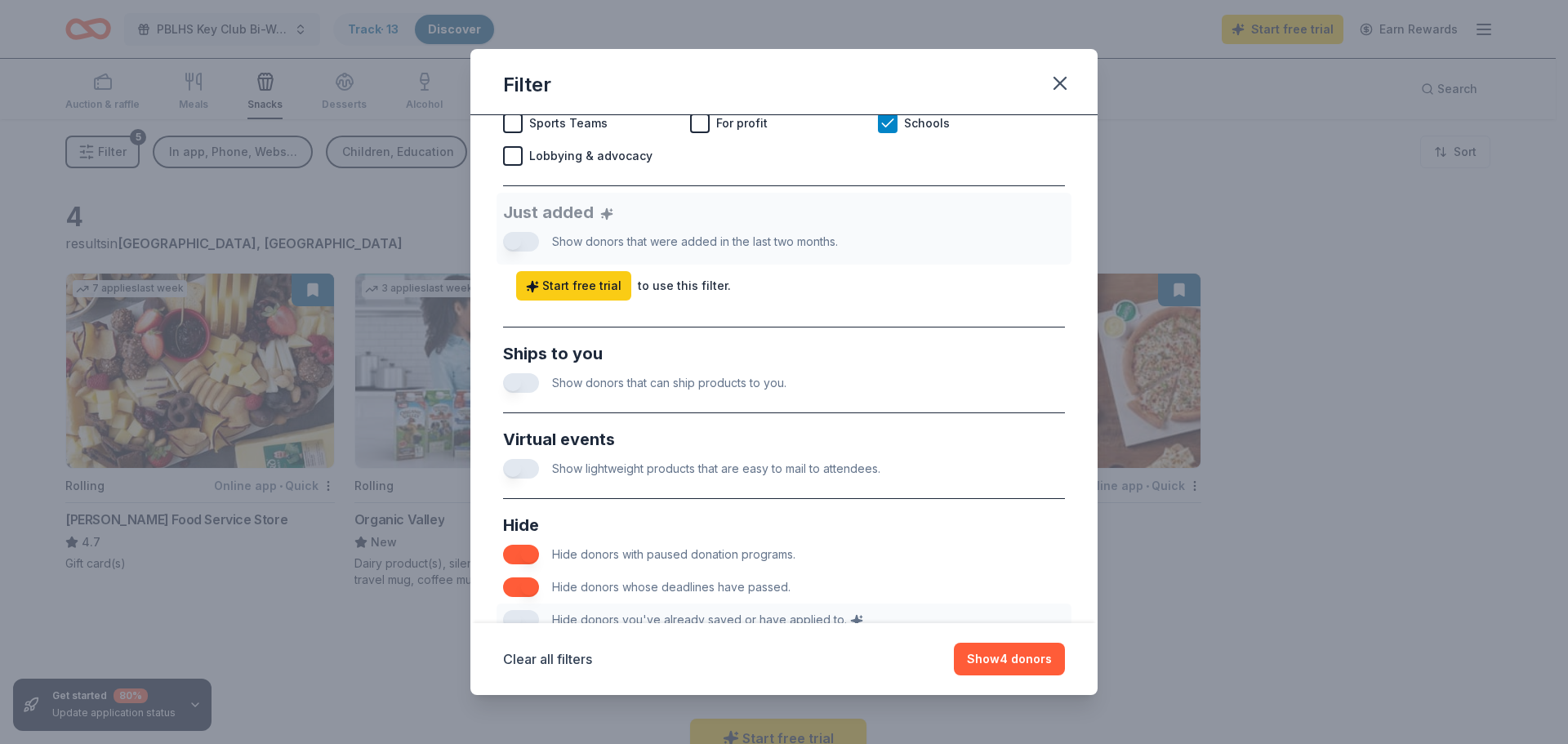
click at [528, 384] on button "button" at bounding box center [521, 383] width 36 height 20
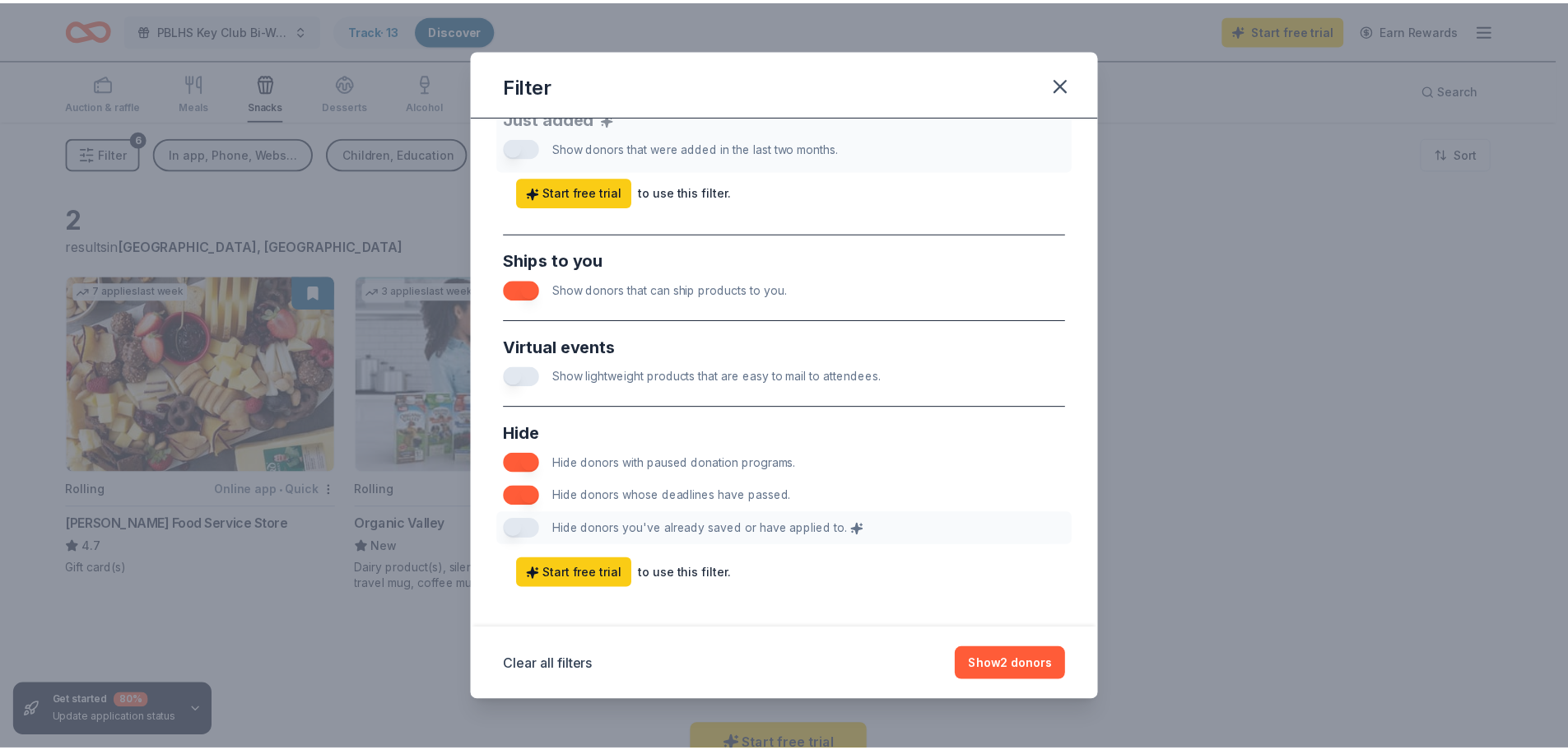
scroll to position [685, 0]
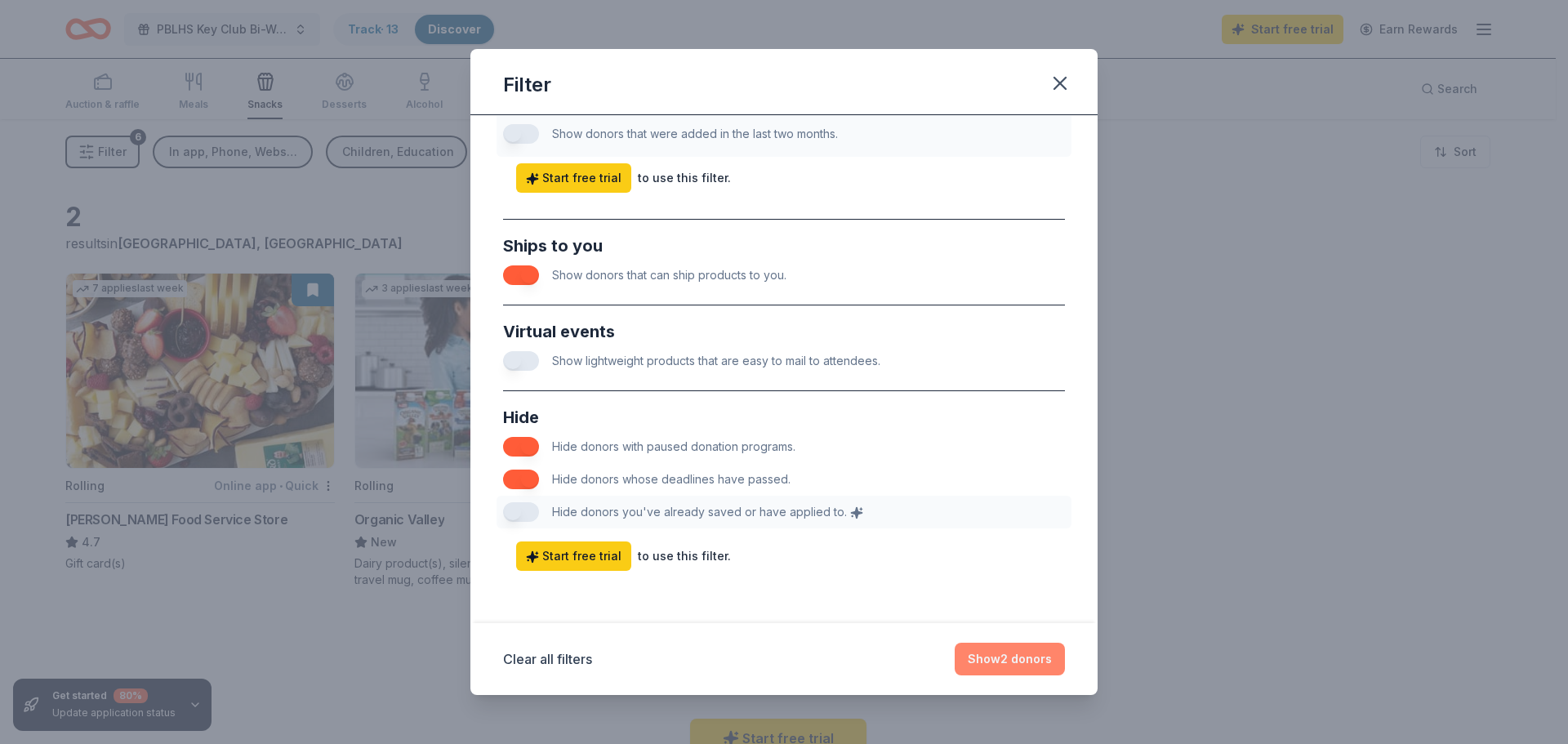
click at [1001, 655] on button "Show 2 donors" at bounding box center [1010, 660] width 110 height 33
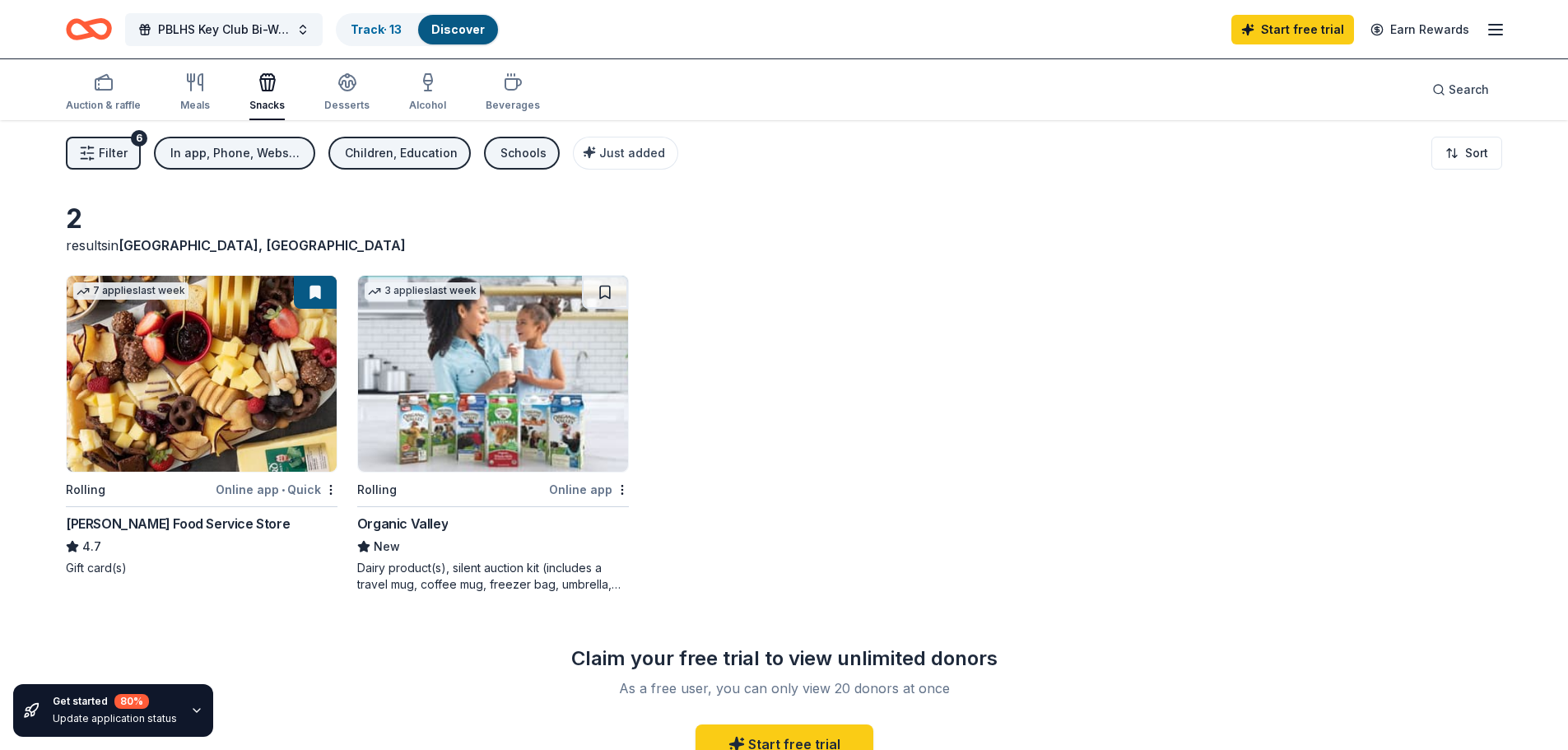
click at [425, 513] on div "3 applies last week Rolling Online app Organic Valley New Dairy product(s), sil…" at bounding box center [493, 434] width 272 height 318
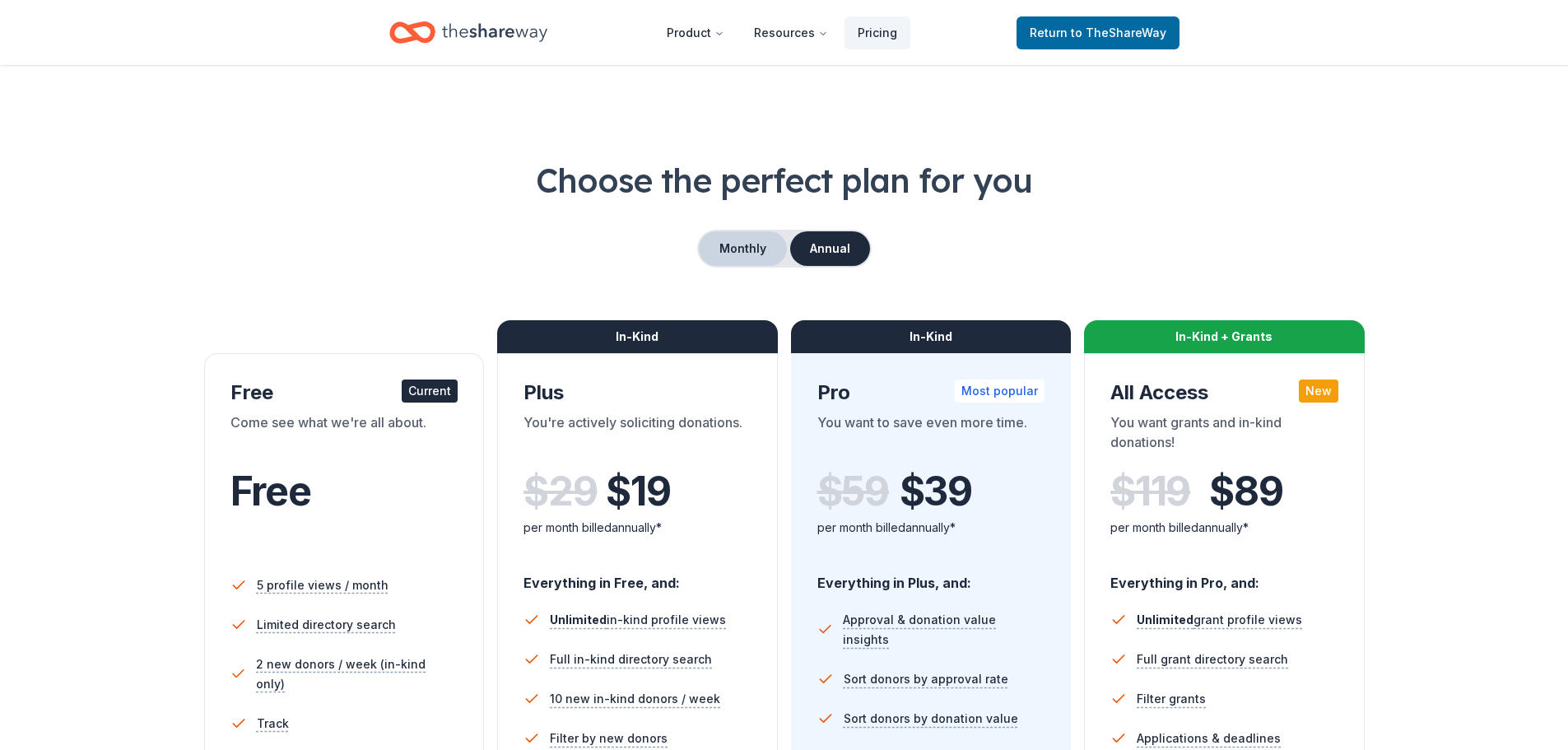
click at [743, 260] on button "Monthly" at bounding box center [742, 249] width 88 height 35
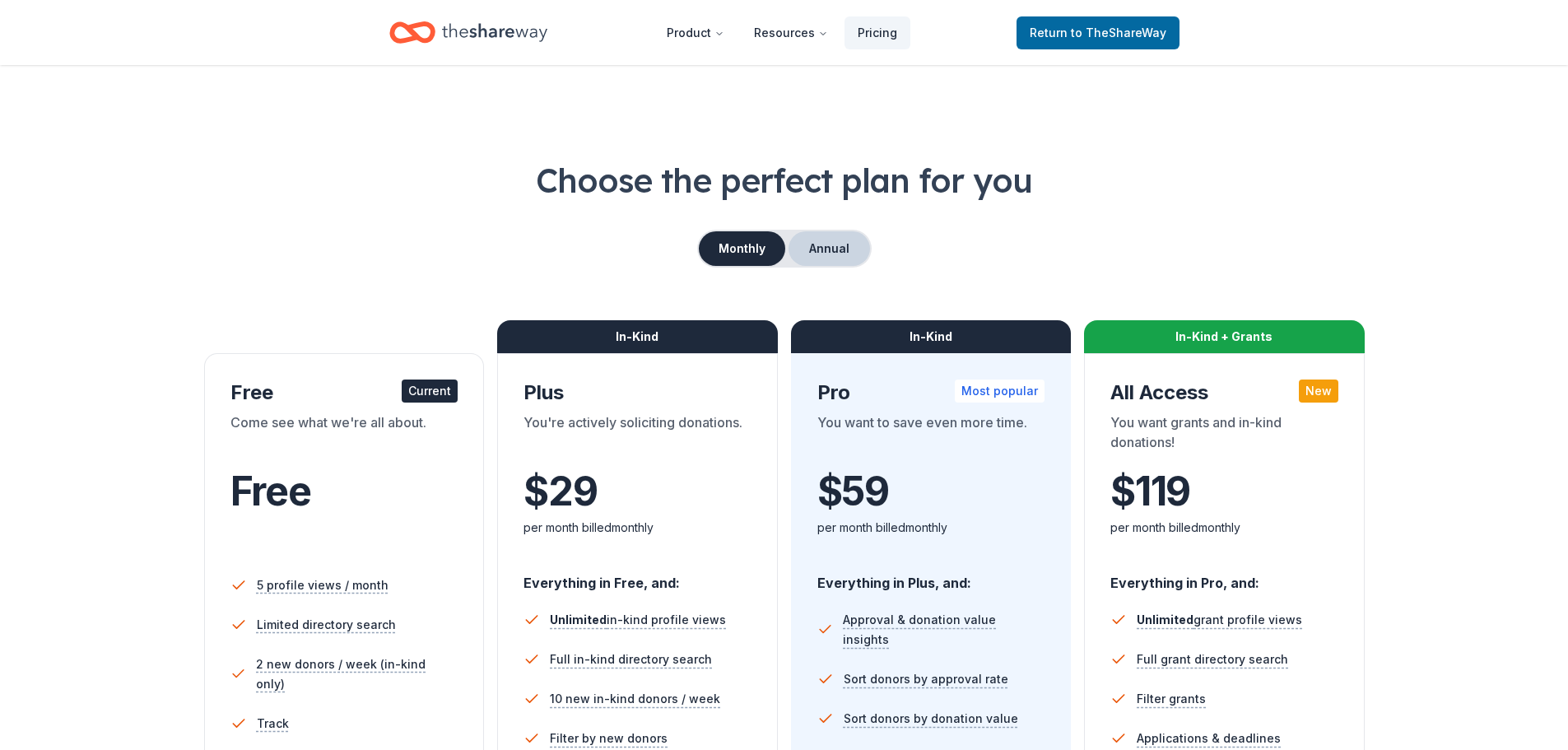
click at [832, 246] on button "Annual" at bounding box center [829, 249] width 82 height 35
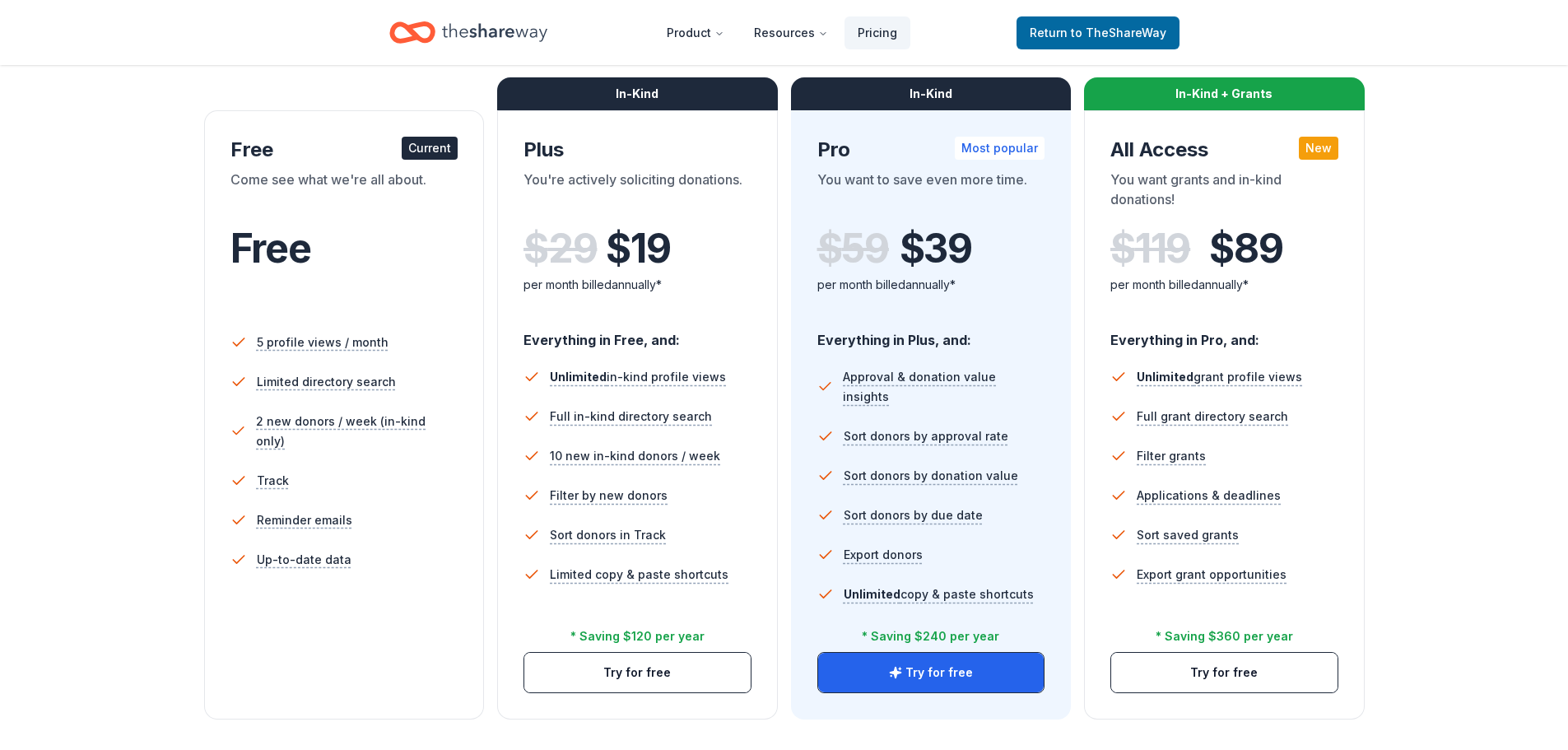
scroll to position [247, 0]
